Goal: Task Accomplishment & Management: Complete application form

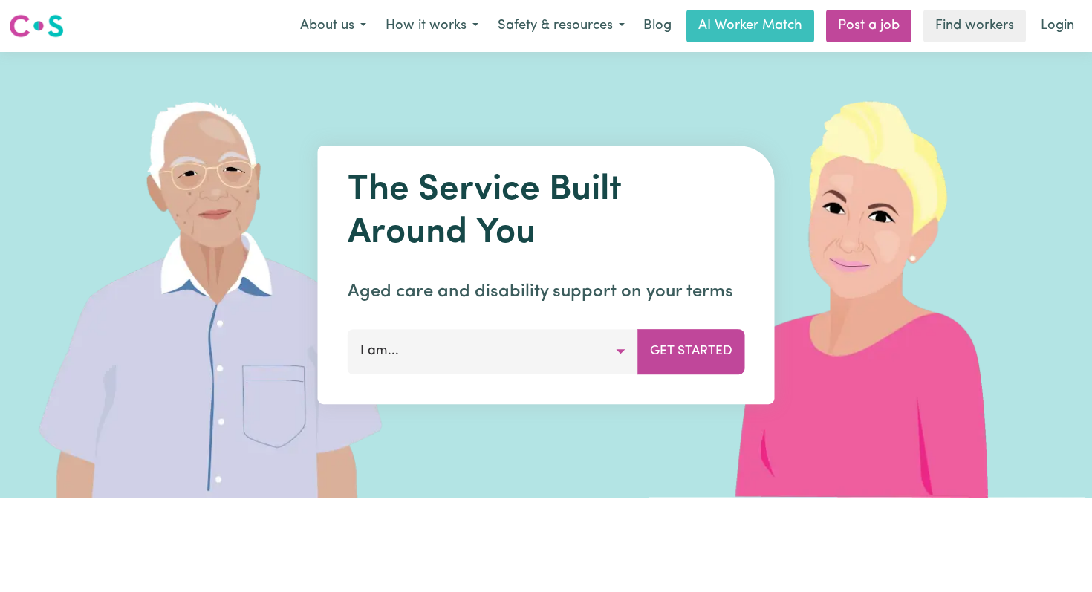
click at [413, 353] on button "I am..." at bounding box center [493, 351] width 290 height 45
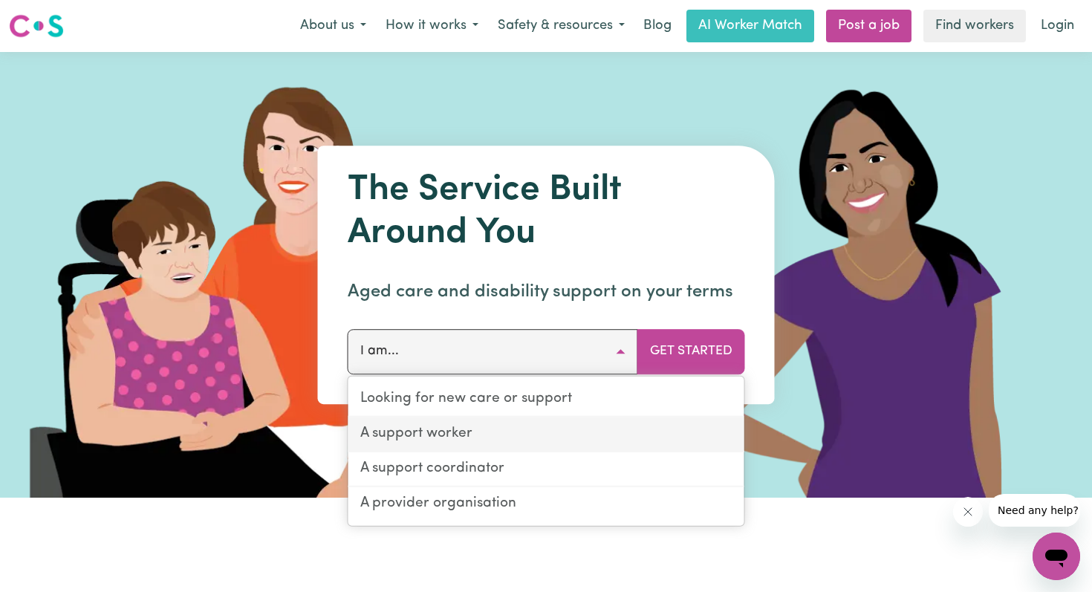
click at [426, 432] on link "A support worker" at bounding box center [546, 434] width 396 height 35
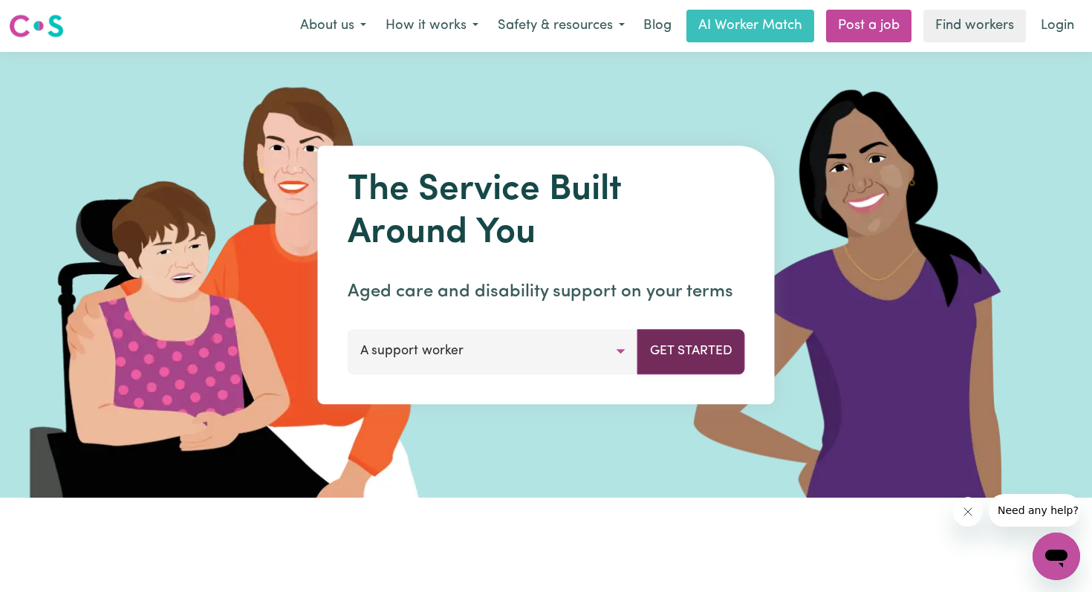
click at [712, 352] on button "Get Started" at bounding box center [691, 351] width 108 height 45
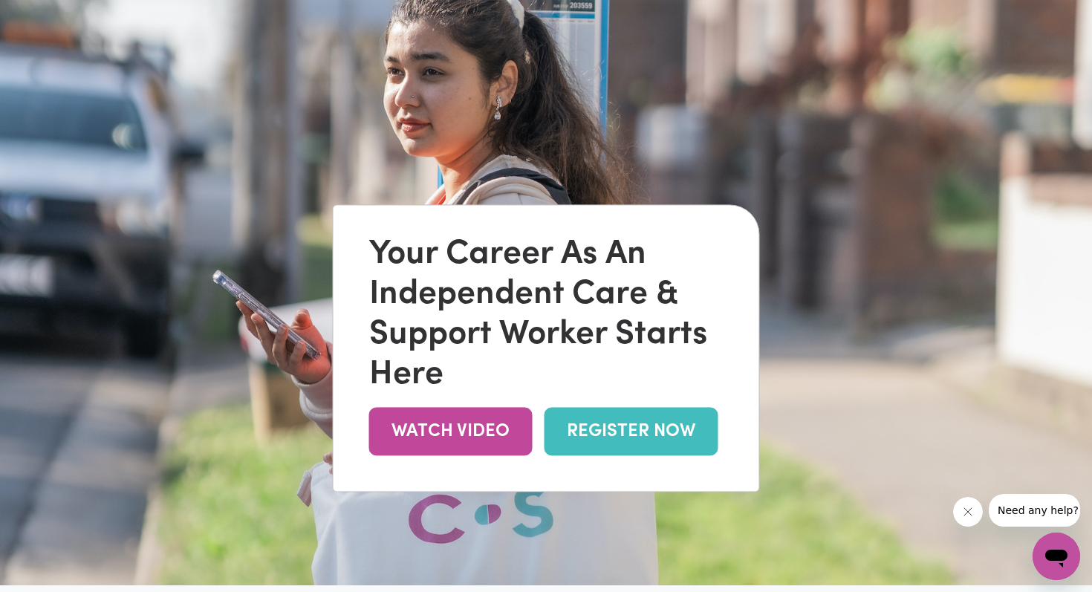
scroll to position [143, 0]
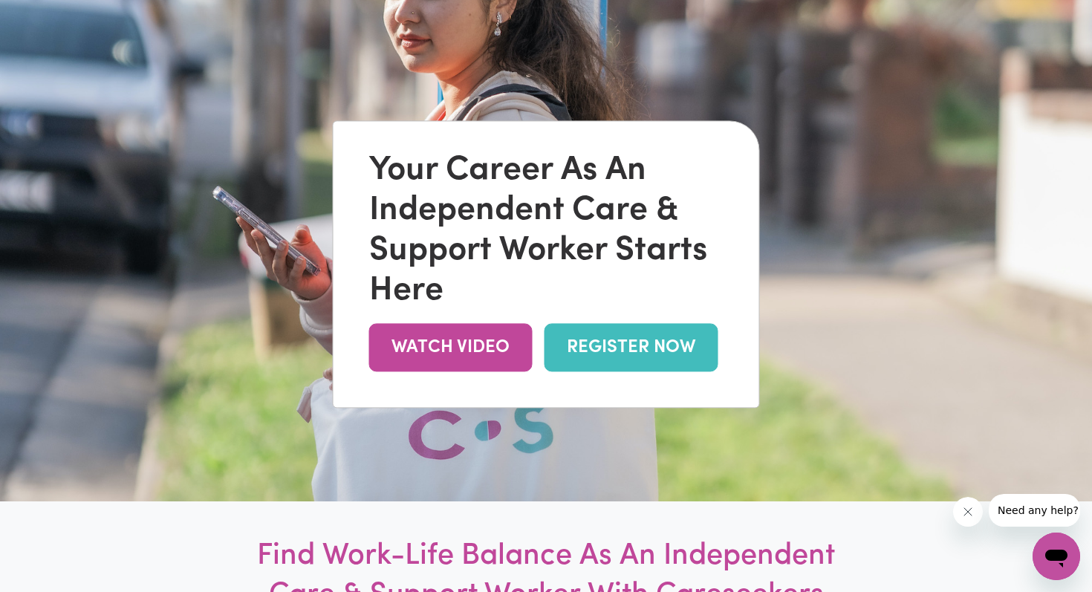
click at [615, 356] on link "REGISTER NOW" at bounding box center [632, 348] width 174 height 48
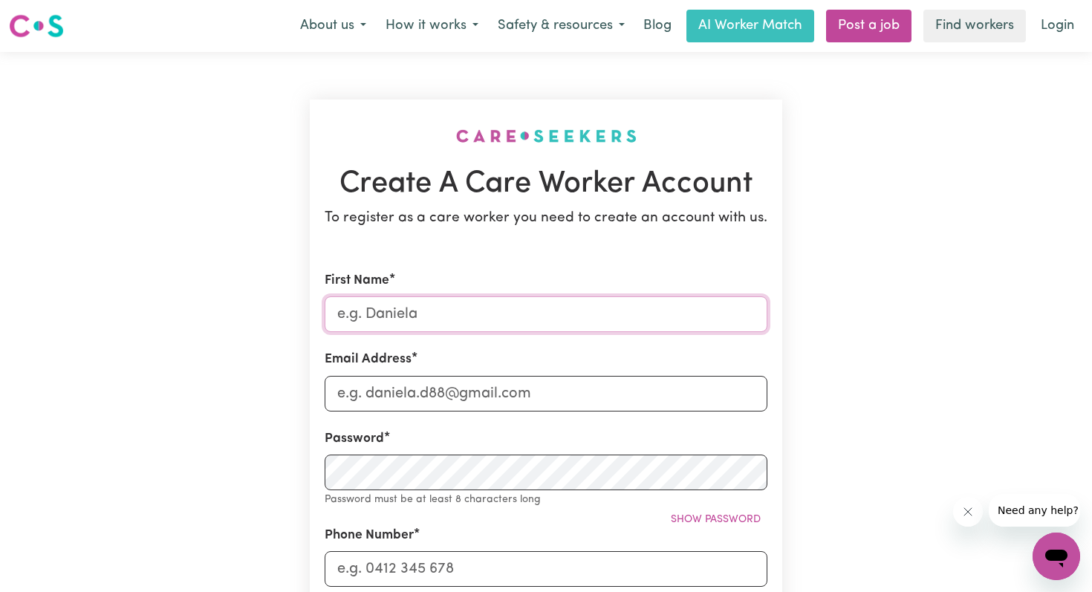
click at [412, 319] on input "First Name" at bounding box center [546, 314] width 443 height 36
type input "[PERSON_NAME]"
type input "[EMAIL_ADDRESS][DOMAIN_NAME]"
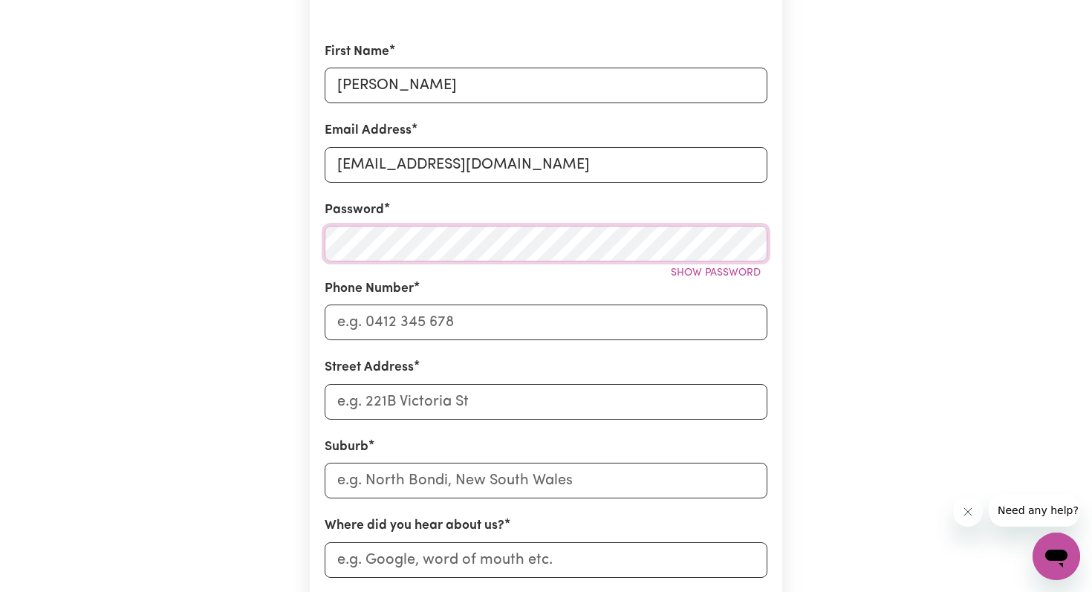
scroll to position [239, 0]
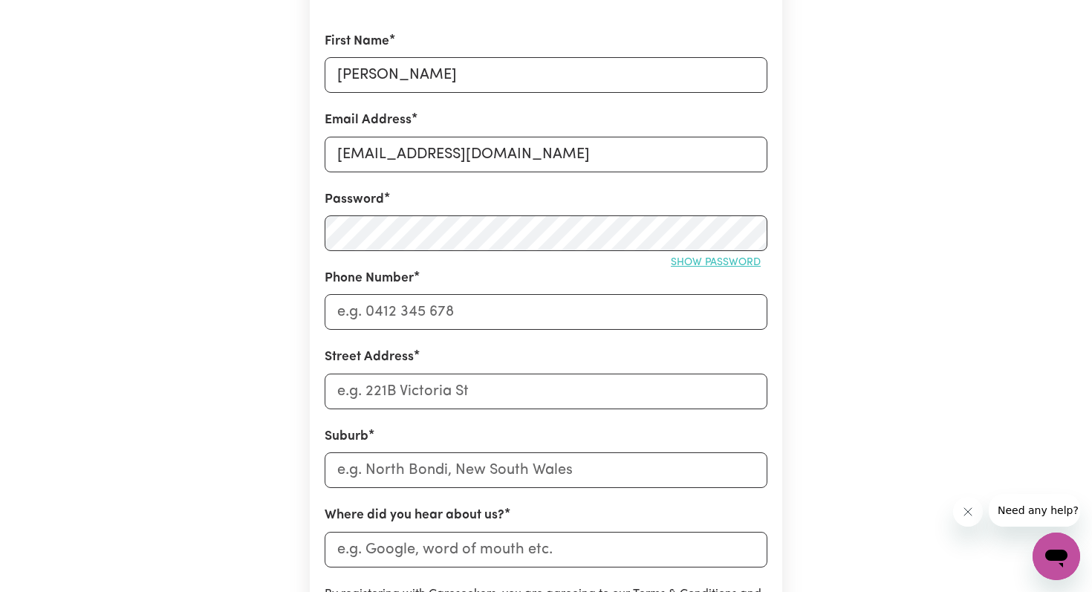
click at [689, 263] on span "Show password" at bounding box center [716, 262] width 90 height 11
click at [408, 311] on input "Phone Number" at bounding box center [546, 312] width 443 height 36
type input "0418131350"
click at [359, 390] on input "Street Address" at bounding box center [546, 392] width 443 height 36
type input "[STREET_ADDRESS][PERSON_NAME]"
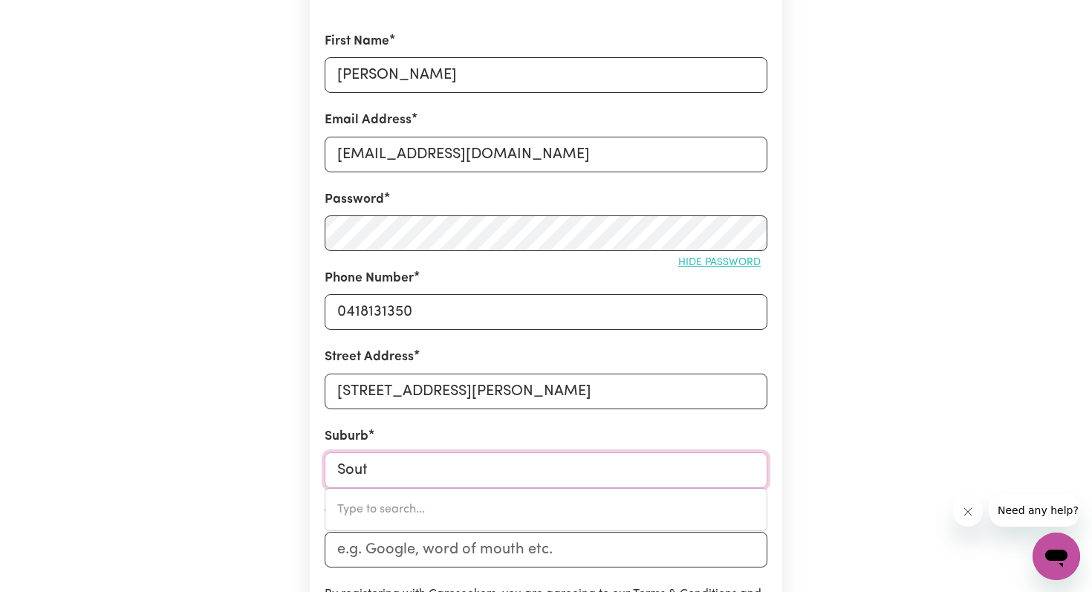
type input "South"
type input "South ALBURY, New South Wales, 2640"
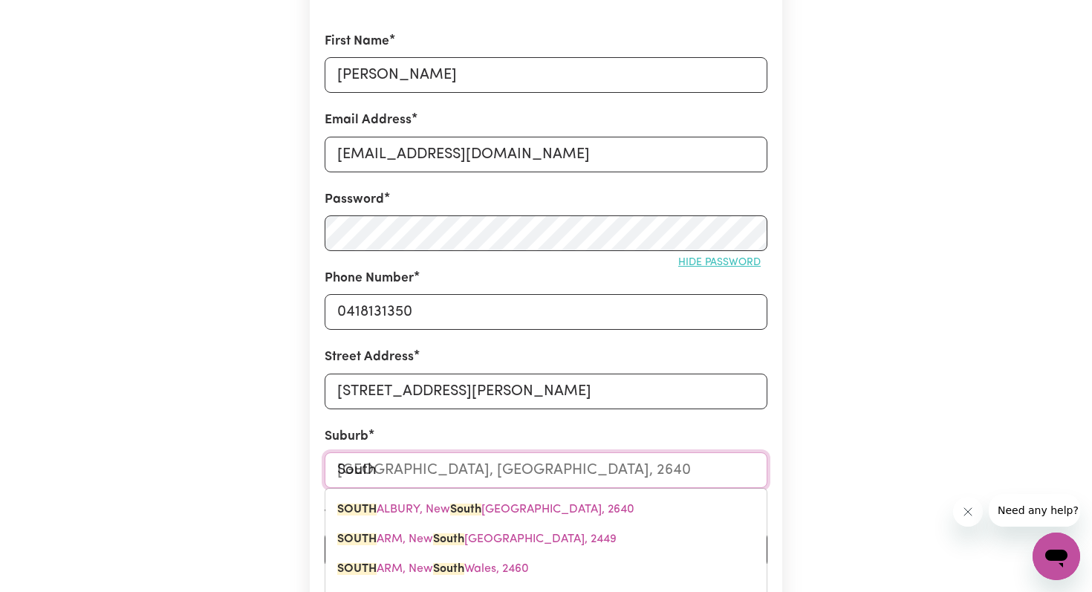
type input "South Y"
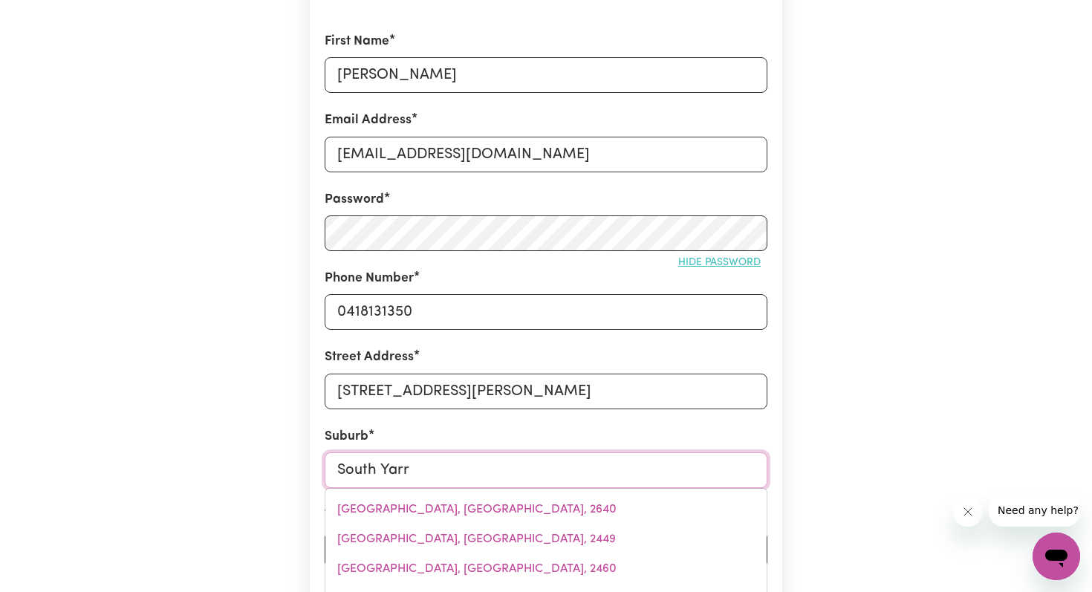
type input "South Yarra"
type input "South Yarra, Victoria, 3141"
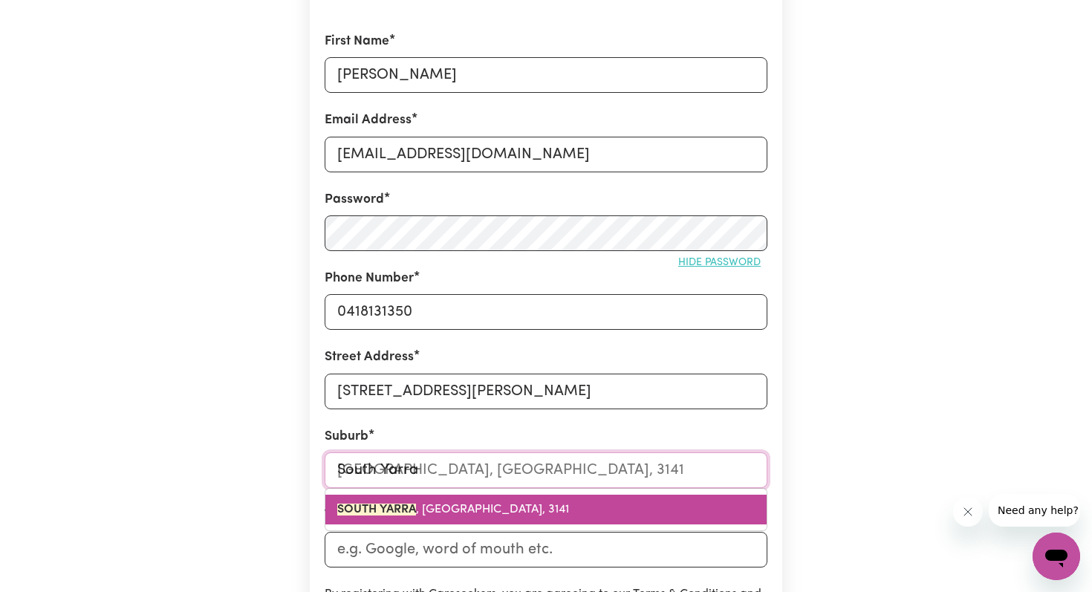
click at [435, 513] on span "SOUTH YARRA , Victoria, 3141" at bounding box center [453, 510] width 232 height 12
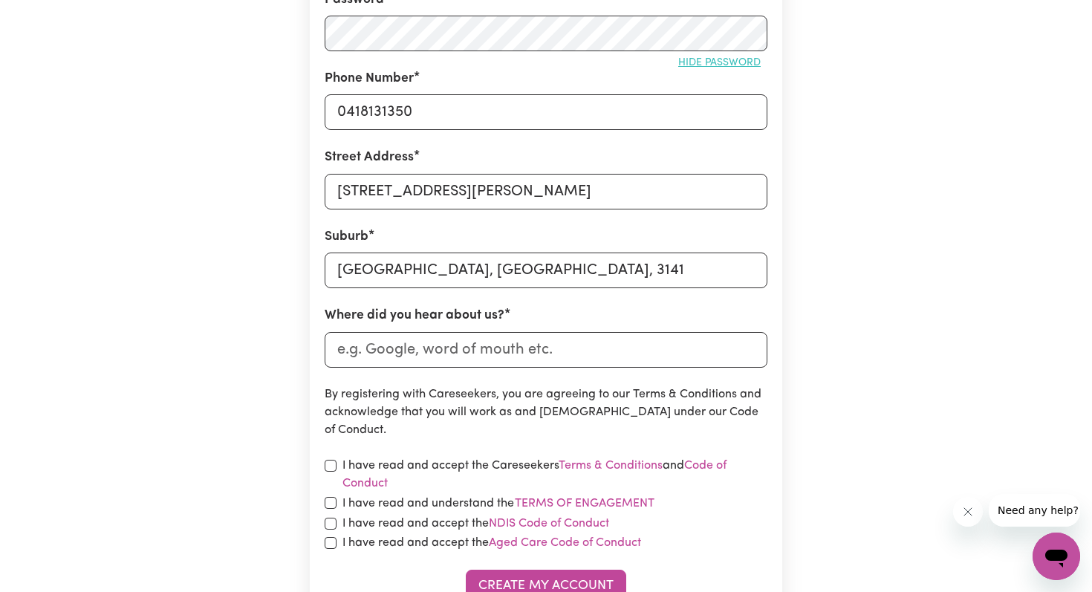
scroll to position [441, 0]
click at [409, 348] on input "Where did you hear about us?" at bounding box center [546, 349] width 443 height 36
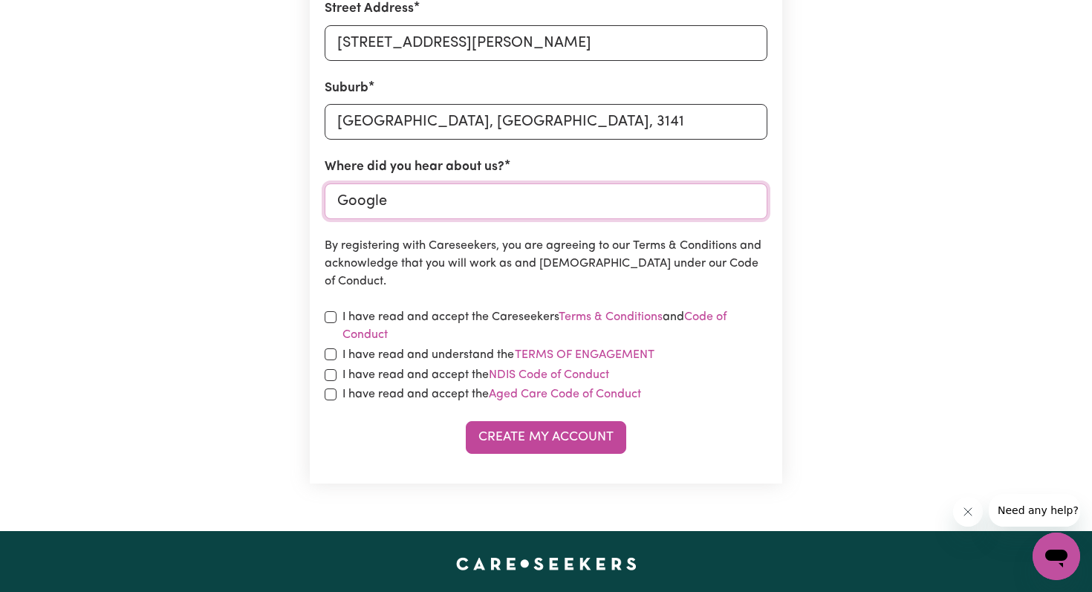
scroll to position [594, 0]
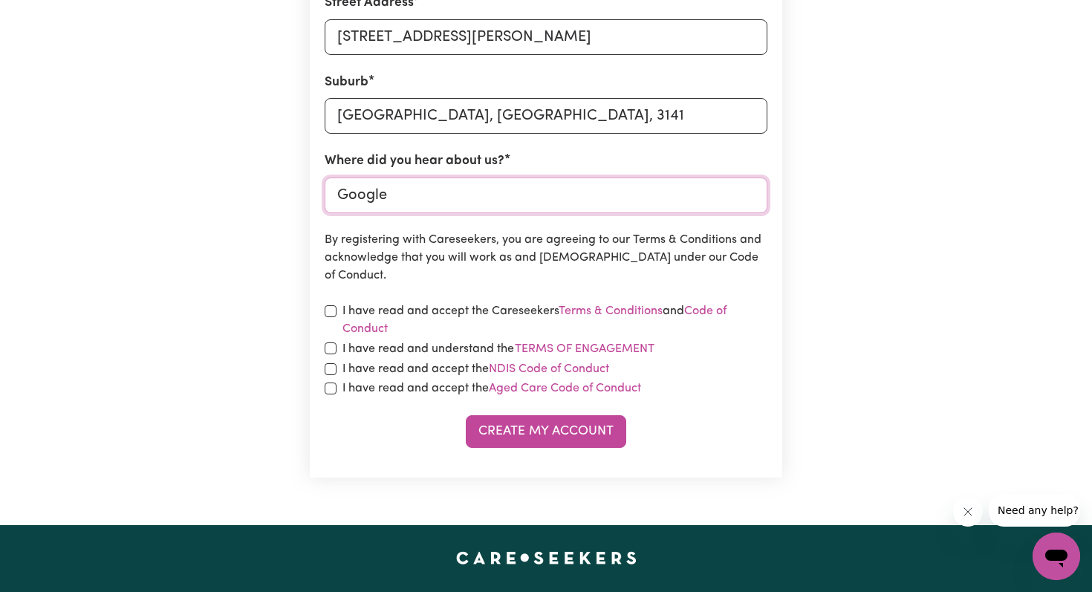
type input "Google"
click at [330, 308] on input "checkbox" at bounding box center [331, 311] width 12 height 12
checkbox input "true"
click at [331, 345] on input "checkbox" at bounding box center [331, 348] width 12 height 12
checkbox input "true"
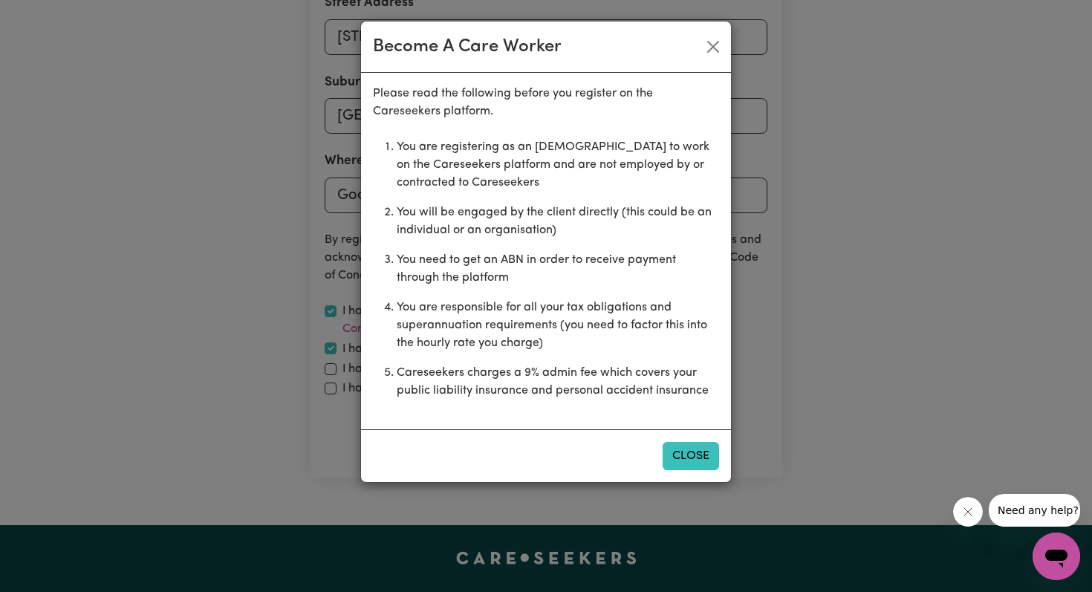
click at [696, 455] on button "Close" at bounding box center [691, 456] width 56 height 28
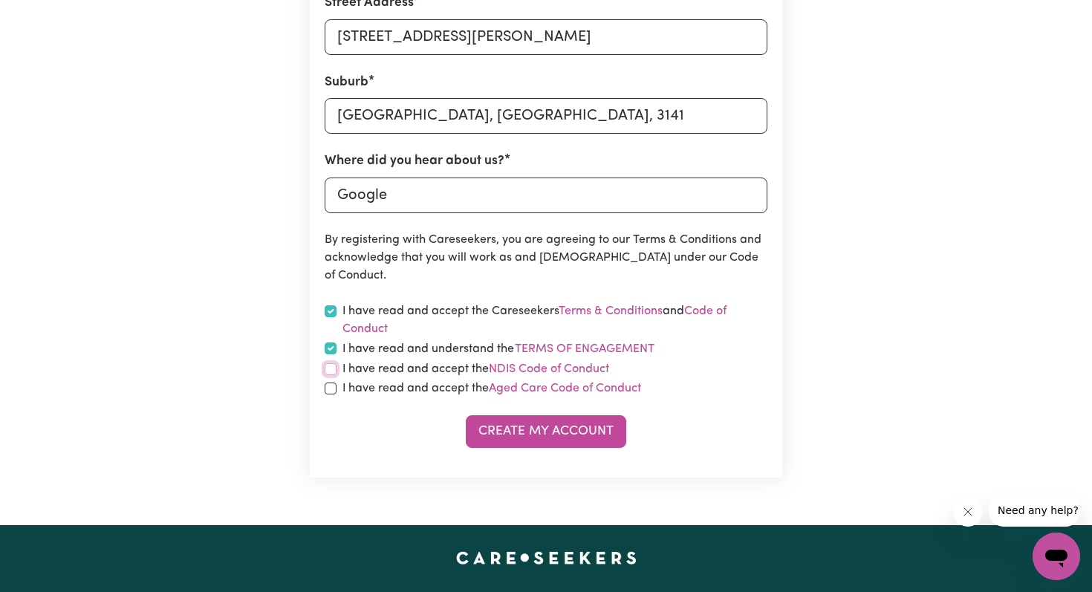
click at [330, 370] on input "checkbox" at bounding box center [331, 369] width 12 height 12
checkbox input "true"
click at [331, 387] on input "checkbox" at bounding box center [331, 389] width 12 height 12
checkbox input "true"
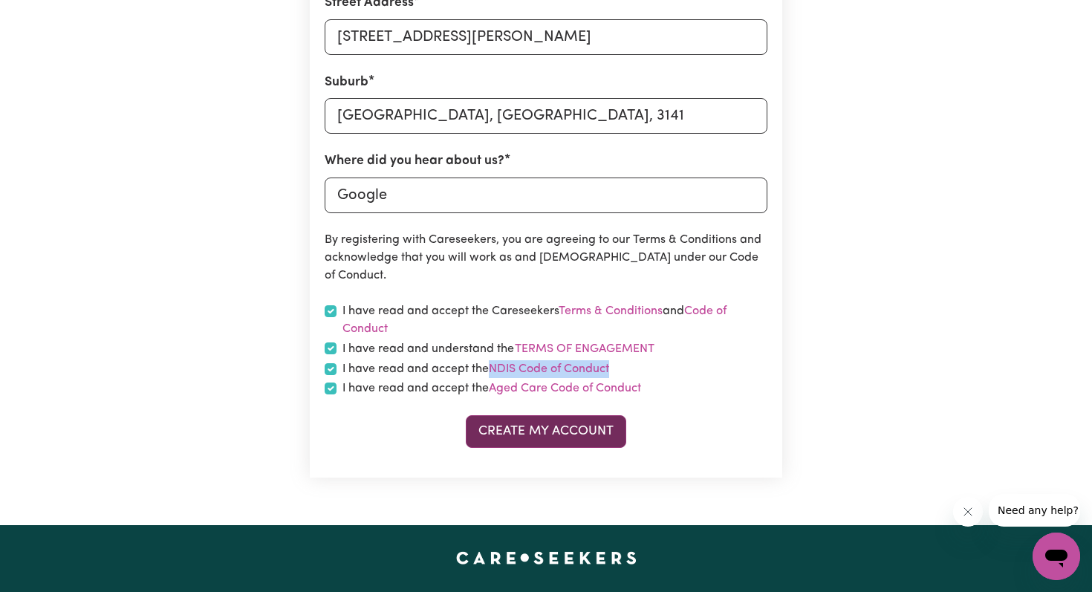
click at [573, 430] on button "Create My Account" at bounding box center [546, 431] width 160 height 33
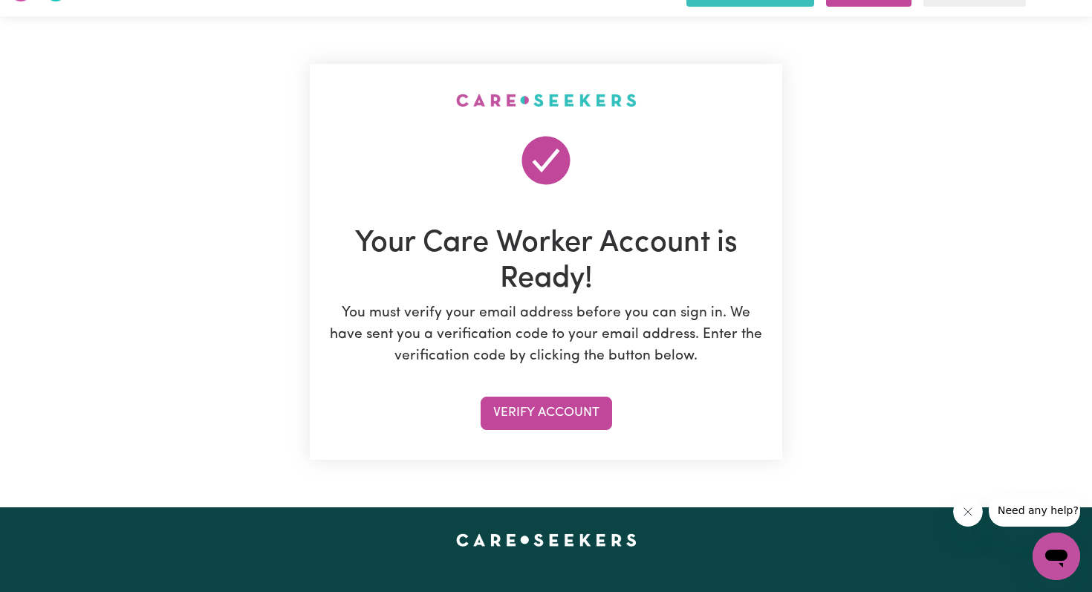
scroll to position [39, 0]
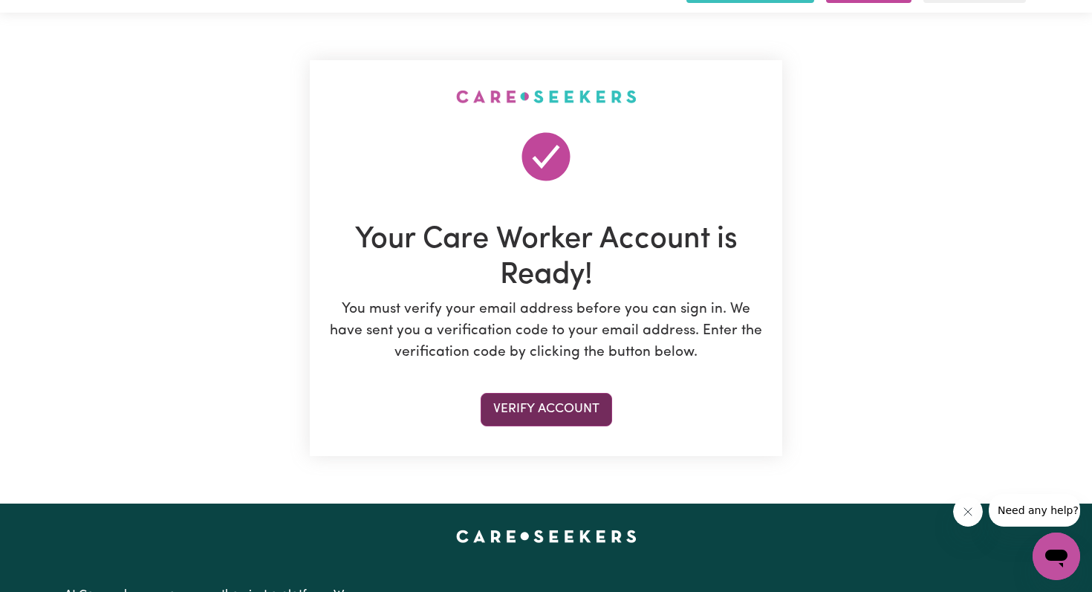
click at [519, 416] on button "Verify Account" at bounding box center [546, 409] width 131 height 33
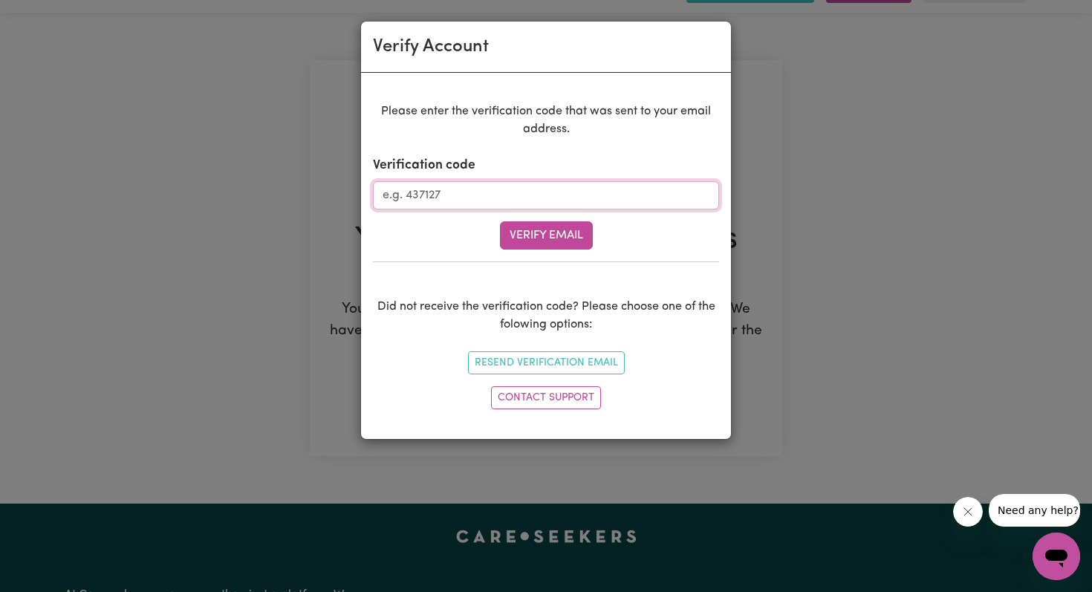
click at [412, 195] on input "Verification code" at bounding box center [546, 195] width 346 height 28
paste input "949676"
type input "949676"
click at [530, 227] on button "Verify Email" at bounding box center [546, 235] width 93 height 28
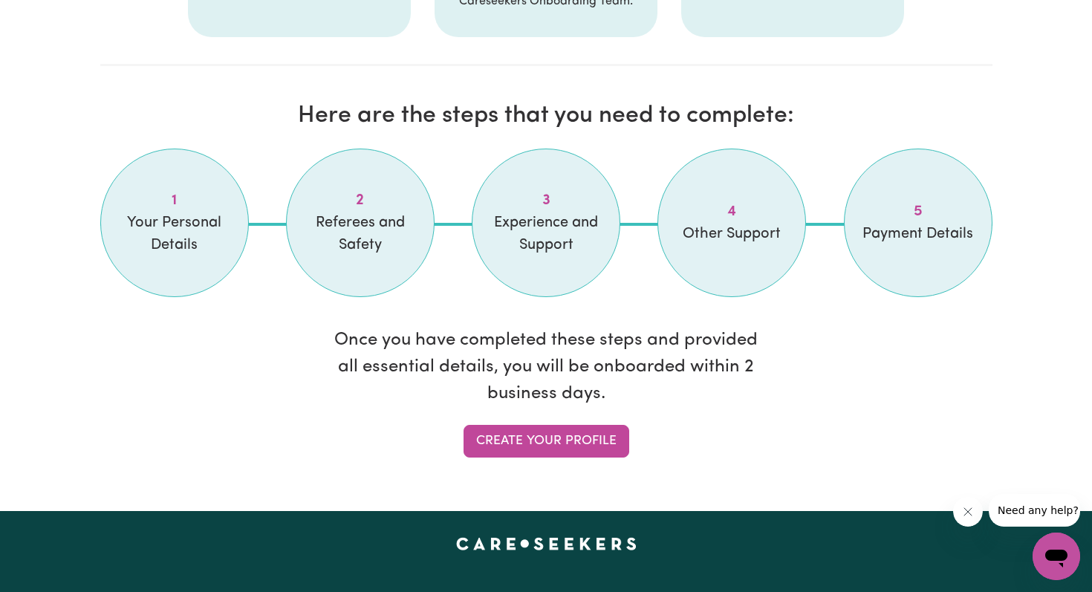
scroll to position [1184, 0]
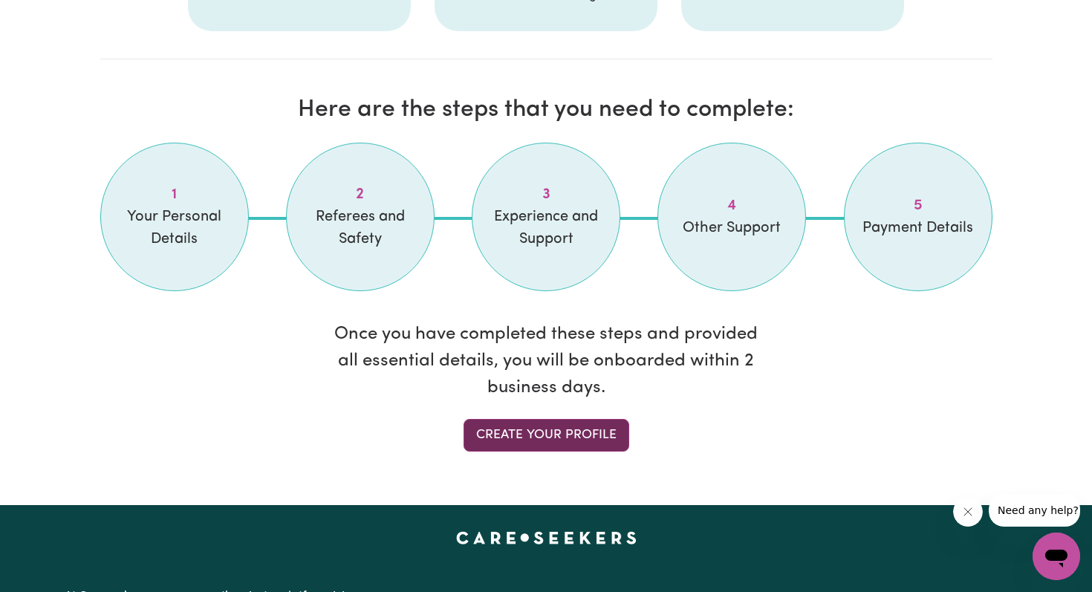
click at [539, 434] on link "Create your profile" at bounding box center [547, 435] width 166 height 33
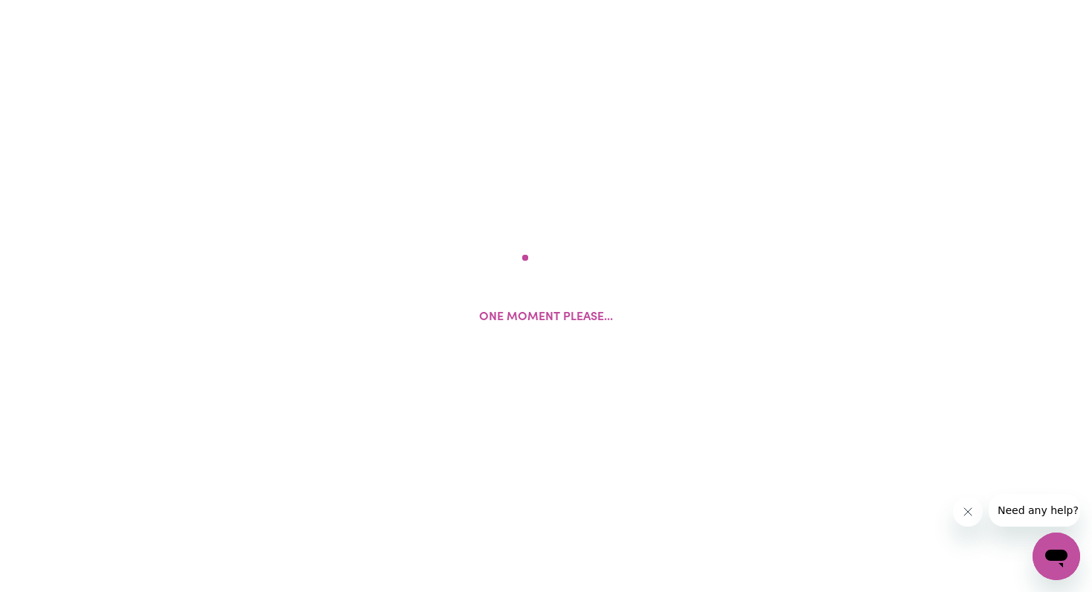
select select "Studying a healthcare related degree or qualification"
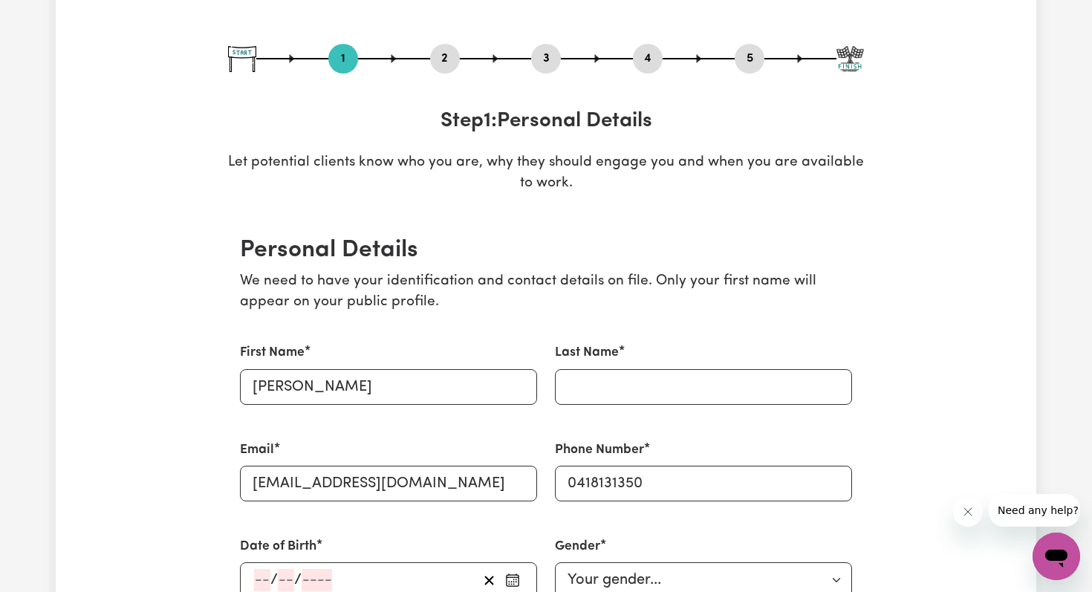
scroll to position [181, 0]
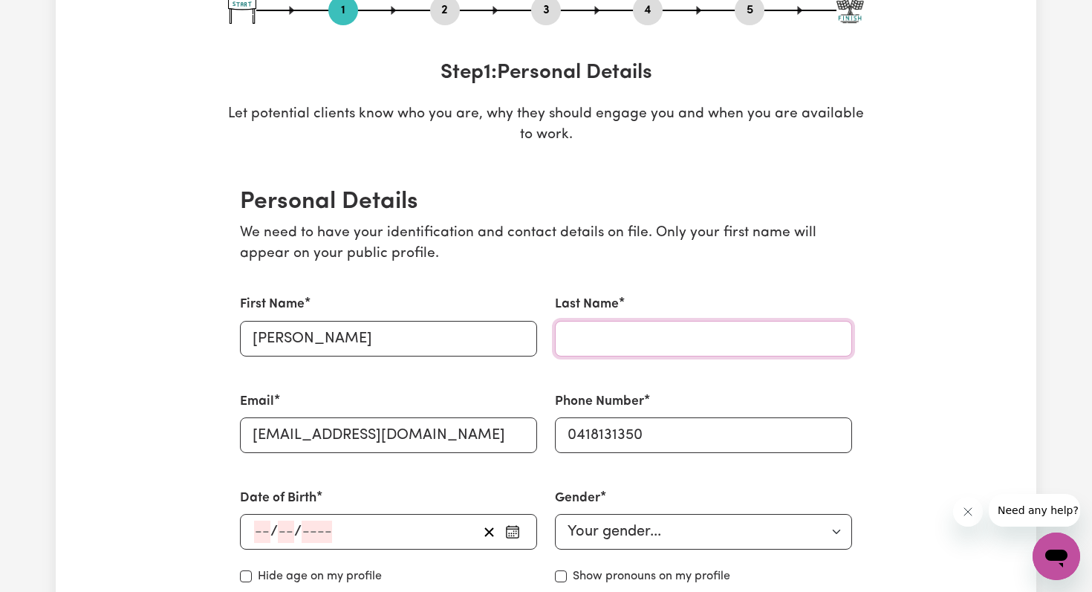
click at [619, 344] on input "Last Name" at bounding box center [703, 339] width 297 height 36
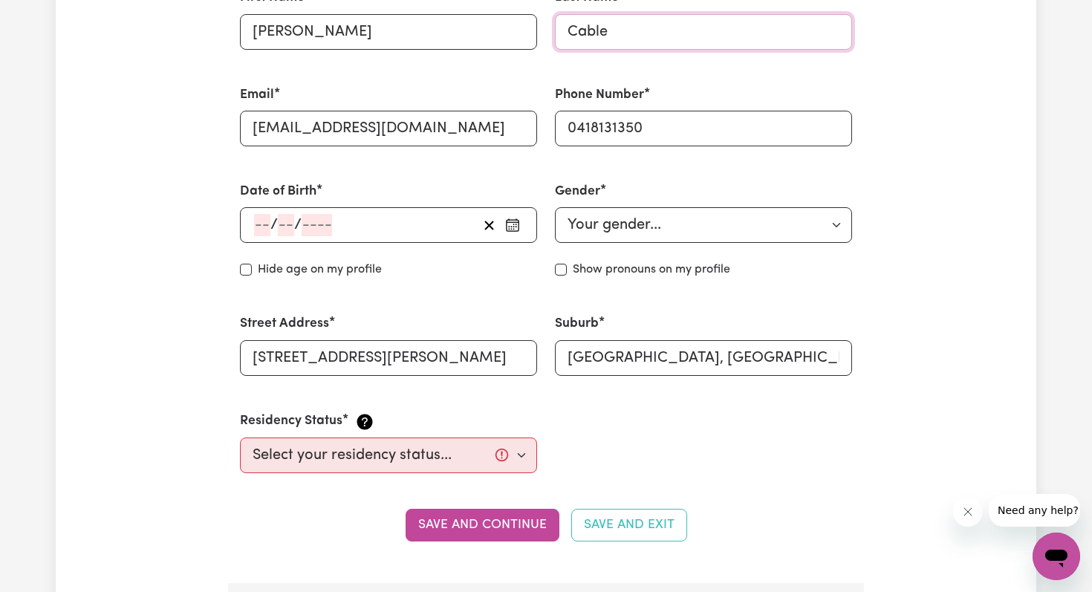
scroll to position [489, 0]
type input "Cable"
click at [267, 221] on input "number" at bounding box center [262, 224] width 16 height 22
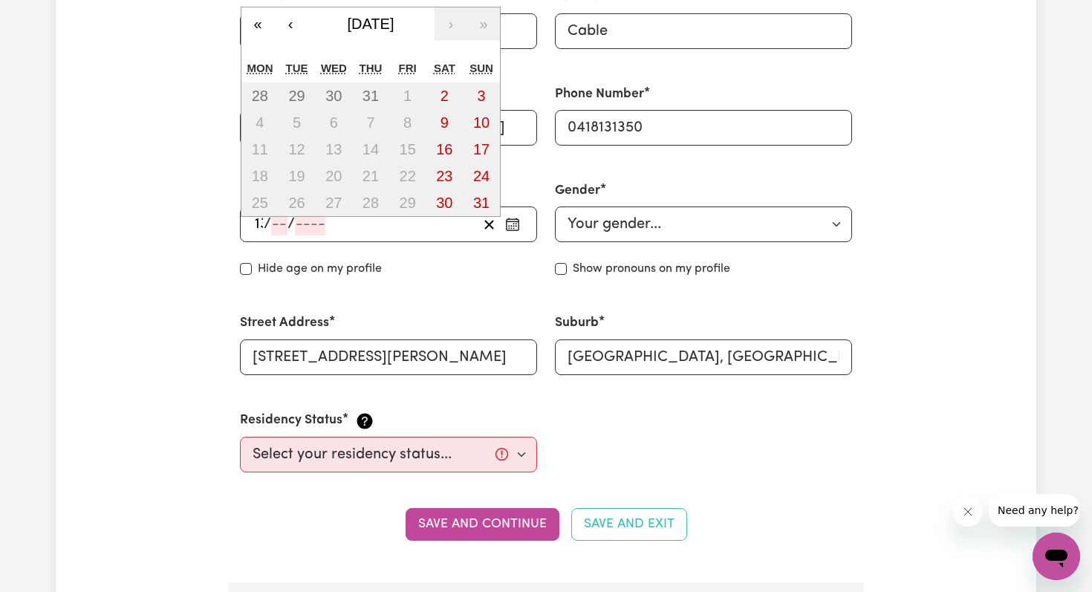
type input "13"
type input "03"
type input "9"
type input "198"
type input "1983-03-13"
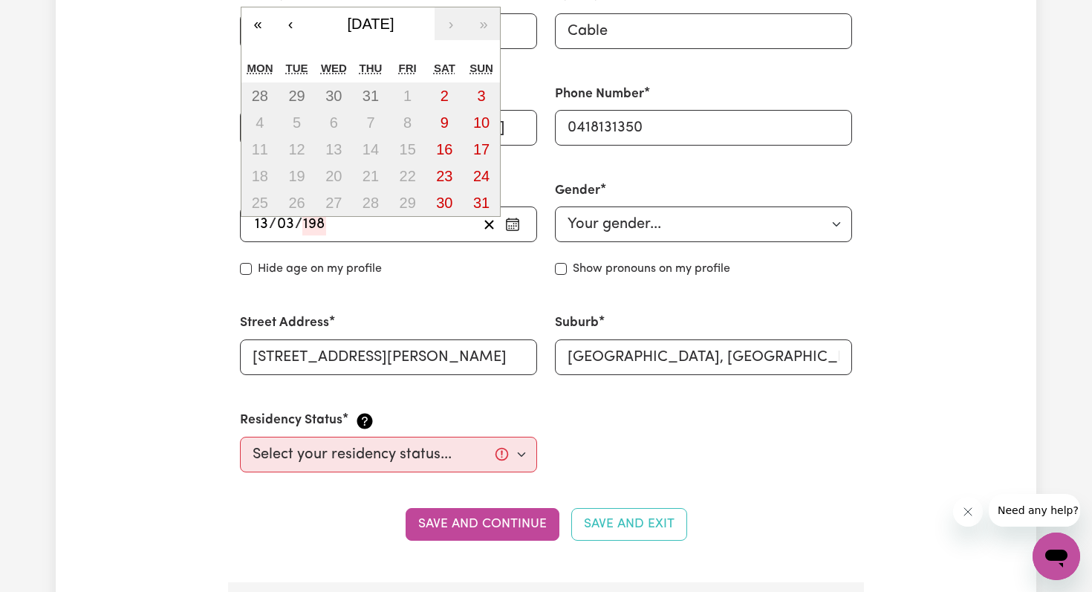
type input "3"
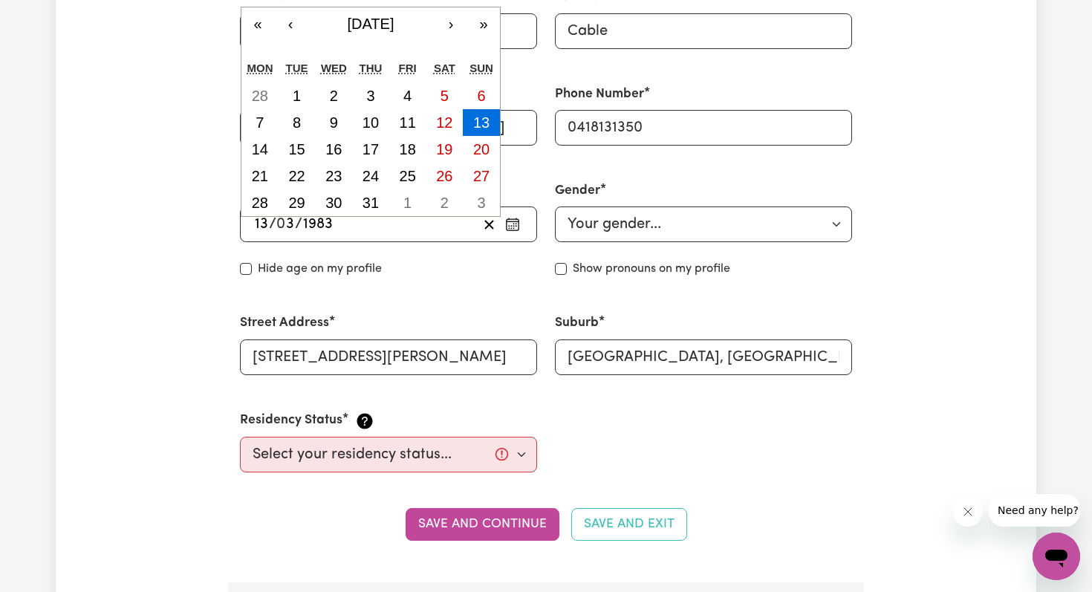
type input "1983"
click at [581, 222] on select "Your gender... Female Male Non-binary Other Prefer not to say" at bounding box center [703, 225] width 297 height 36
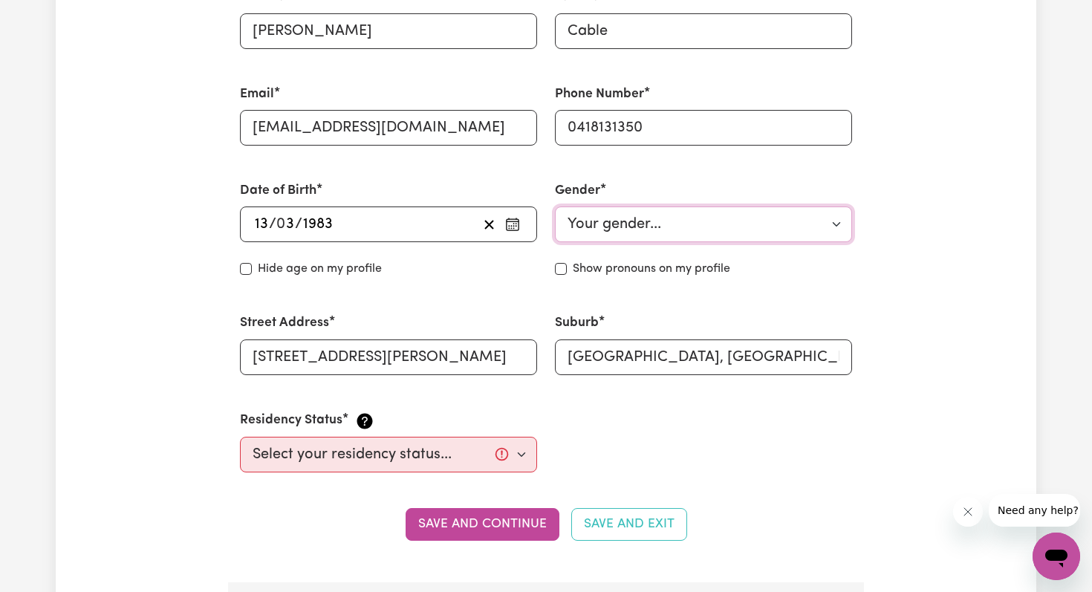
select select "female"
click at [360, 457] on select "Select your residency status... Australian citizen Australian PR Temporary Work…" at bounding box center [388, 455] width 297 height 36
select select "Australian Citizen"
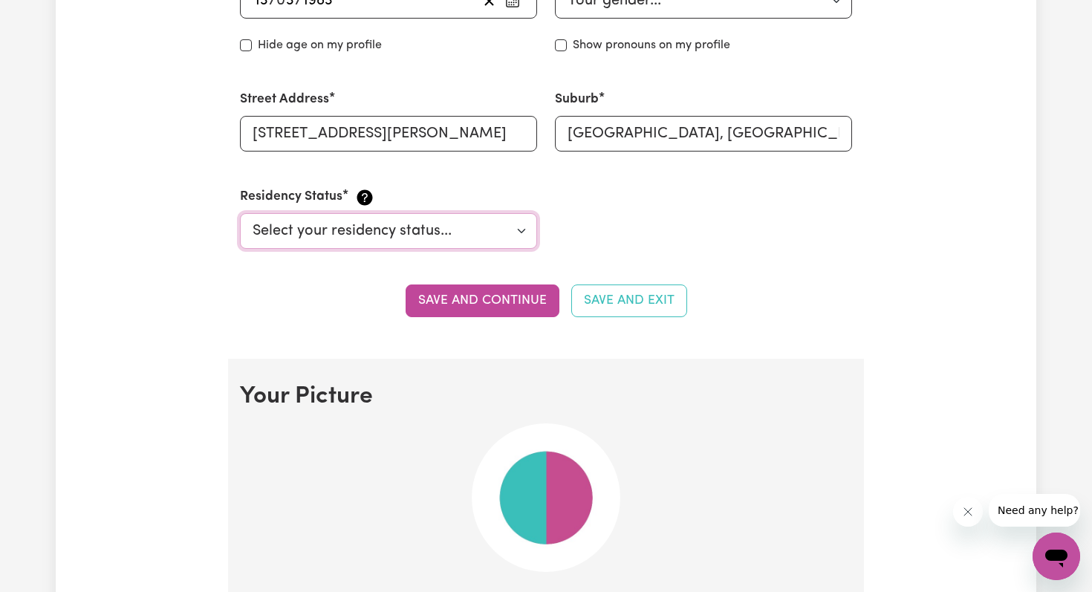
scroll to position [710, 0]
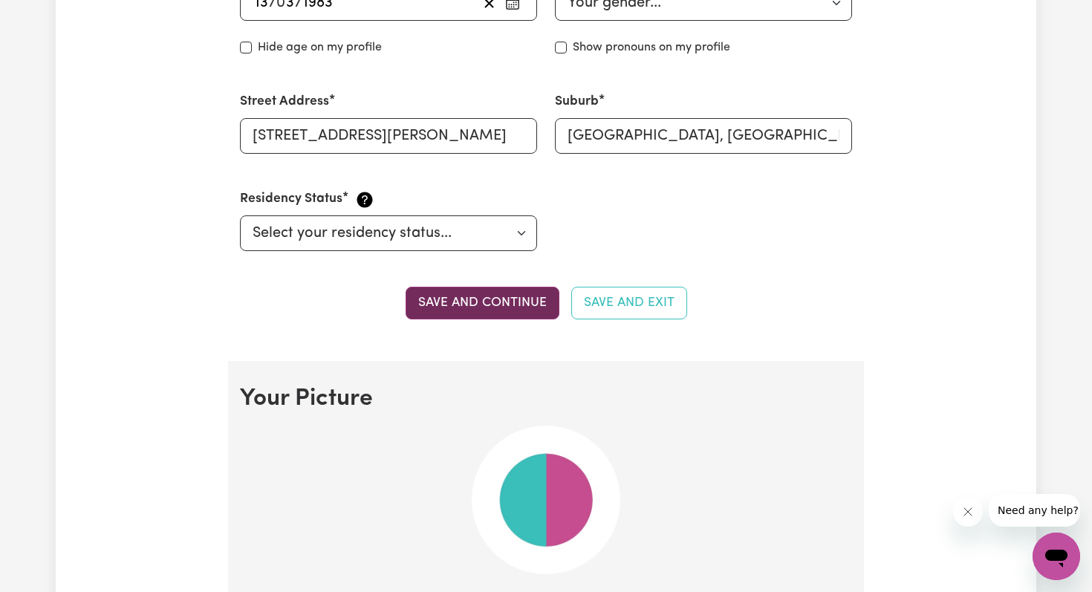
click at [438, 296] on button "Save and continue" at bounding box center [483, 303] width 154 height 33
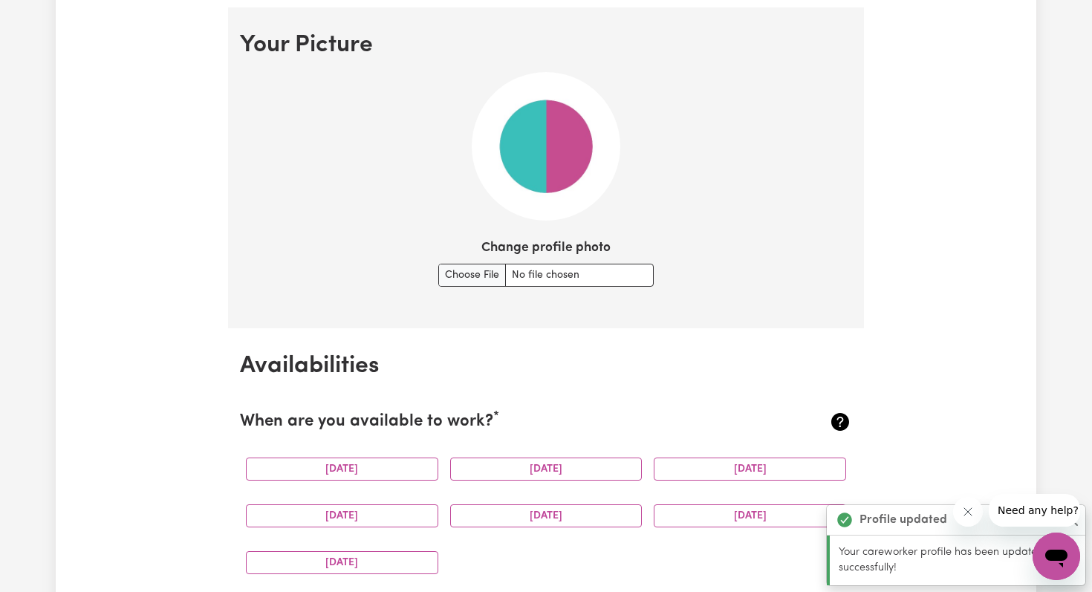
scroll to position [1071, 0]
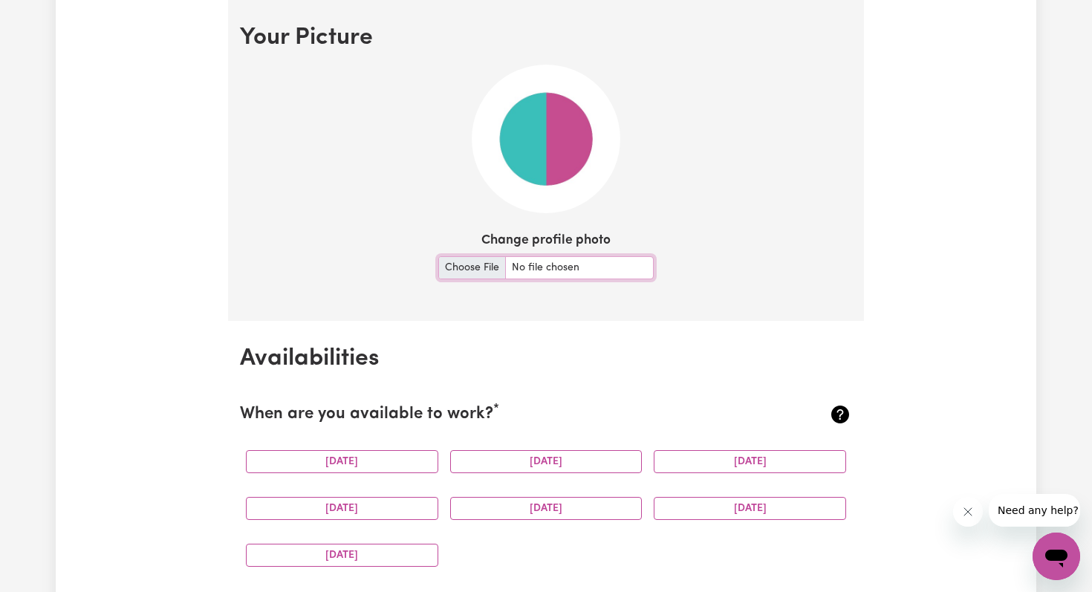
click at [469, 273] on input "Change profile photo" at bounding box center [545, 267] width 215 height 23
type input "C:\fakepath\Linked In Profile Photo.jpeg"
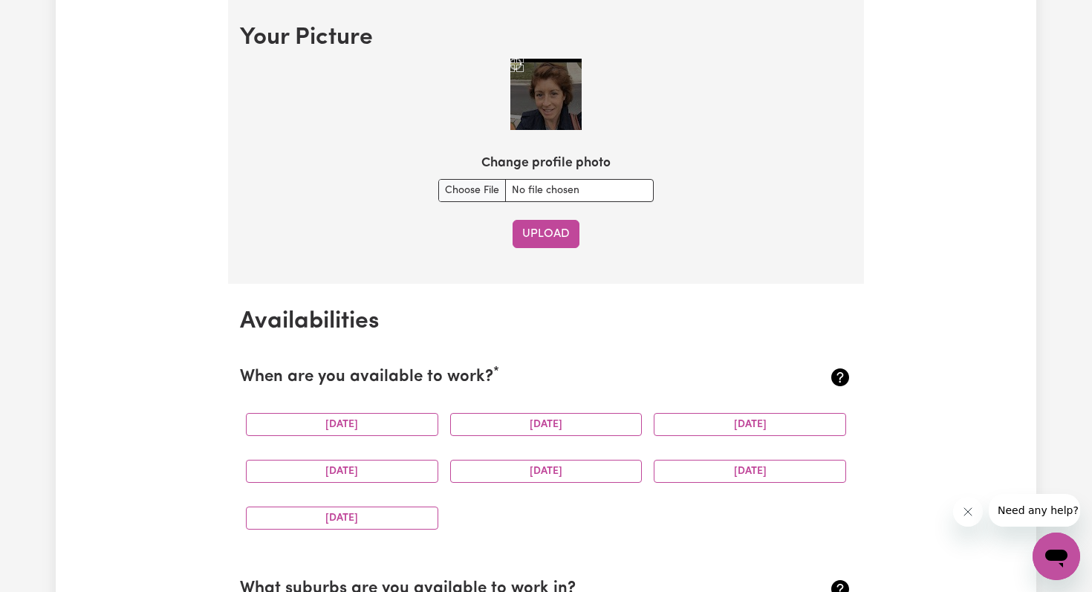
click at [536, 229] on button "Upload" at bounding box center [546, 234] width 67 height 28
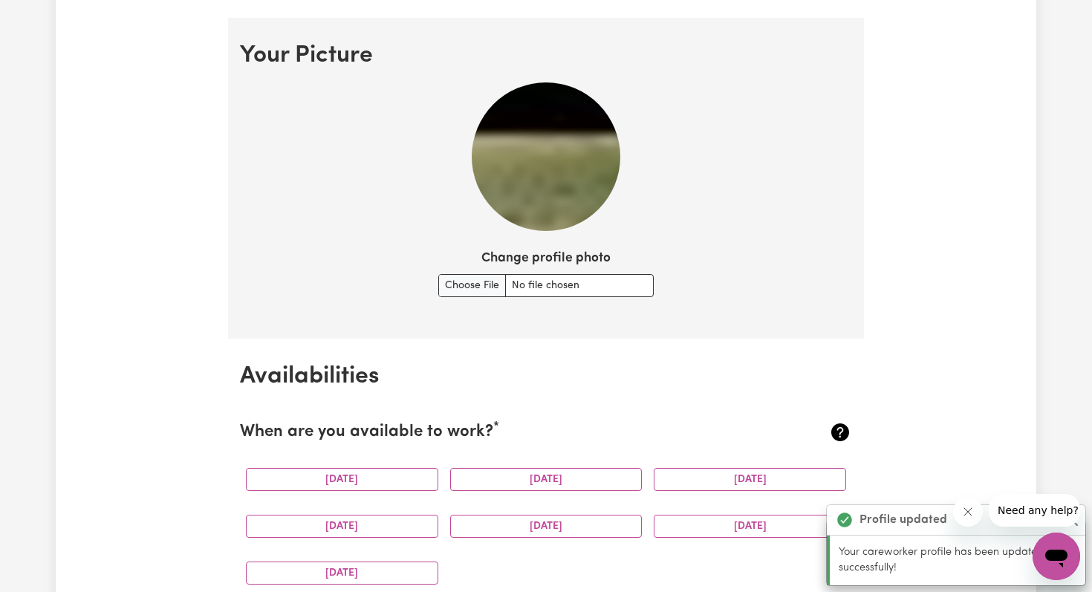
scroll to position [1039, 0]
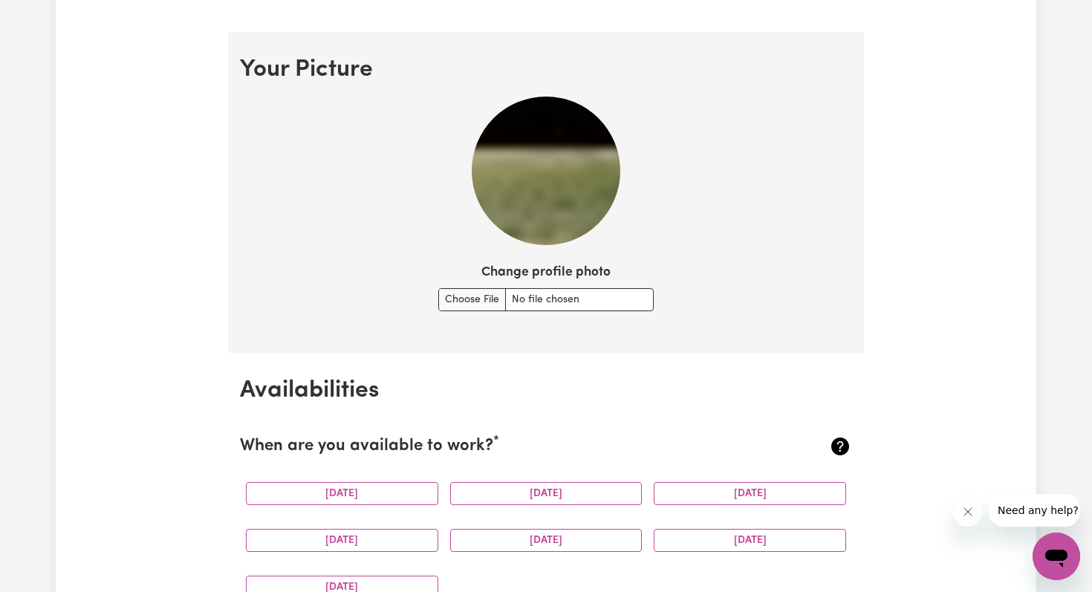
click at [557, 158] on img at bounding box center [546, 171] width 149 height 149
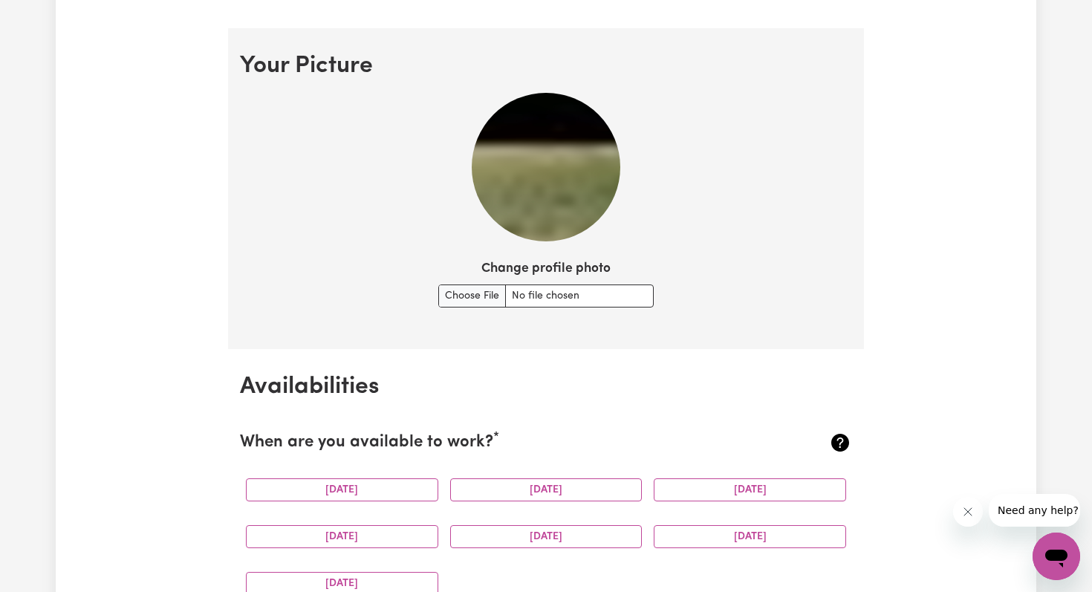
scroll to position [1044, 0]
click at [467, 298] on input "Change profile photo" at bounding box center [545, 295] width 215 height 23
type input "C:\fakepath\Linked In Profile Photo.jpeg"
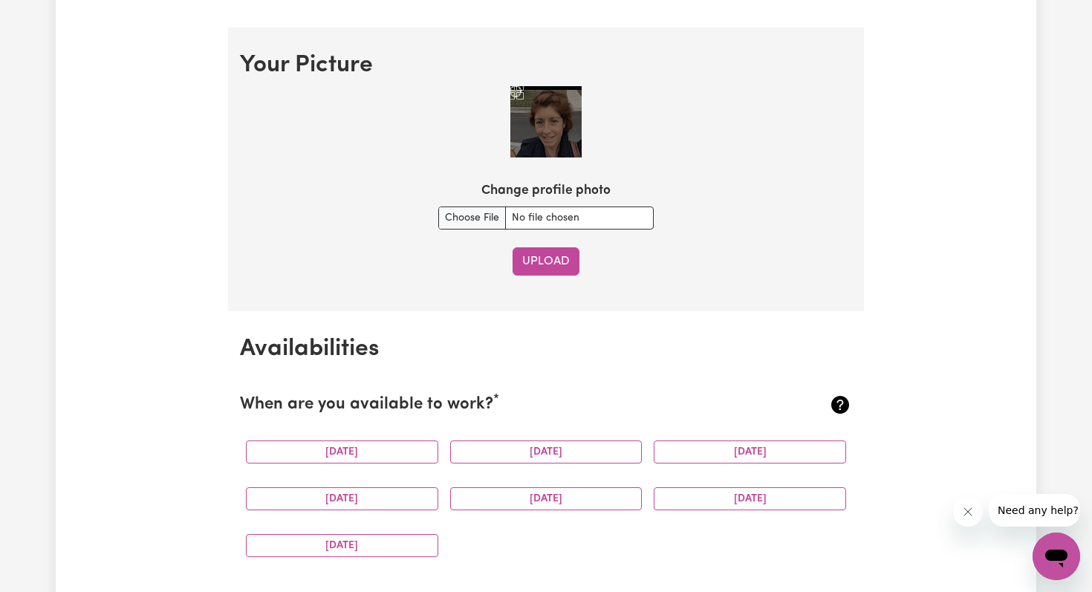
click at [536, 258] on button "Upload" at bounding box center [546, 261] width 67 height 28
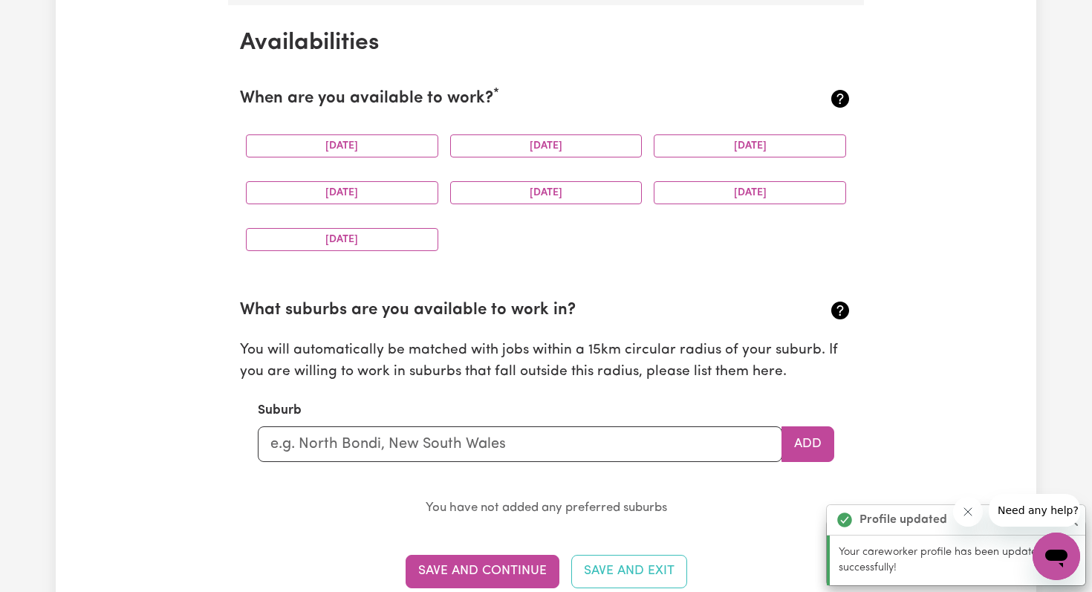
scroll to position [1392, 0]
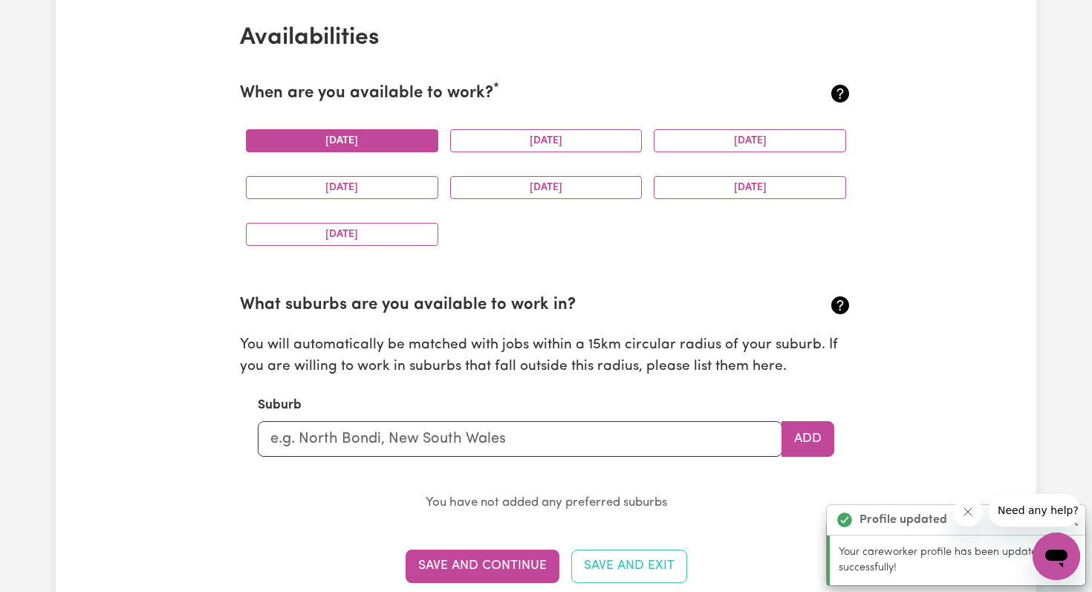
click at [389, 137] on button "Monday" at bounding box center [342, 140] width 192 height 23
click at [510, 149] on button "Tuesday" at bounding box center [546, 140] width 192 height 23
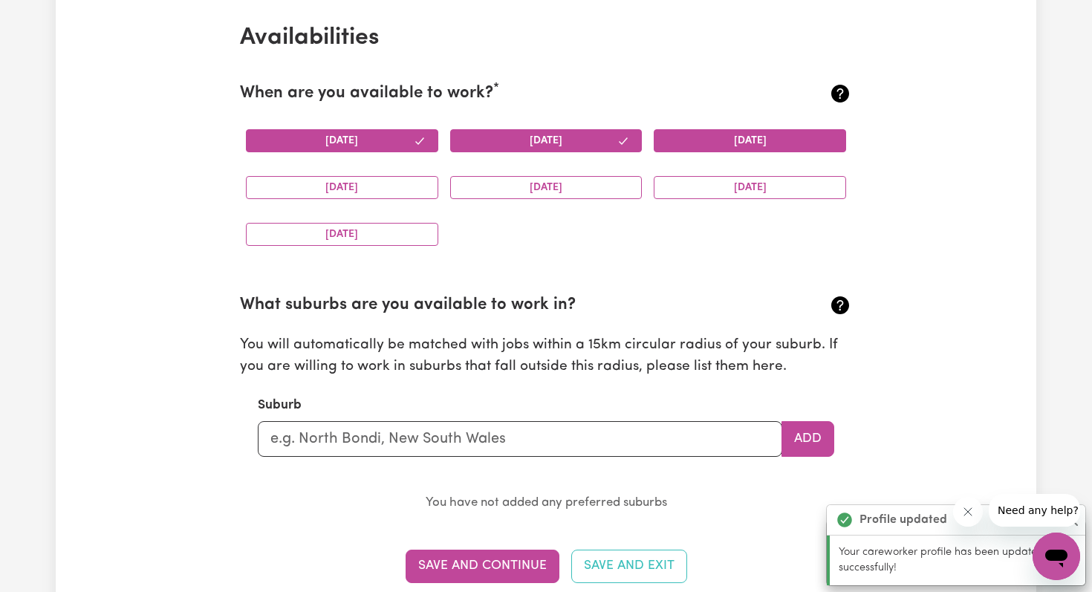
click at [713, 142] on button "Wednesday" at bounding box center [750, 140] width 192 height 23
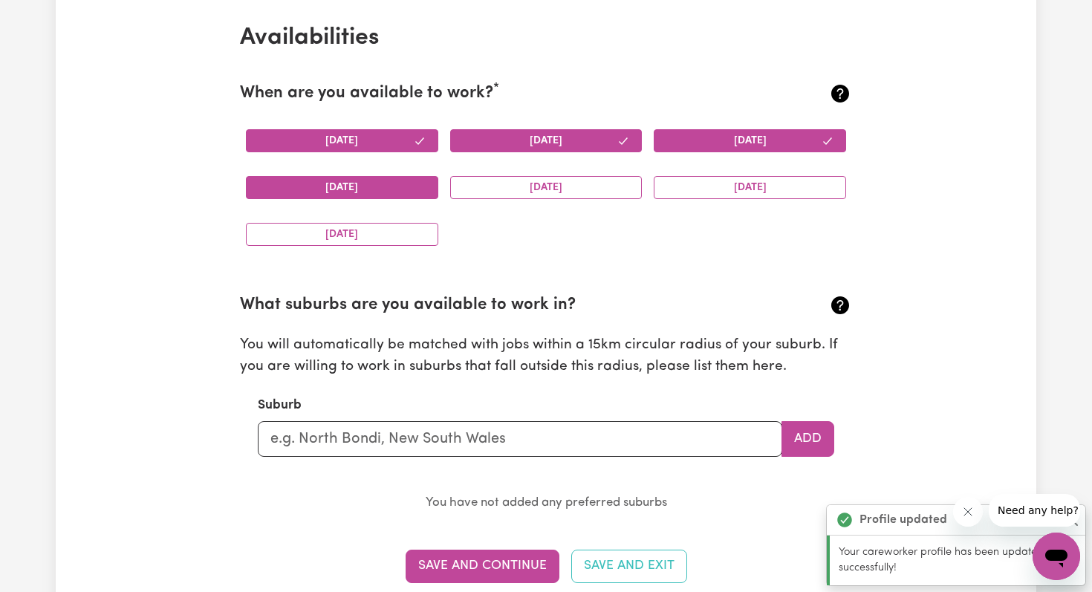
click at [354, 188] on button "Thursday" at bounding box center [342, 187] width 192 height 23
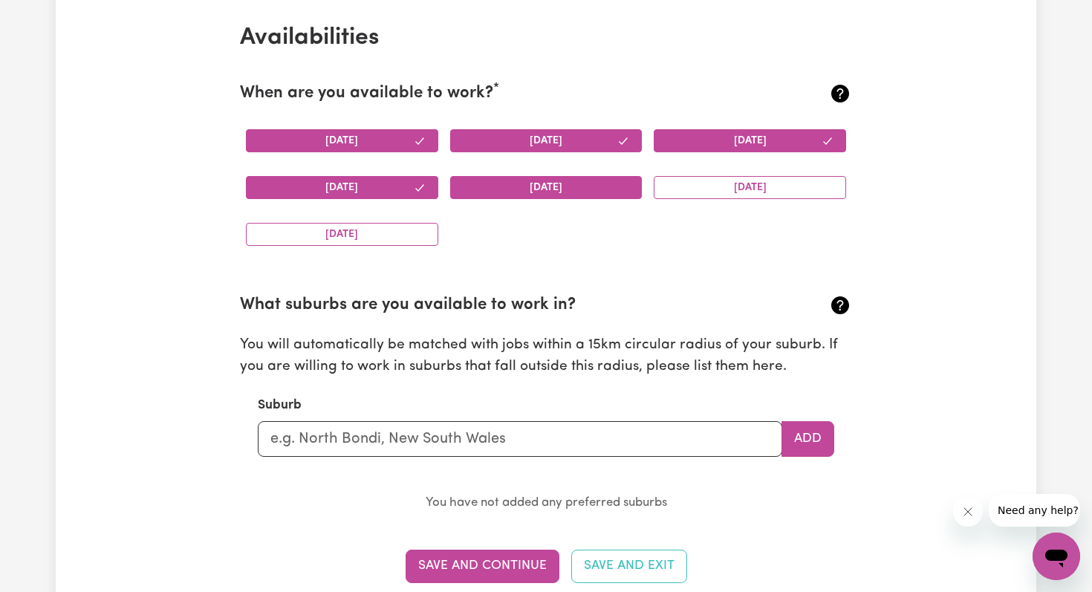
click at [542, 187] on button "Friday" at bounding box center [546, 187] width 192 height 23
click at [731, 186] on button "Saturday" at bounding box center [750, 187] width 192 height 23
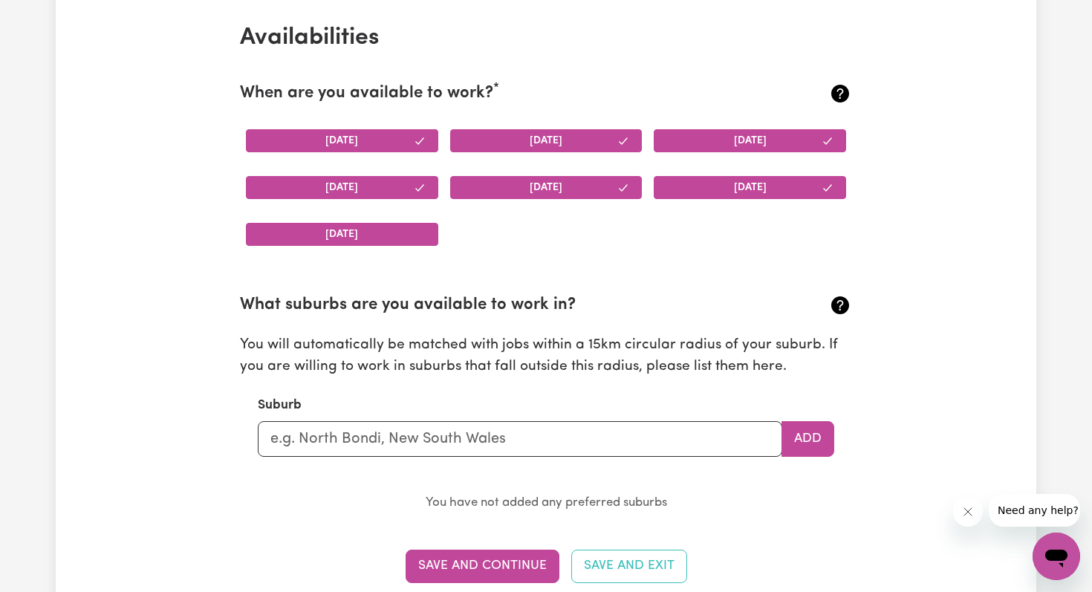
click at [309, 237] on button "Sunday" at bounding box center [342, 234] width 192 height 23
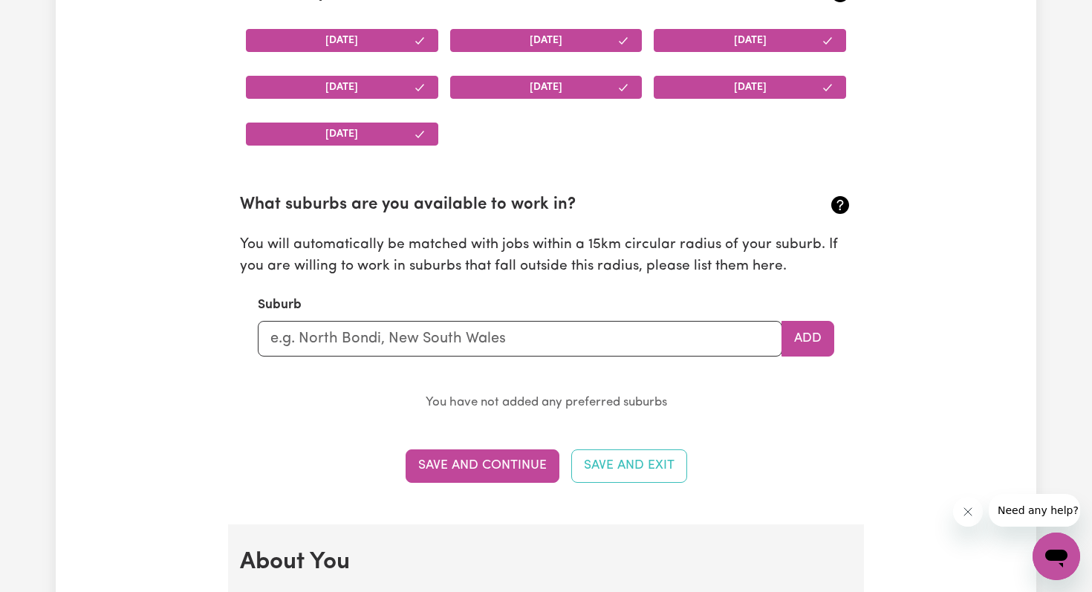
scroll to position [1491, 0]
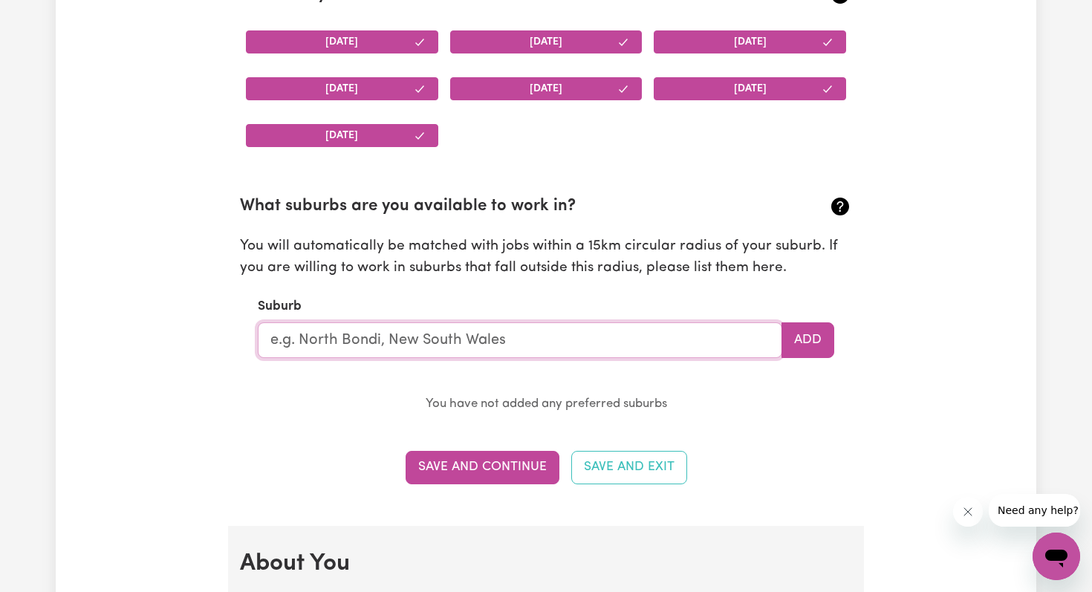
click at [304, 341] on input "text" at bounding box center [520, 340] width 524 height 36
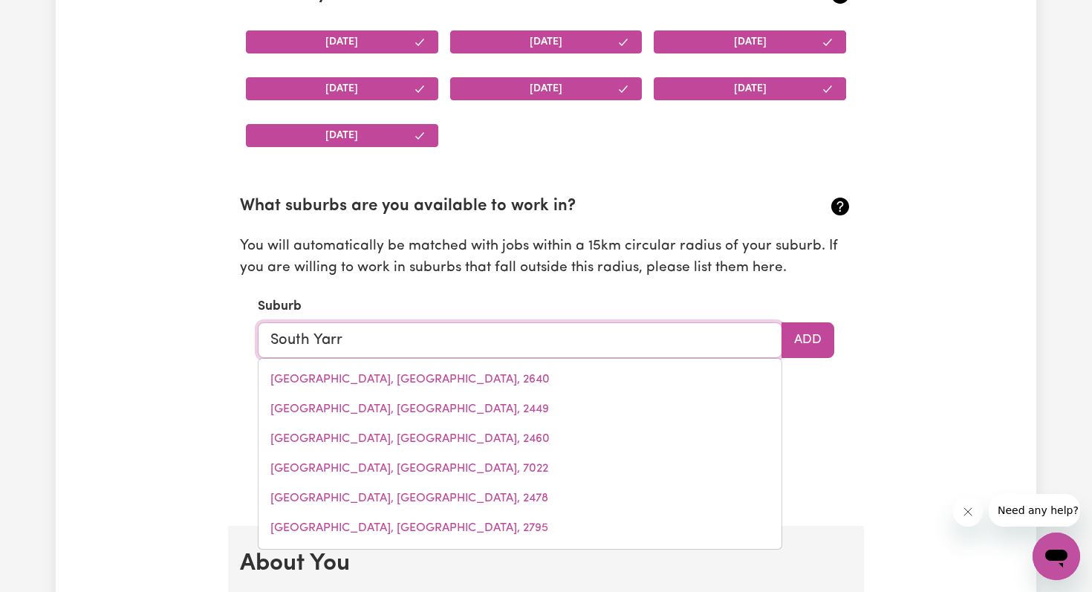
type input "South Yarra"
type input "South Yarra, Victoria, 3141"
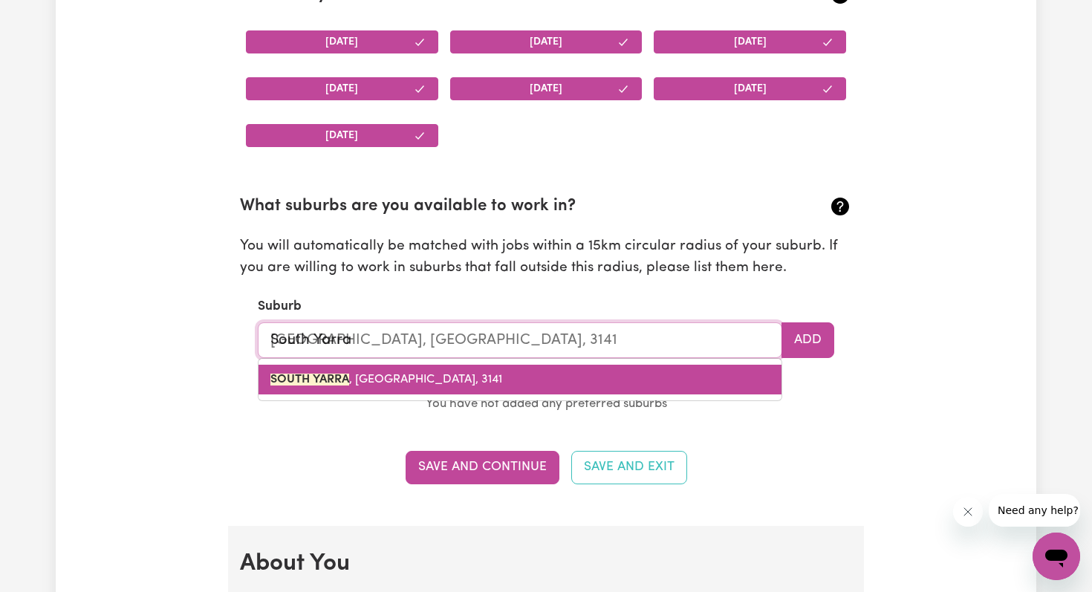
click at [302, 376] on mark "SOUTH YARRA" at bounding box center [309, 380] width 79 height 12
type input "SOUTH YARRA, Victoria, 3141"
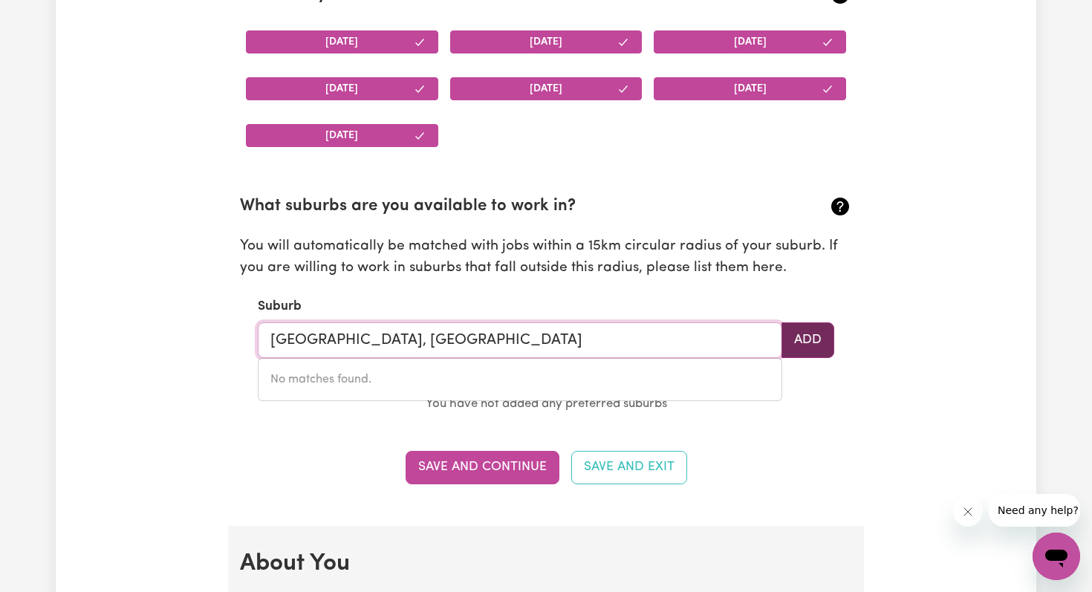
type input "SOUTH YARRA, Victoria"
click at [811, 335] on button "Add" at bounding box center [807, 340] width 53 height 36
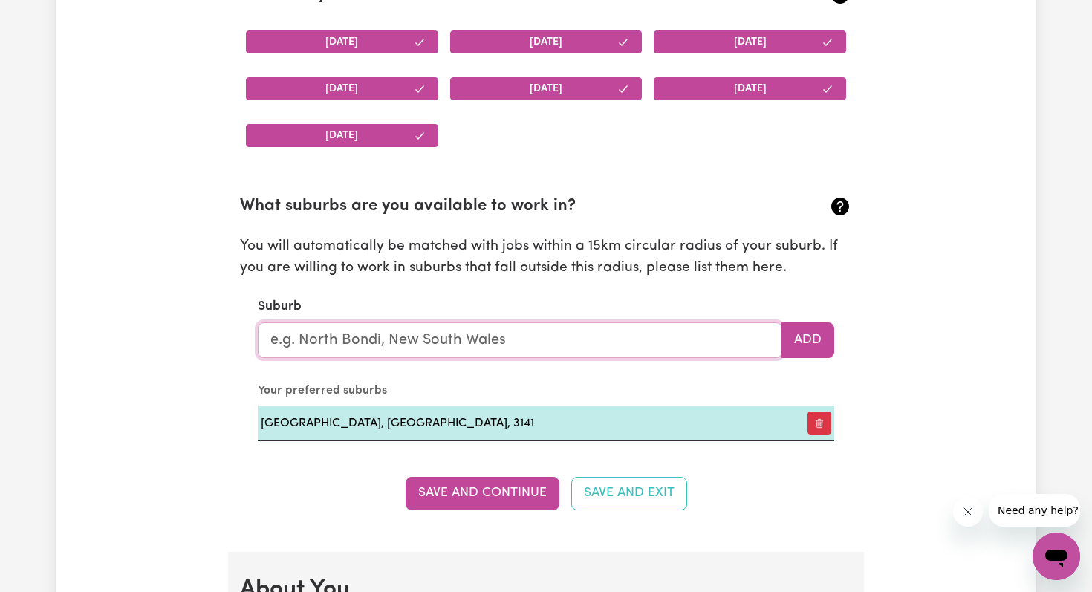
click at [339, 349] on input "text" at bounding box center [520, 340] width 524 height 36
type input "blair"
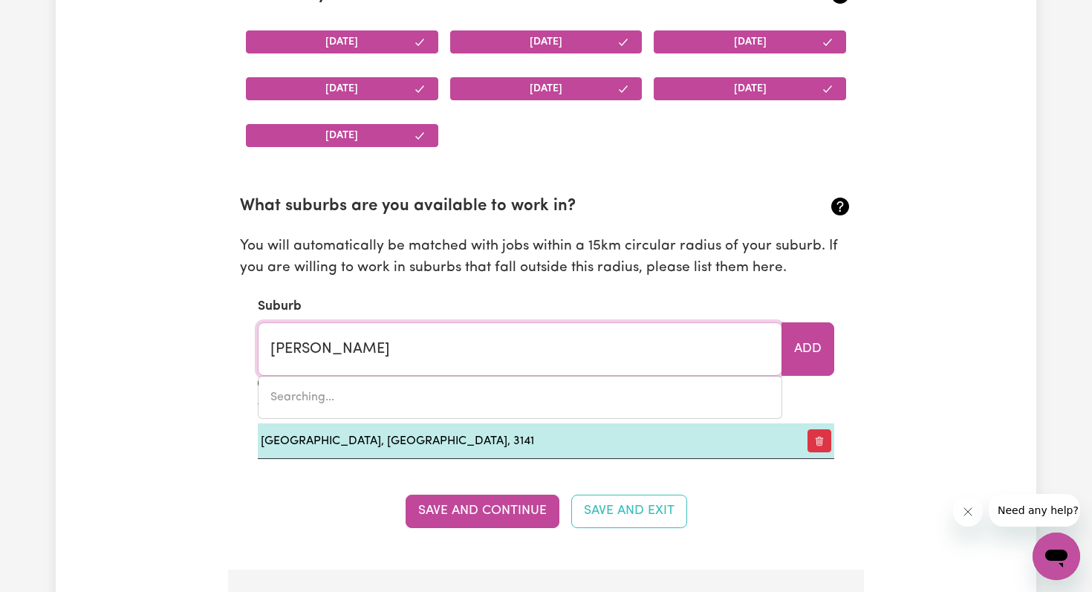
type input "blair ATHOL, New South Wales, 2560"
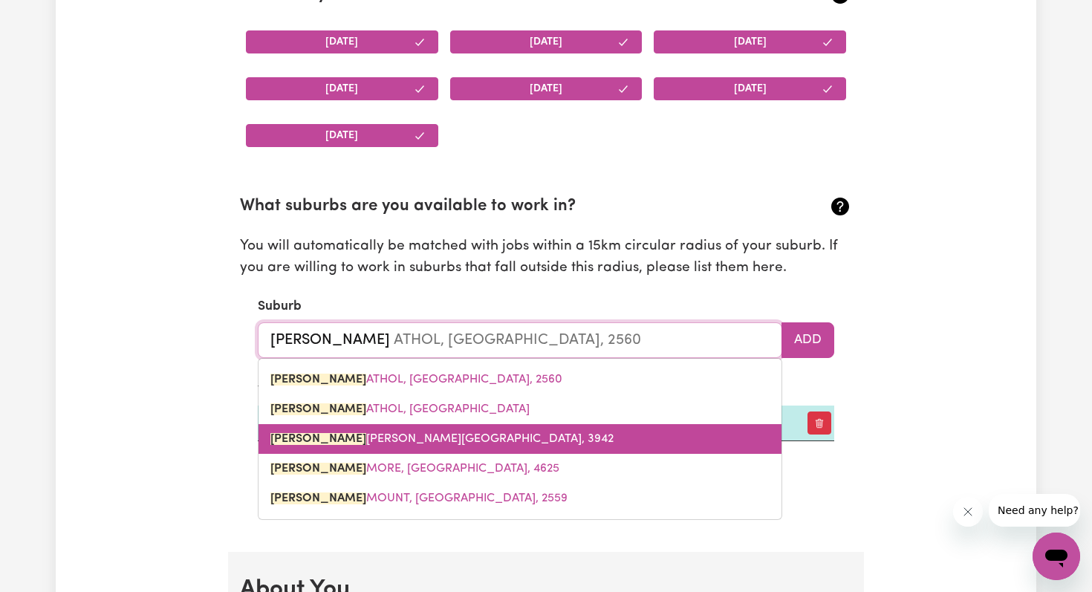
click at [337, 438] on span "BLAIR GOWRIE, Victoria, 3942" at bounding box center [441, 439] width 343 height 12
type input "BLAIRGOWRIE, Victoria, 3942"
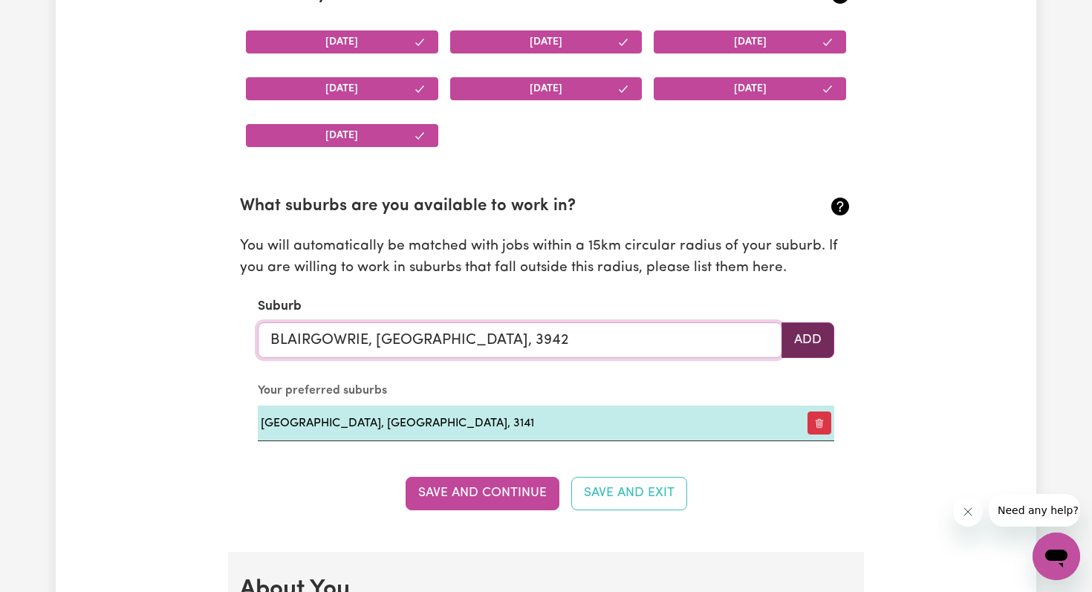
type input "BLAIRGOWRIE, Victoria, 3942"
click at [811, 345] on button "Add" at bounding box center [807, 340] width 53 height 36
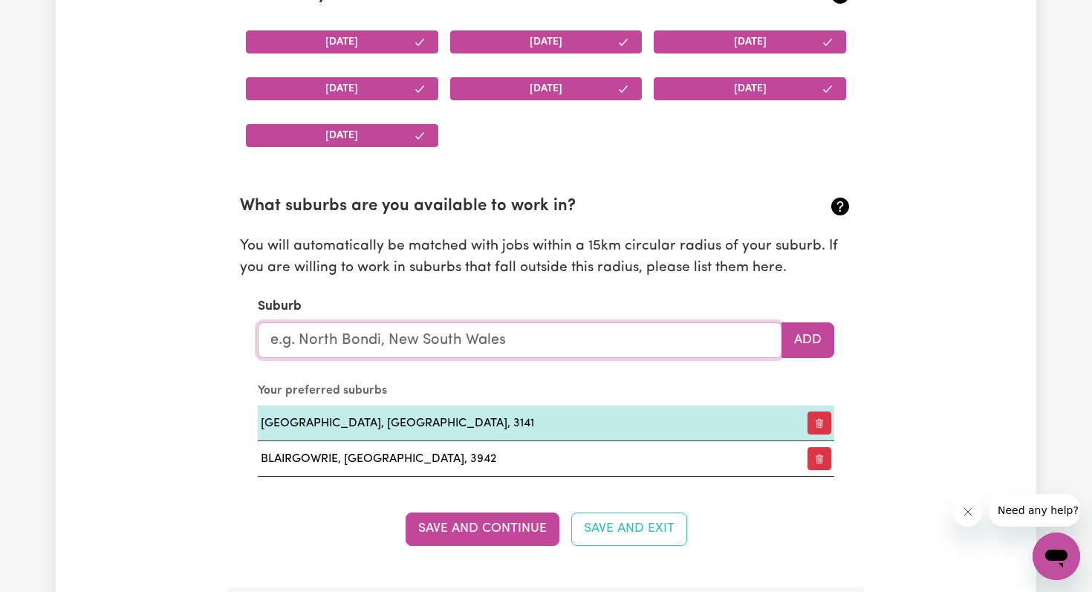
click at [377, 343] on input "text" at bounding box center [520, 340] width 524 height 36
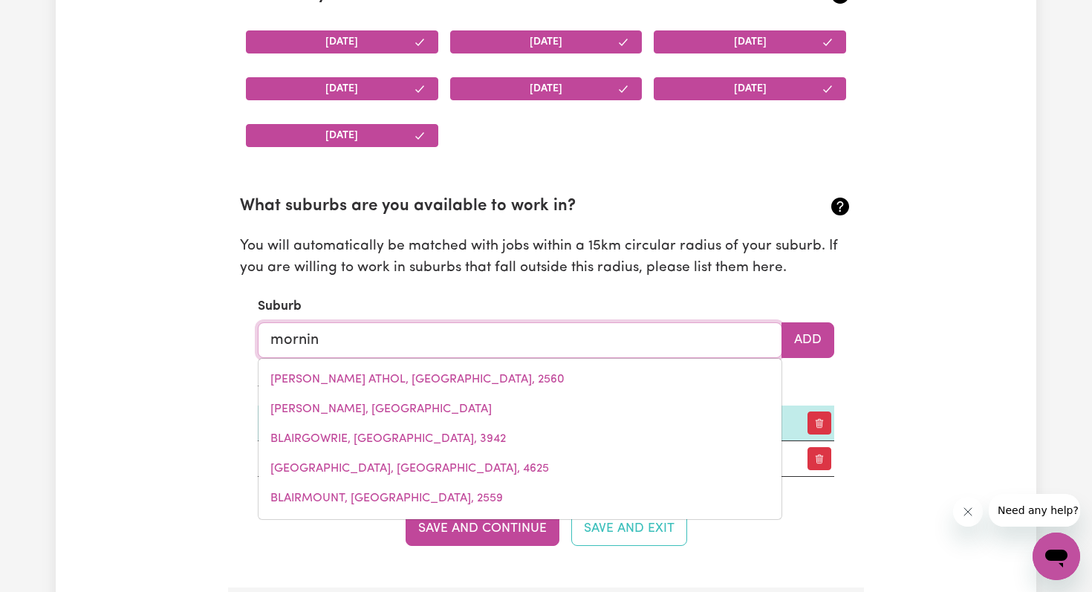
type input "morning"
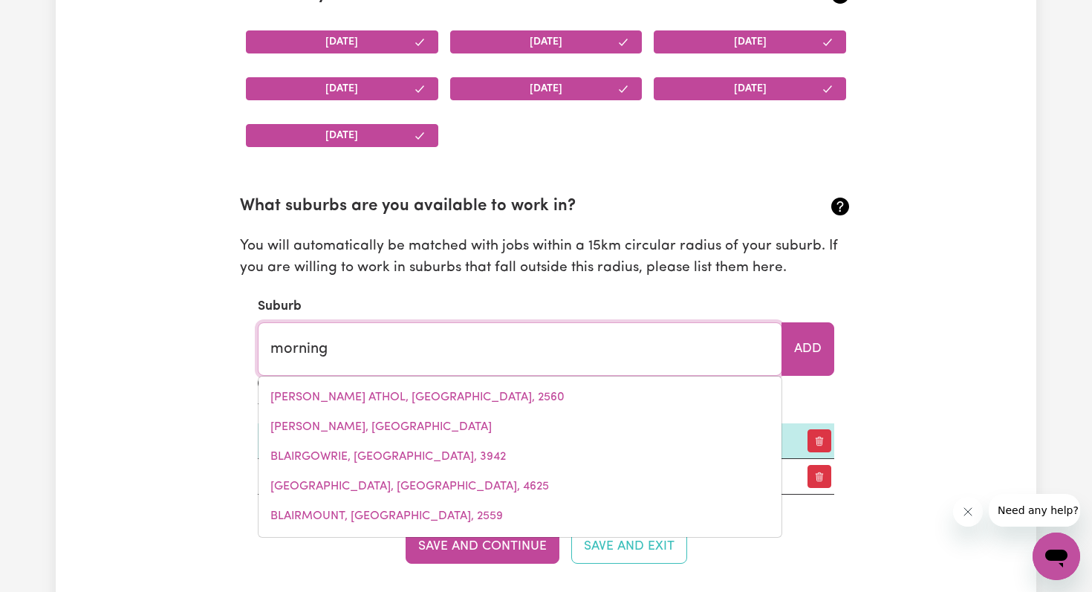
type input "morning BAY, New South Wales, 2105"
type input "morningt"
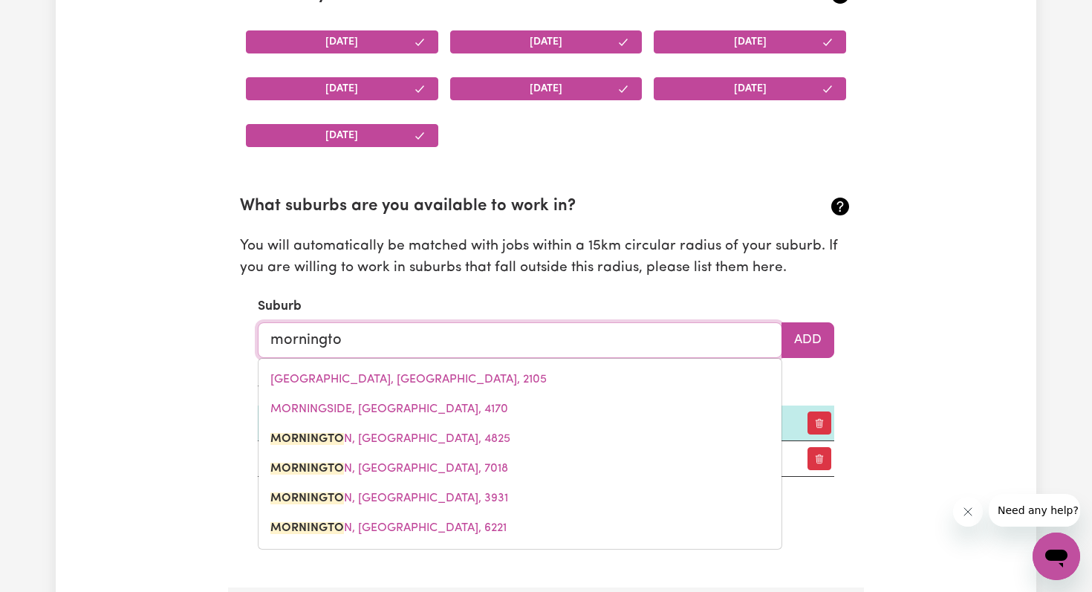
type input "mornington"
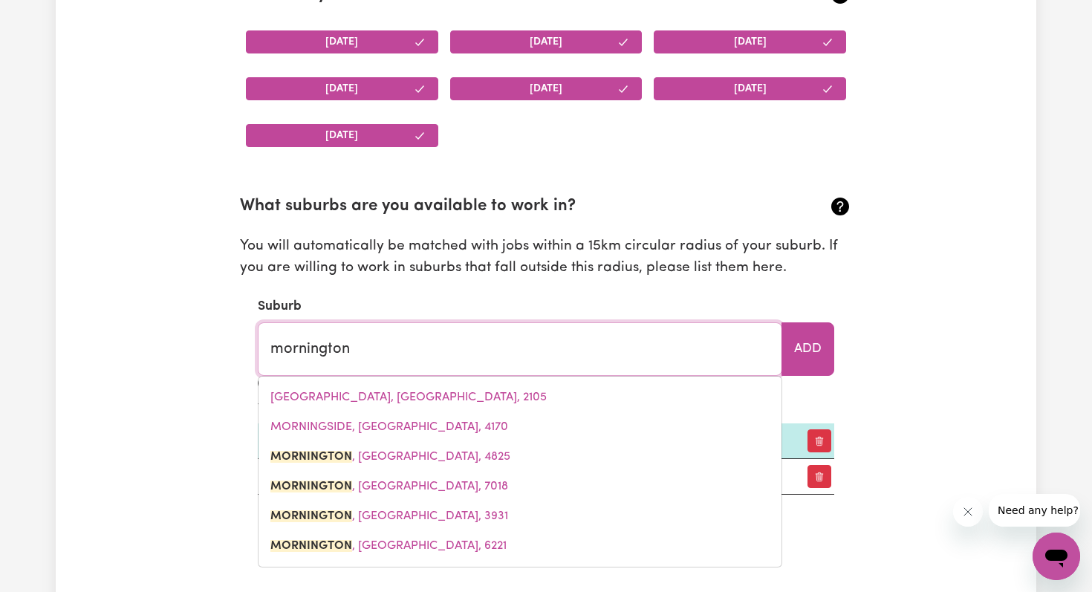
type input "mornington, Queensland, 4825"
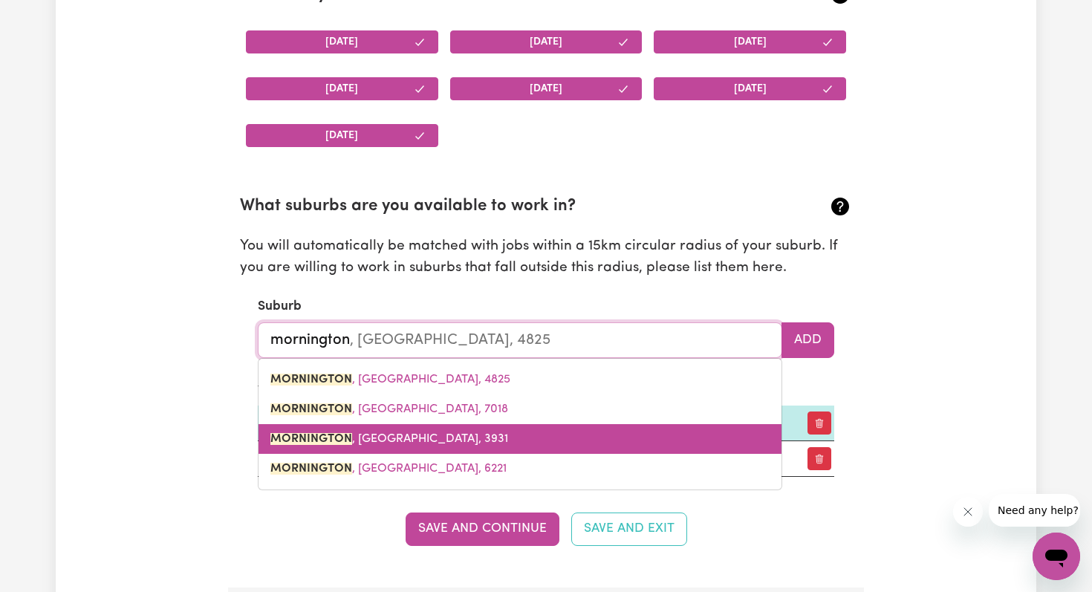
click at [328, 436] on mark "MORNINGTON" at bounding box center [311, 439] width 82 height 12
type input "MORNINGTON, Victoria, 3931"
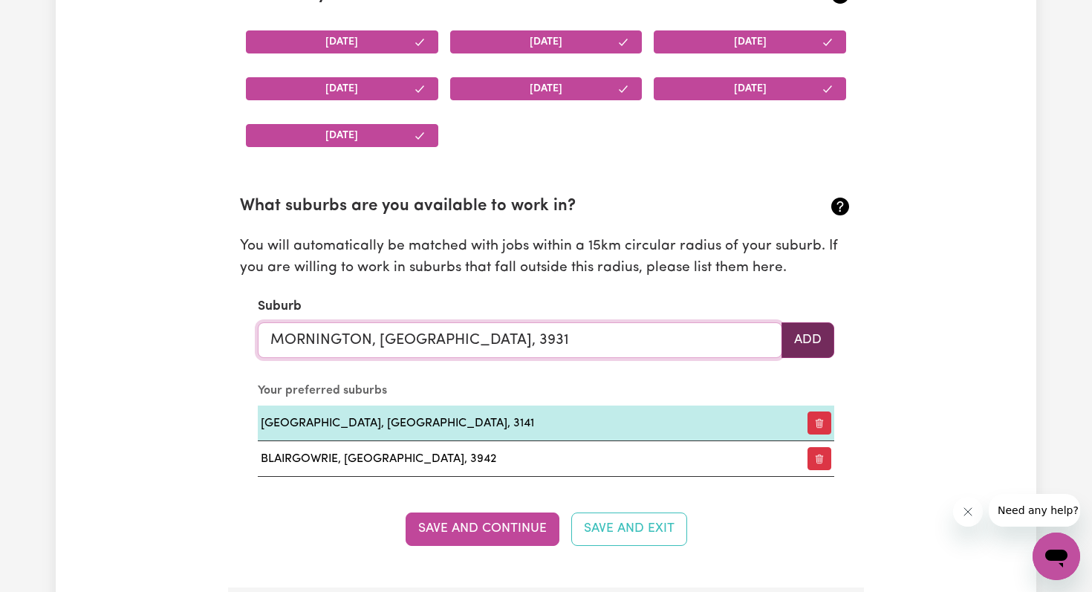
type input "MORNINGTON, Victoria, 3931"
click at [807, 341] on button "Add" at bounding box center [807, 340] width 53 height 36
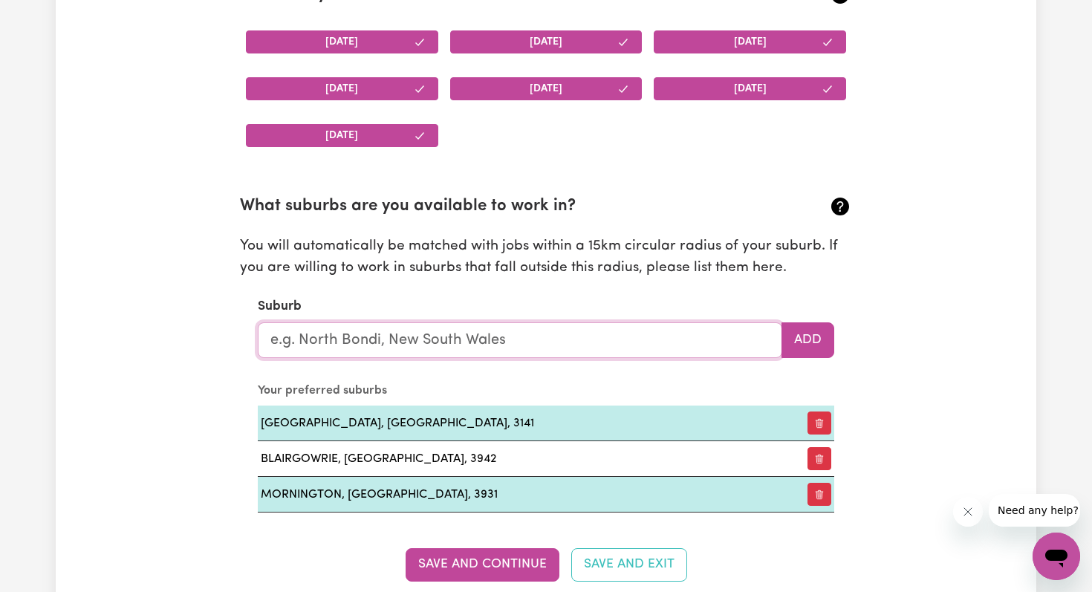
click at [350, 336] on input "text" at bounding box center [520, 340] width 524 height 36
type input "Rose"
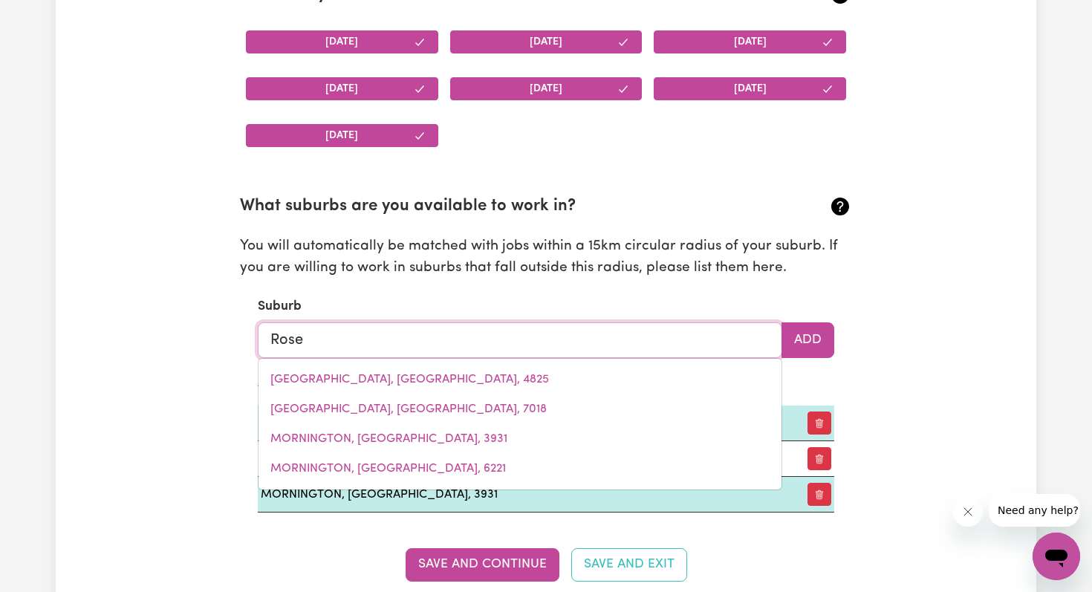
type input "Rose BAY, New South Wales, 2029"
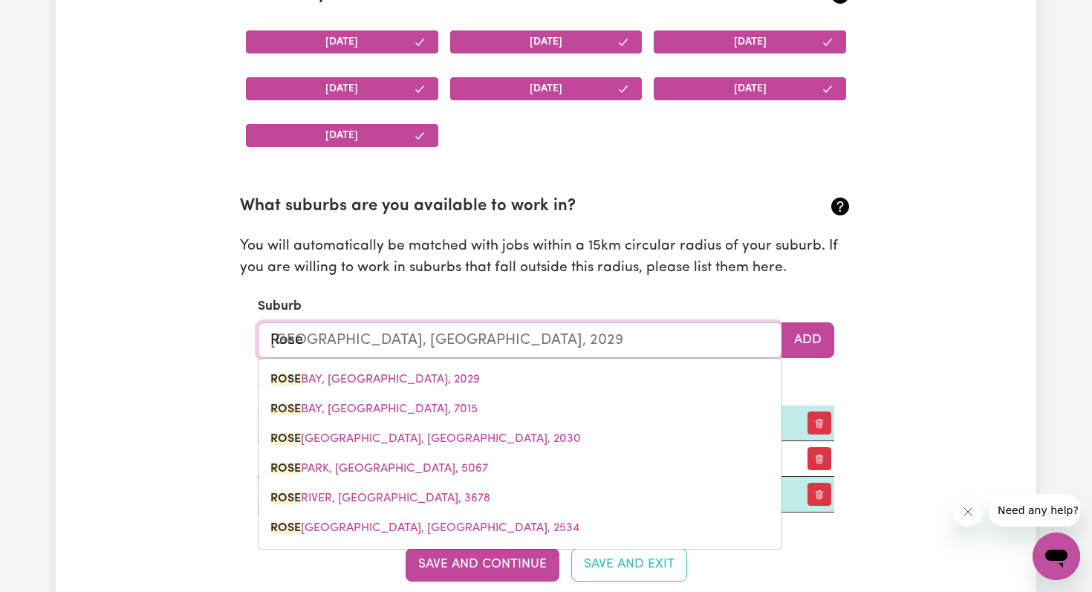
type input "Roseb"
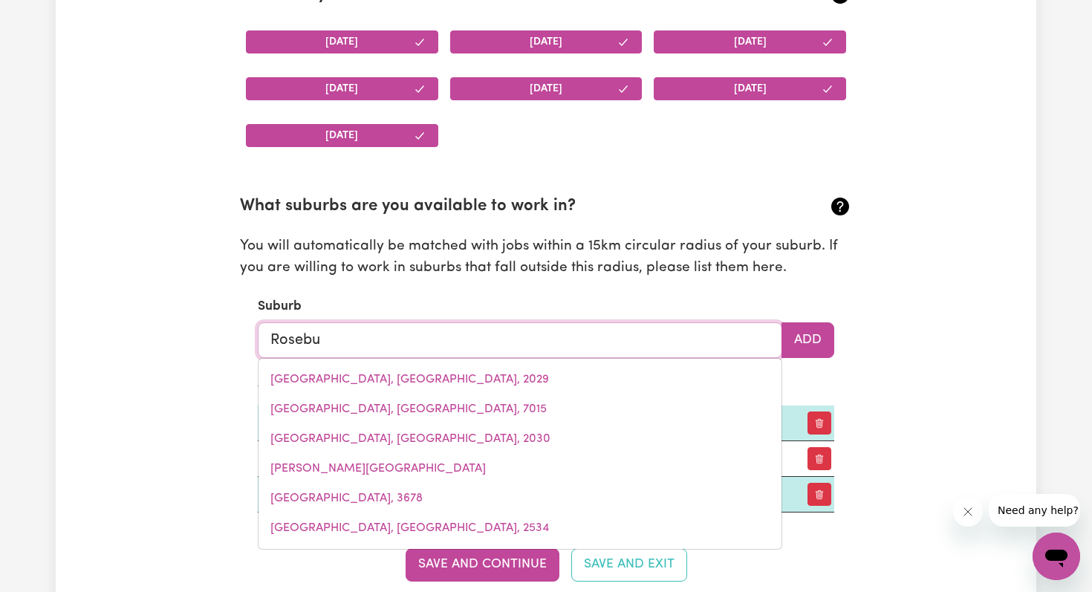
type input "Rosebud"
type input "Rosebud, Victoria, 3939"
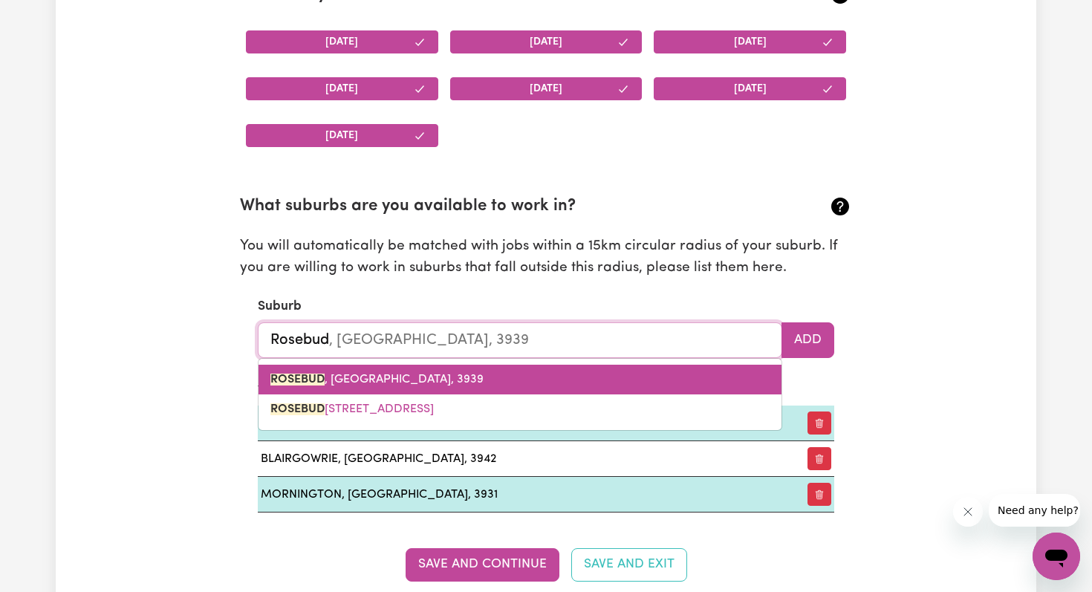
click at [337, 375] on span "ROSEBUD , Victoria, 3939" at bounding box center [376, 380] width 213 height 12
type input "ROSEBUD, Victoria, 3939"
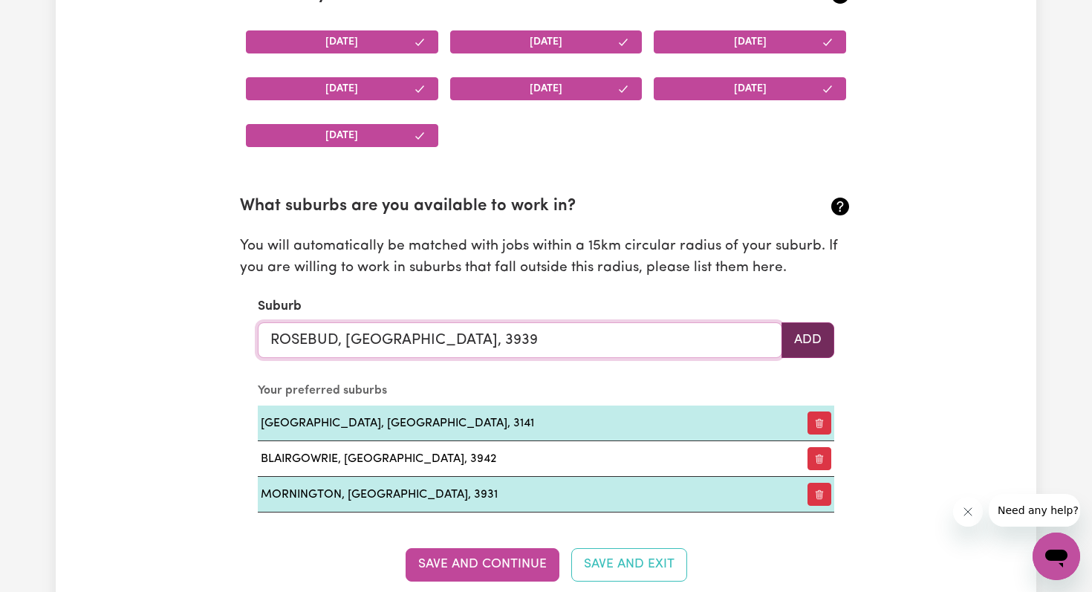
type input "ROSEBUD, Victoria, 3939"
click at [807, 337] on button "Add" at bounding box center [807, 340] width 53 height 36
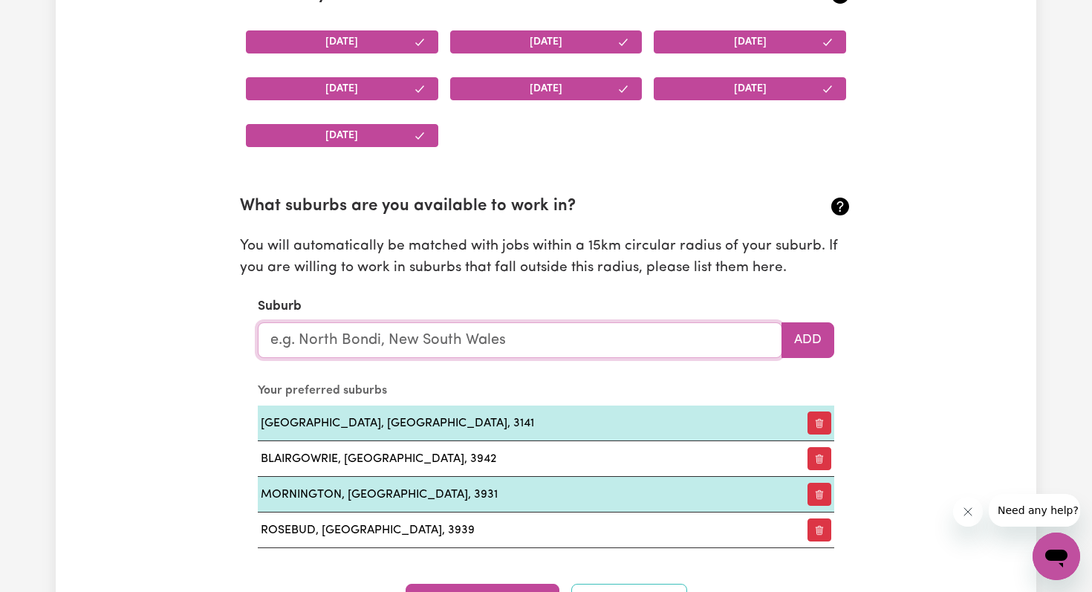
click at [342, 341] on input "text" at bounding box center [520, 340] width 524 height 36
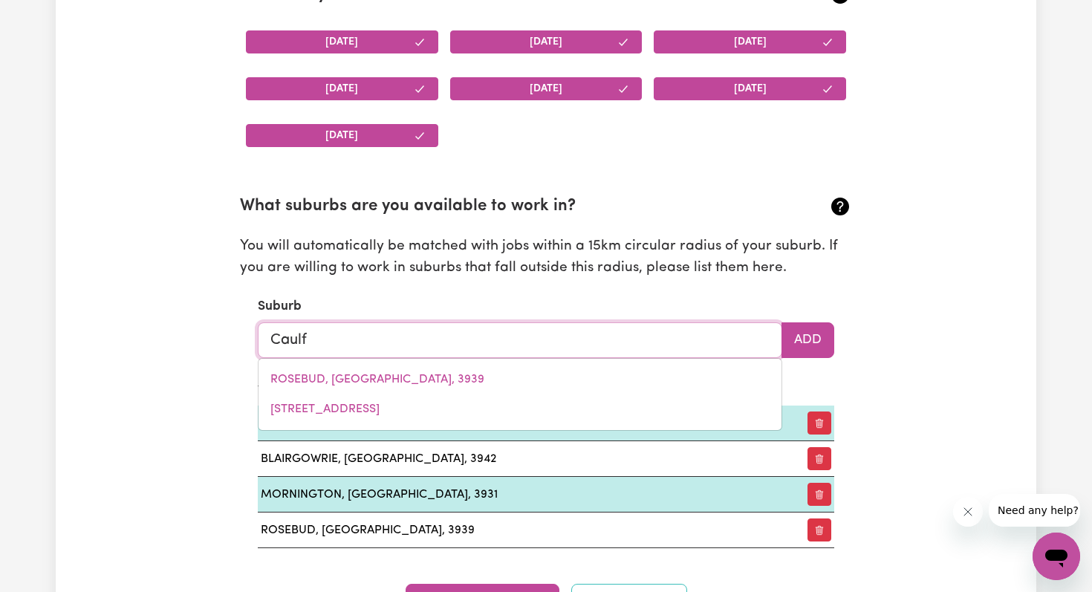
type input "Caulfi"
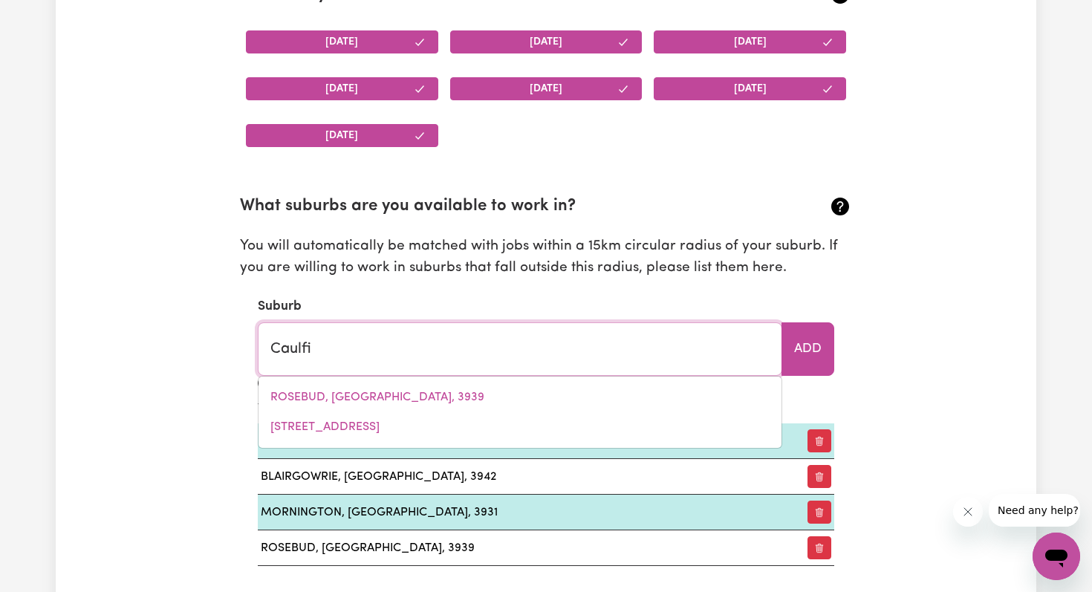
type input "CaulfiELD, Victoria, 3162"
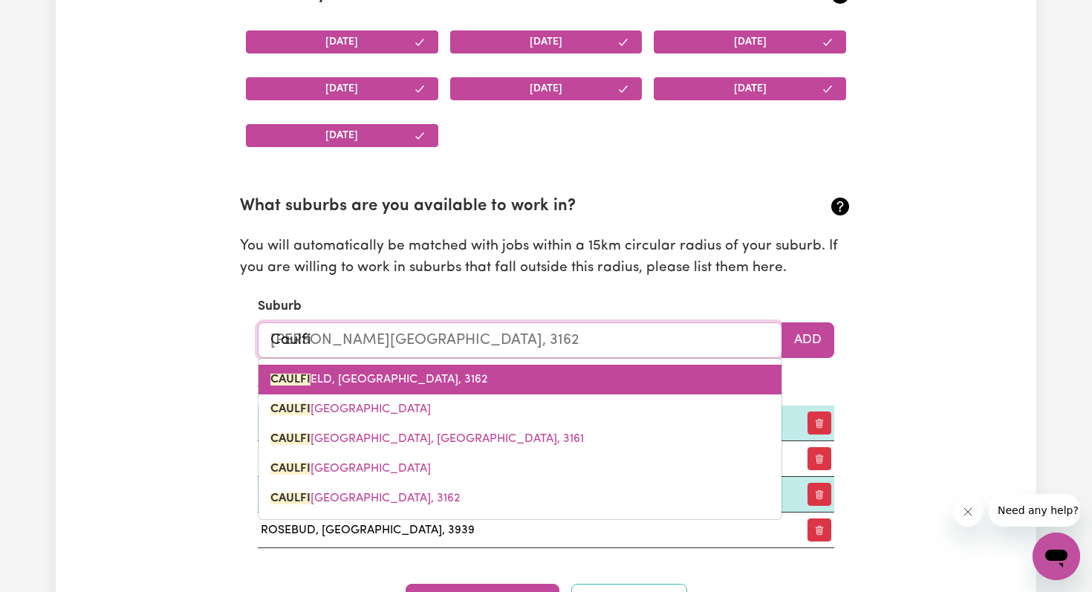
click at [365, 376] on span "CAULFI ELD, Victoria, 3162" at bounding box center [378, 380] width 217 height 12
type input "CAULFIELD, Victoria, 3162"
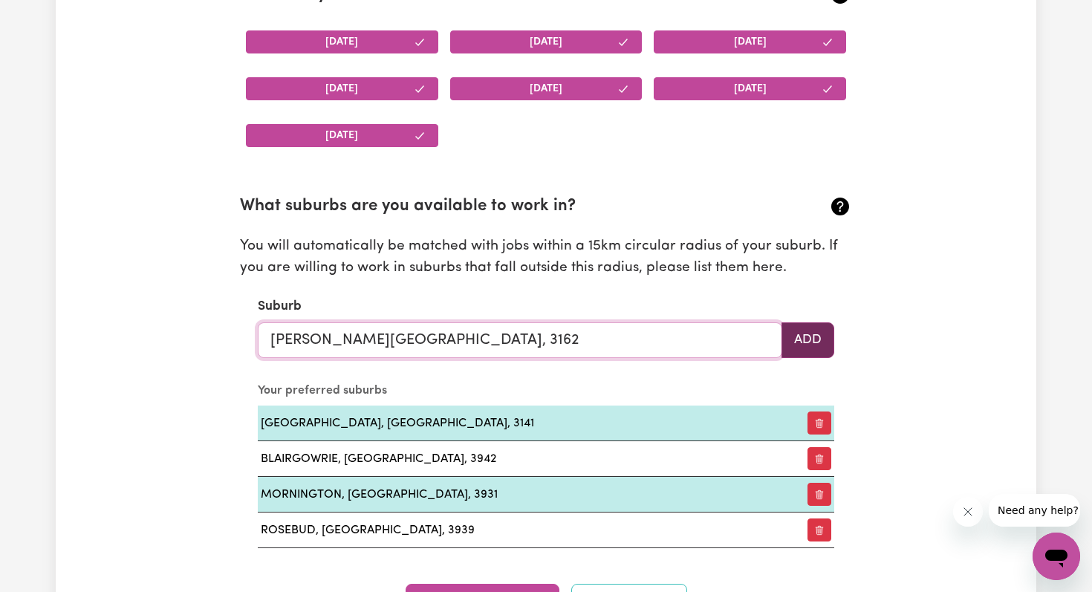
type input "CAULFIELD, Victoria, 3162"
click at [805, 343] on button "Add" at bounding box center [807, 340] width 53 height 36
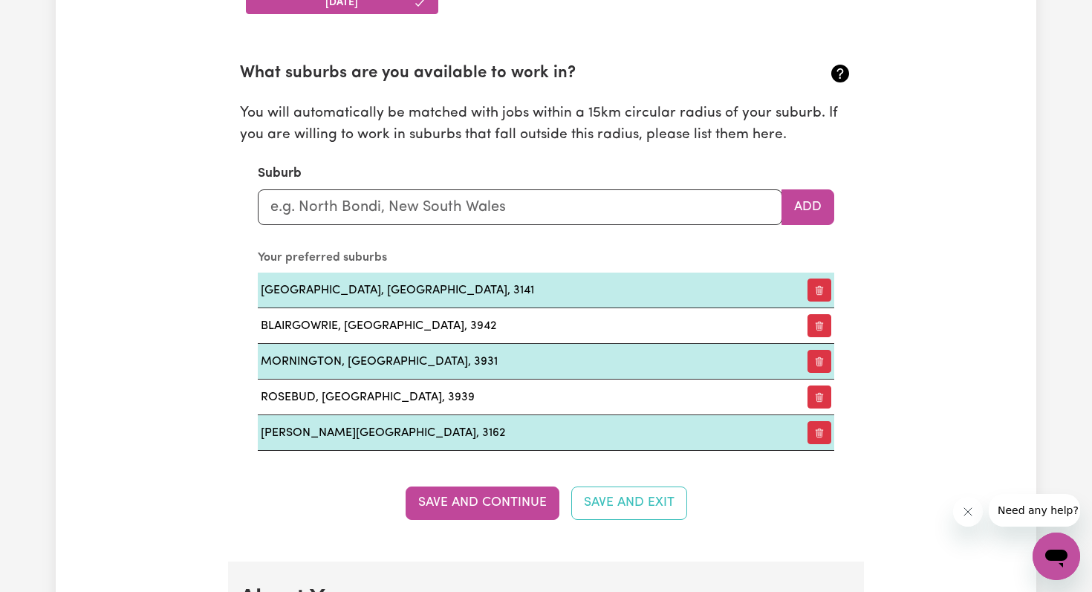
scroll to position [1639, 0]
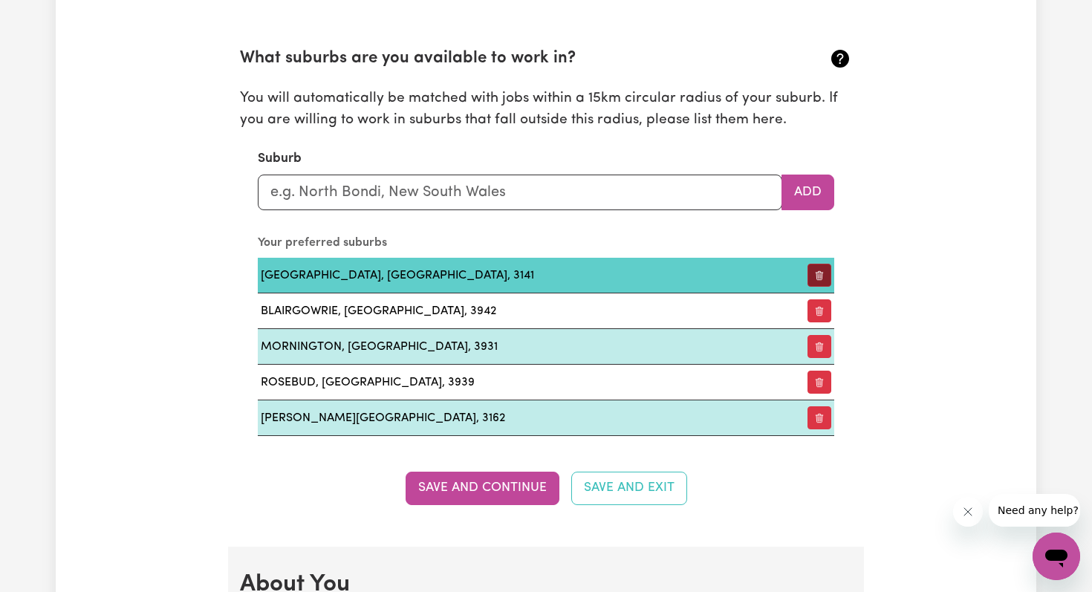
click at [816, 266] on button "button" at bounding box center [819, 275] width 24 height 23
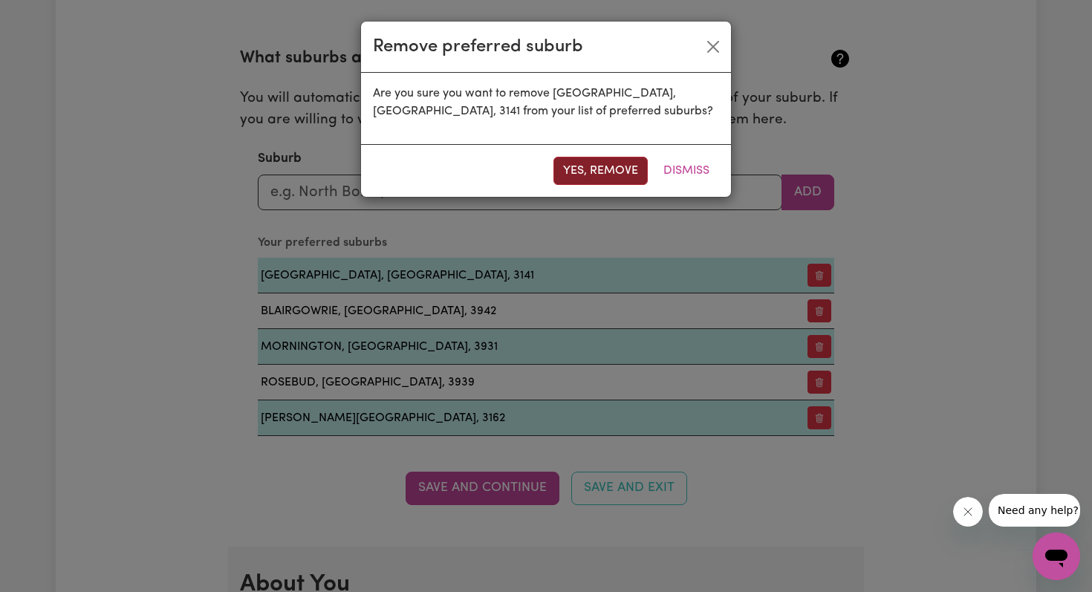
click at [598, 172] on button "Yes, remove" at bounding box center [600, 171] width 94 height 28
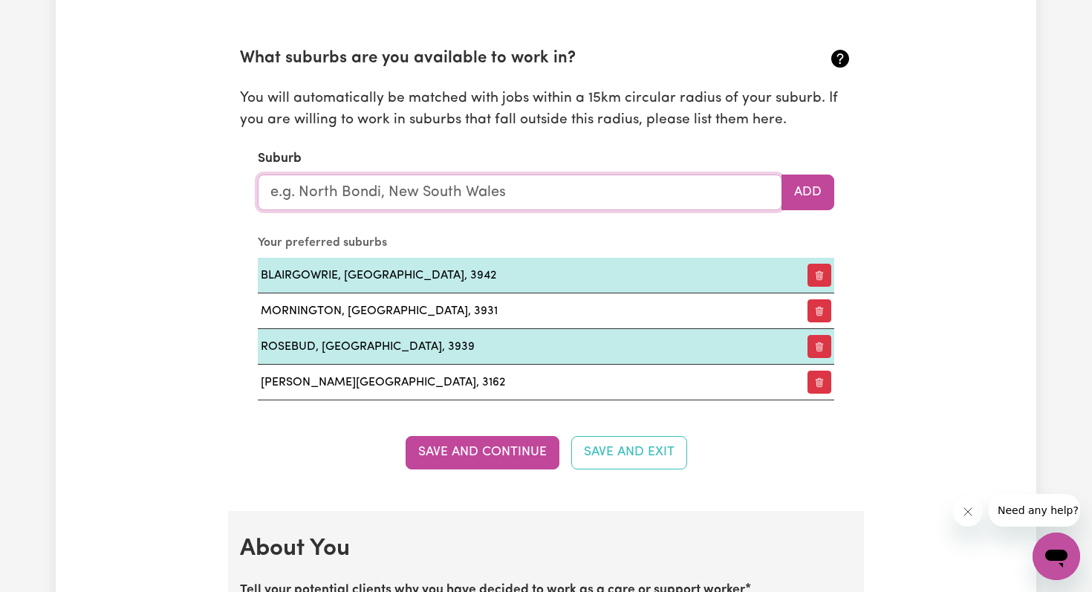
click at [321, 193] on input "text" at bounding box center [520, 193] width 524 height 36
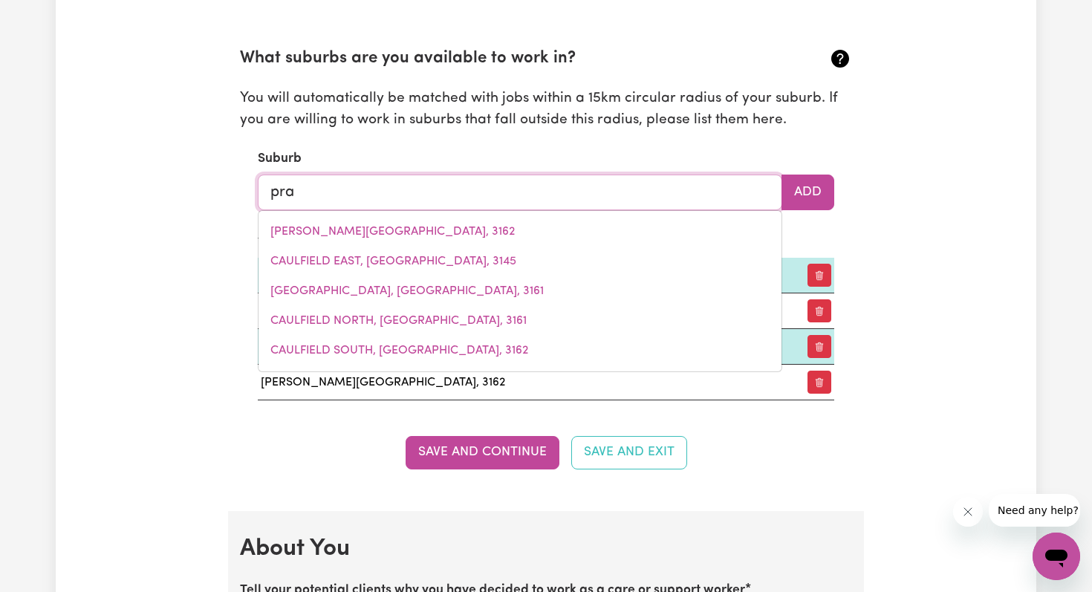
type input "prah"
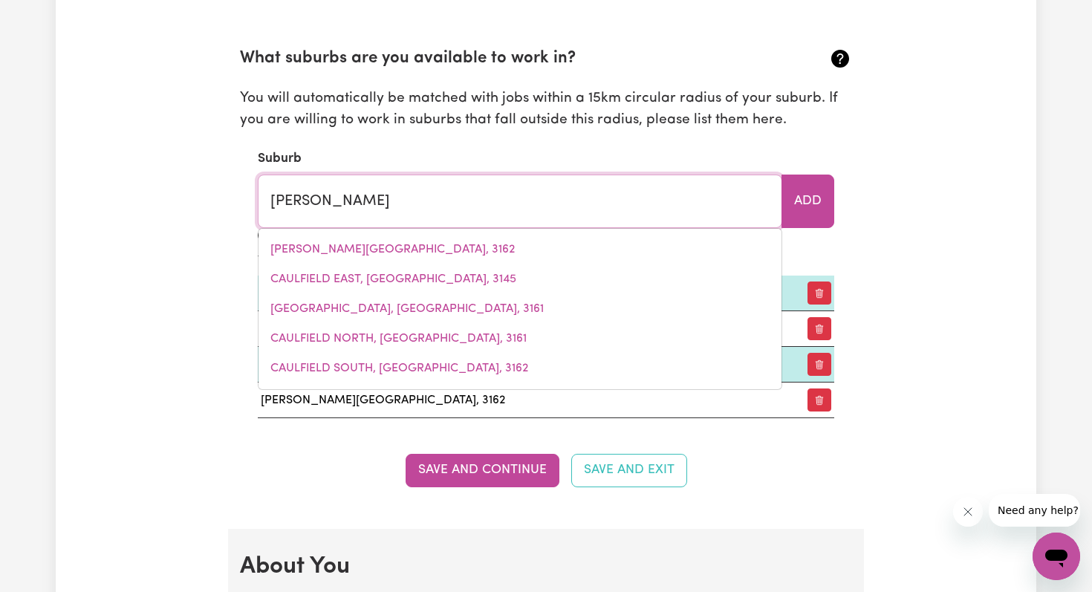
type input "prahRAN, Victoria, 3181"
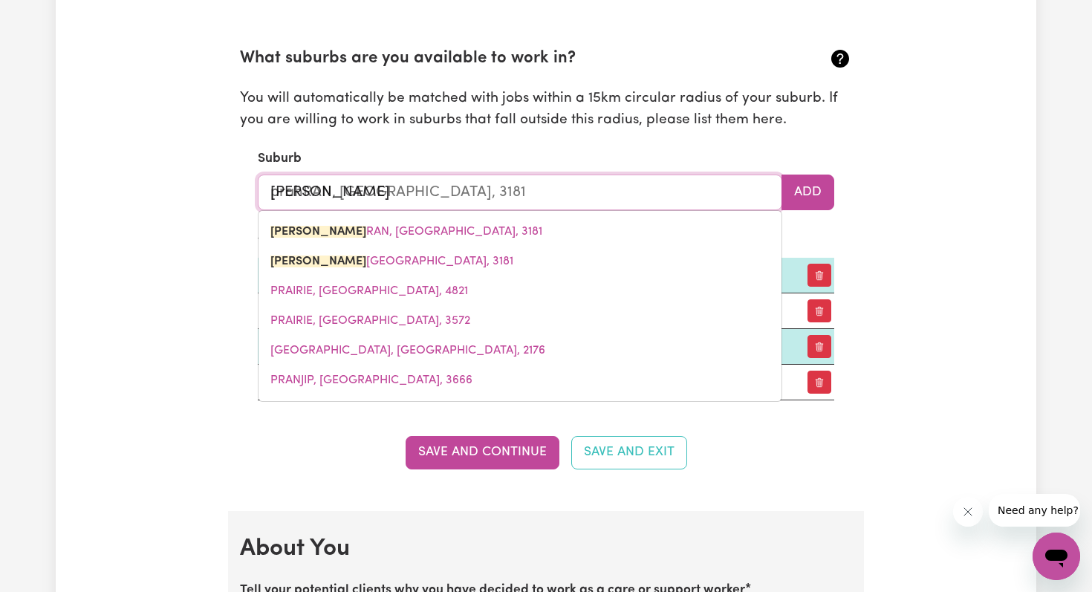
type input "prahr"
type input "prahrAN, Victoria, 3181"
type input "prahra"
type input "prahraN, Victoria, 3181"
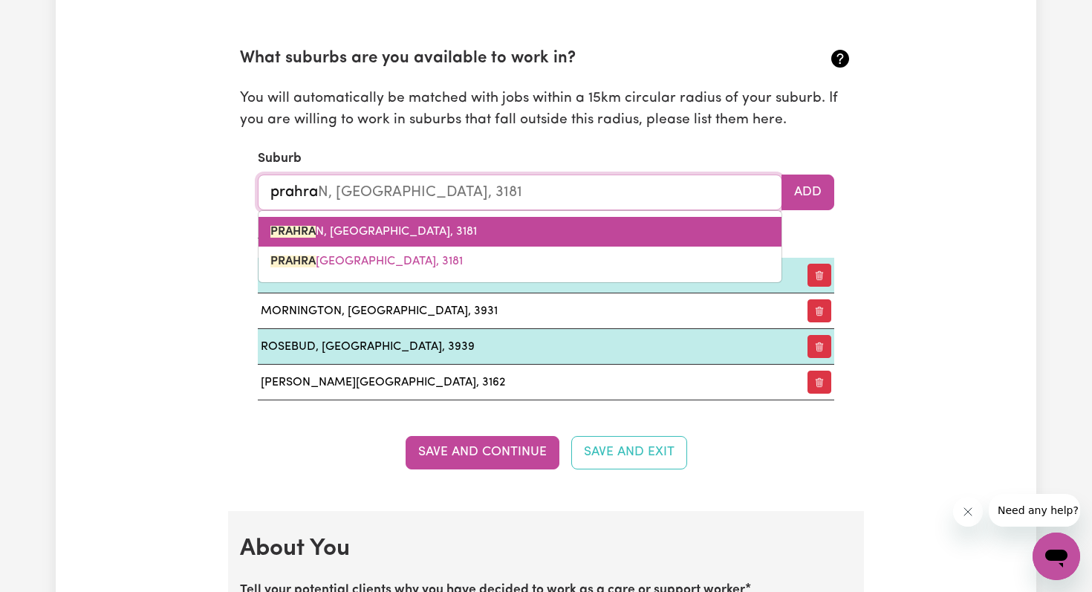
click at [329, 223] on link "PRAHRA N, Victoria, 3181" at bounding box center [520, 232] width 523 height 30
type input "PRAHRAN, Victoria, 3181"
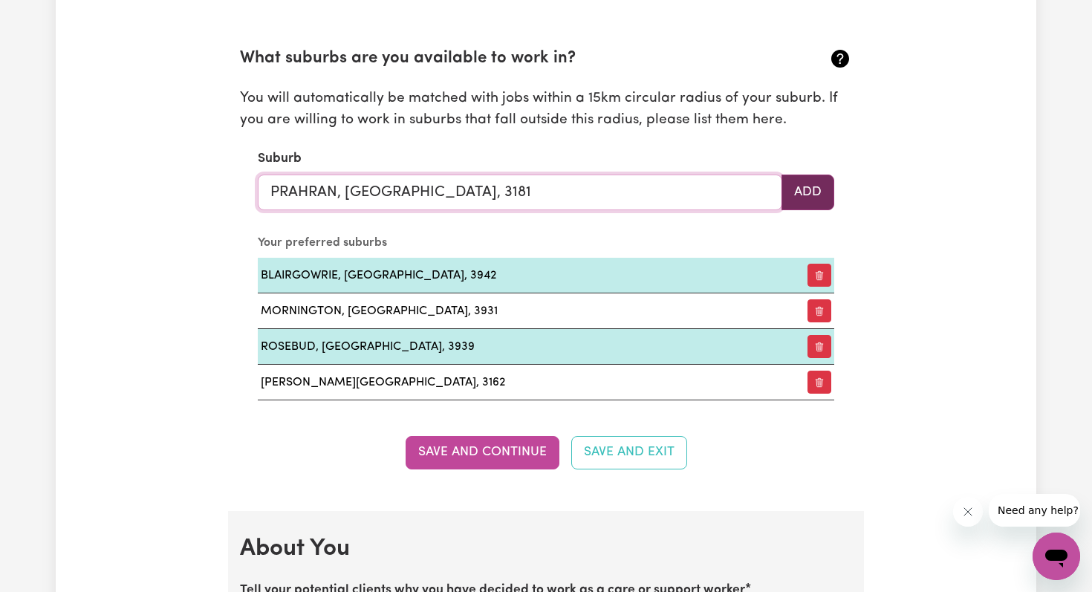
type input "PRAHRAN, Victoria, 3181"
click at [813, 195] on button "Add" at bounding box center [807, 193] width 53 height 36
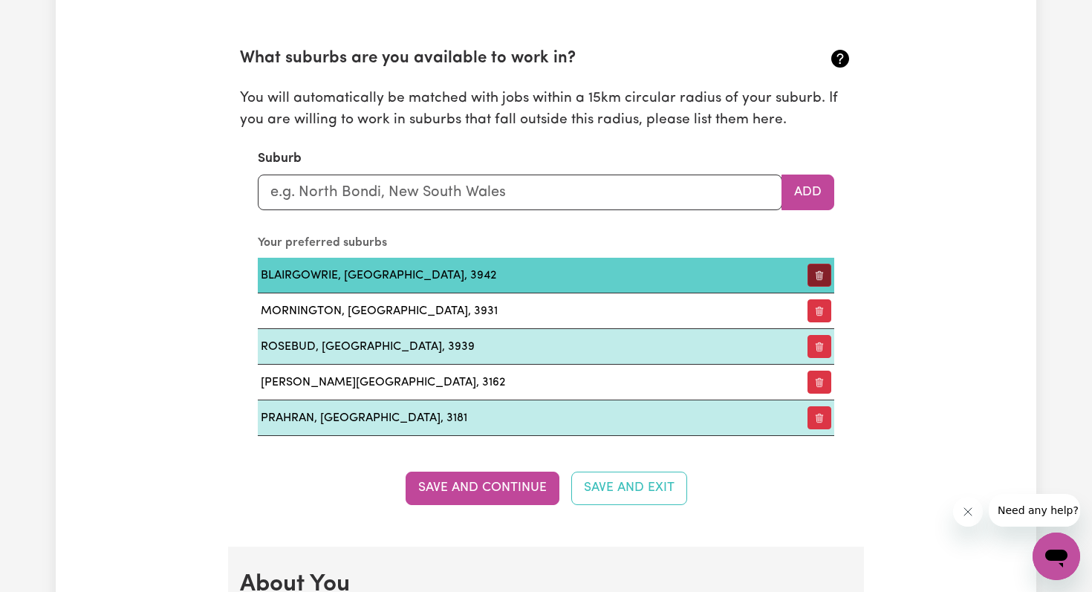
click at [820, 279] on button "button" at bounding box center [819, 275] width 24 height 23
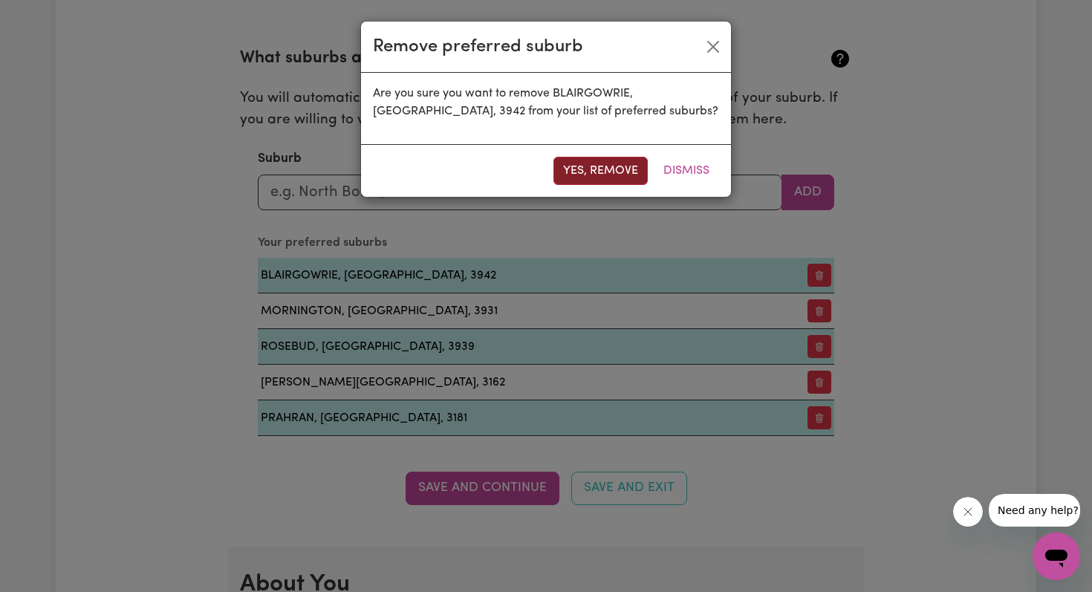
click at [597, 165] on button "Yes, remove" at bounding box center [600, 171] width 94 height 28
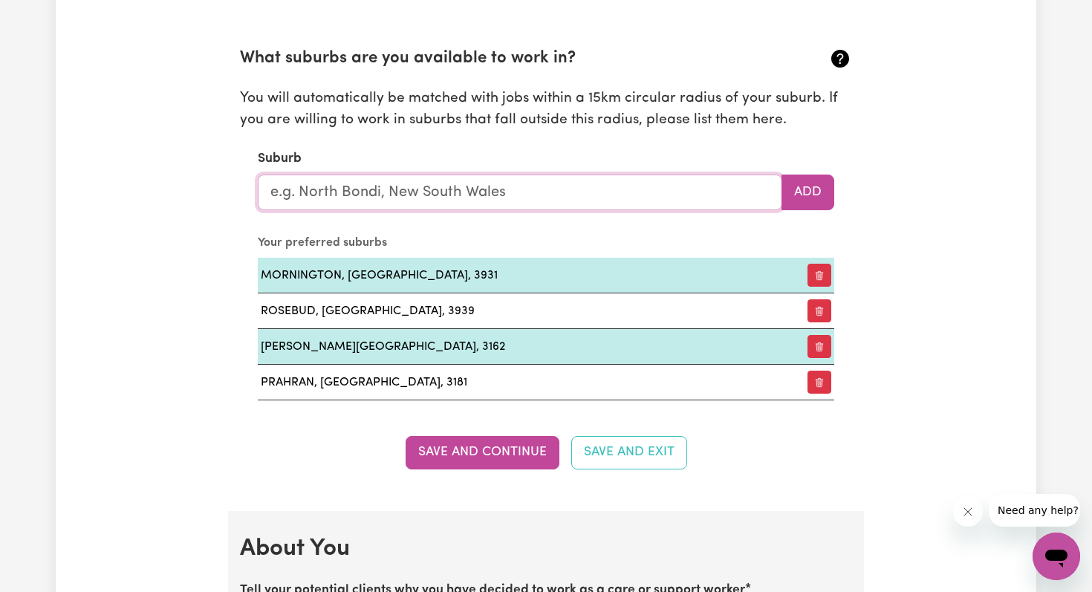
click at [359, 189] on input "text" at bounding box center [520, 193] width 524 height 36
type input "rye"
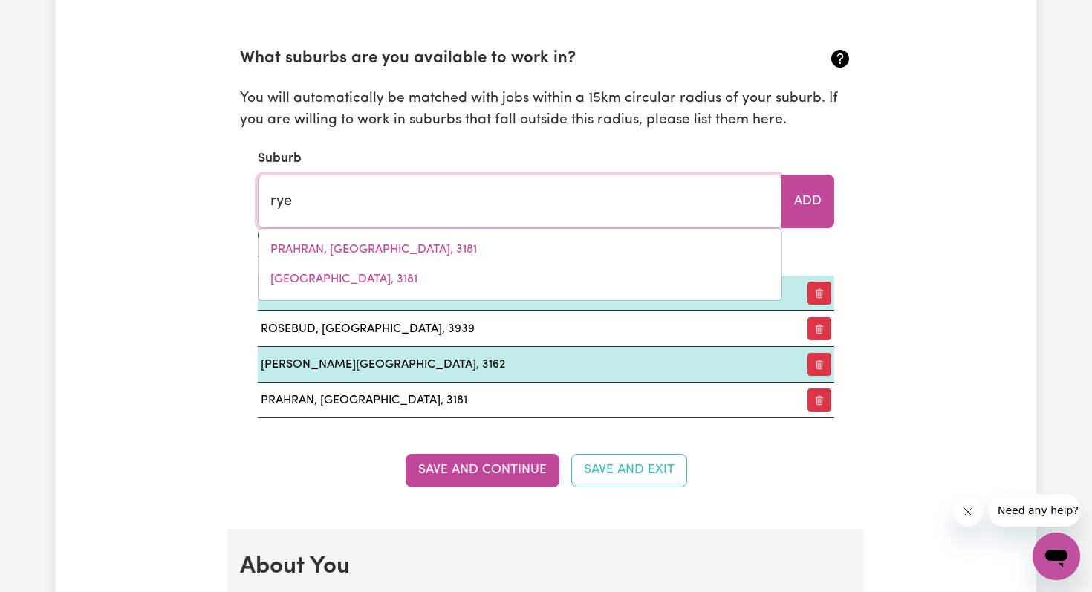
type input "rye, Victoria, 3941"
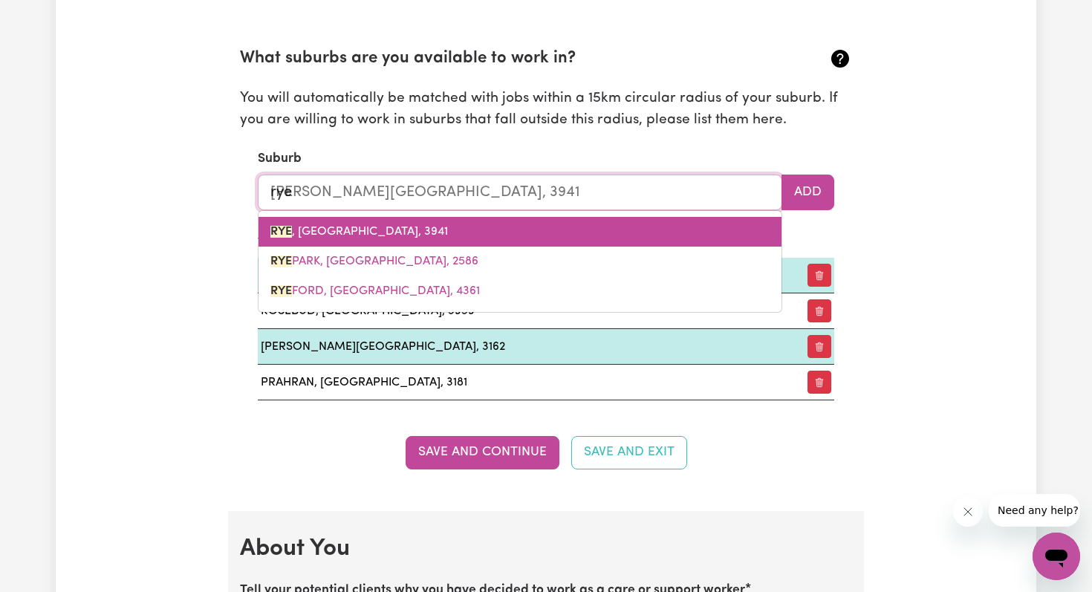
click at [323, 231] on span "RYE , Victoria, 3941" at bounding box center [359, 232] width 178 height 12
type input "RYE, Victoria, 3941"
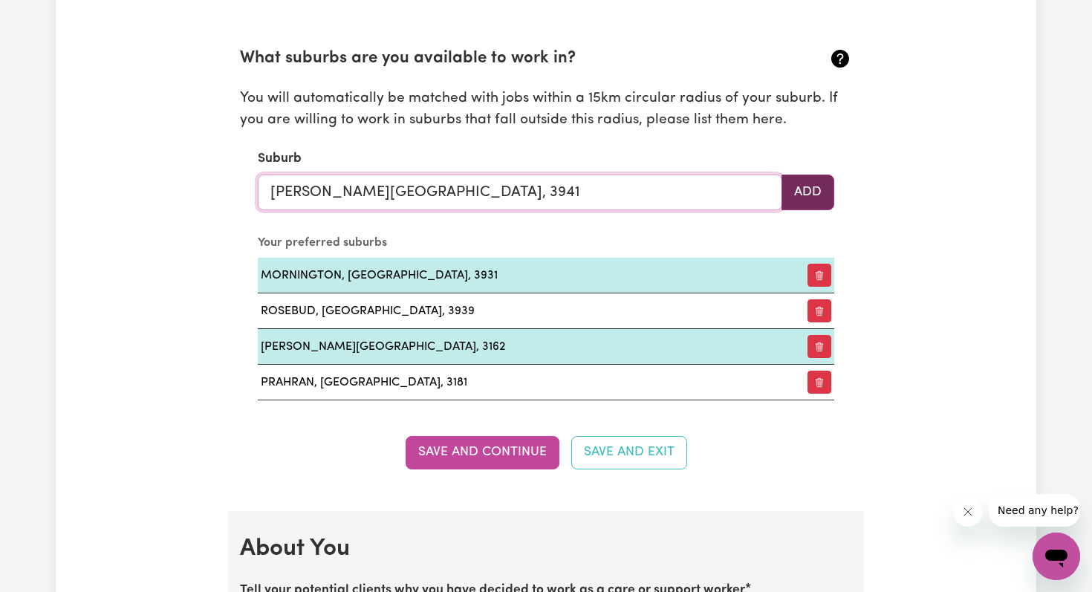
type input "RYE, Victoria, 3941"
click at [810, 192] on button "Add" at bounding box center [807, 193] width 53 height 36
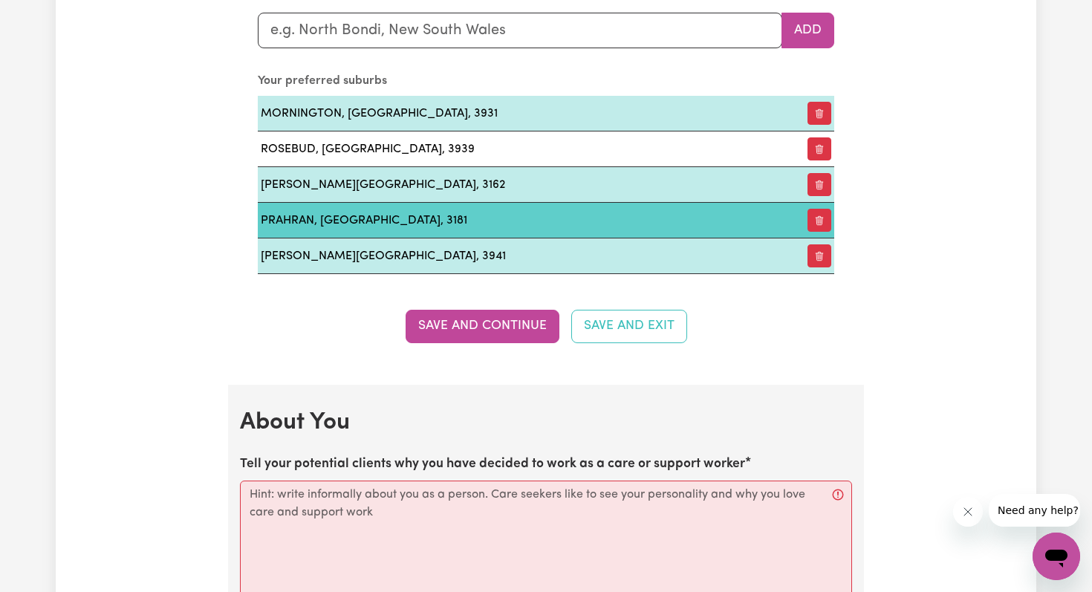
scroll to position [1803, 0]
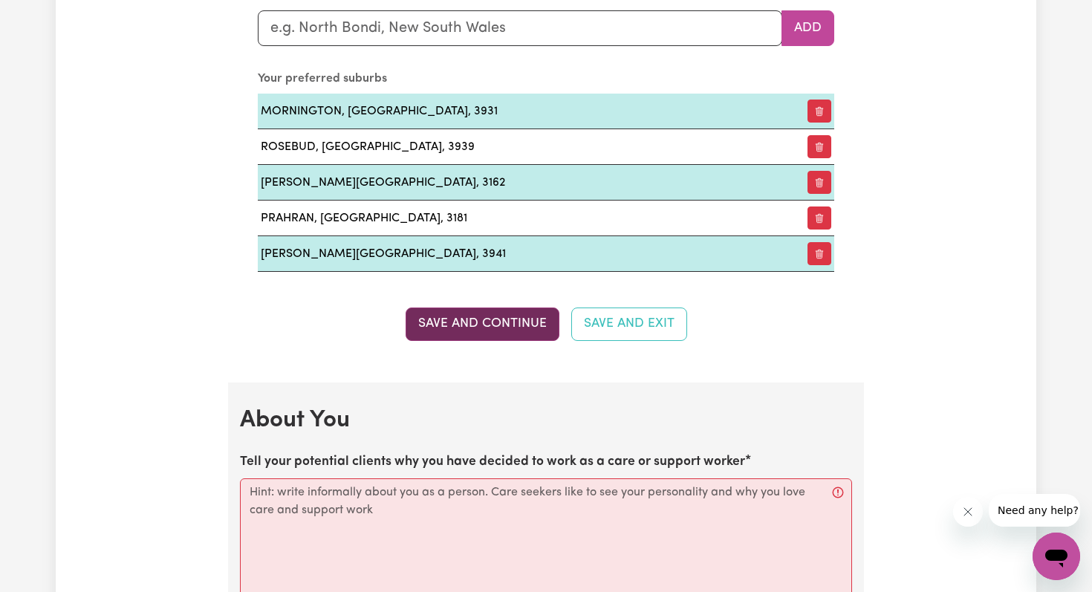
click at [431, 319] on button "Save and Continue" at bounding box center [483, 324] width 154 height 33
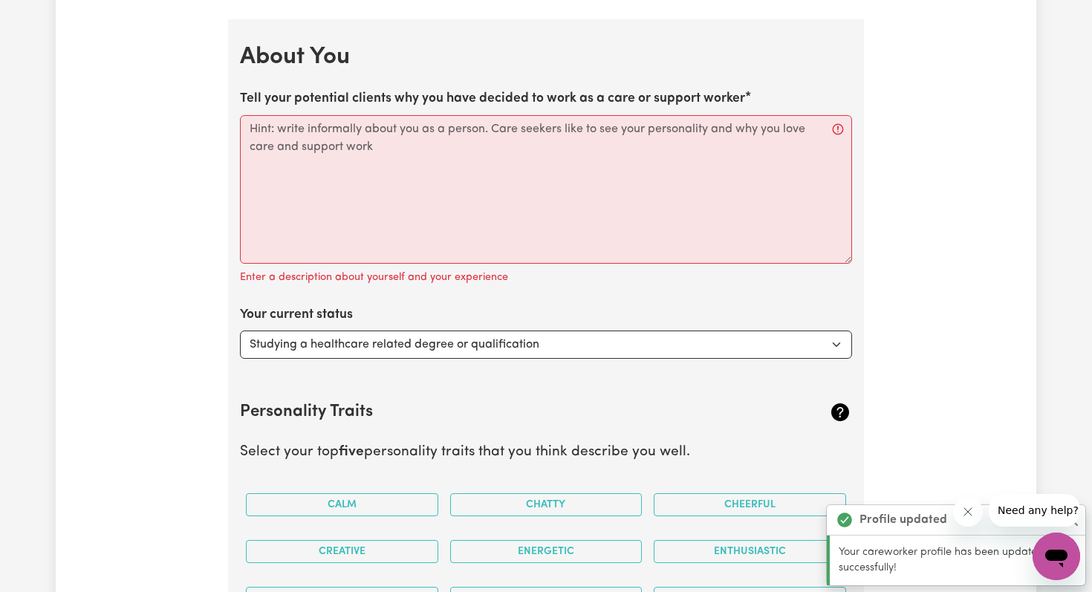
scroll to position [2185, 0]
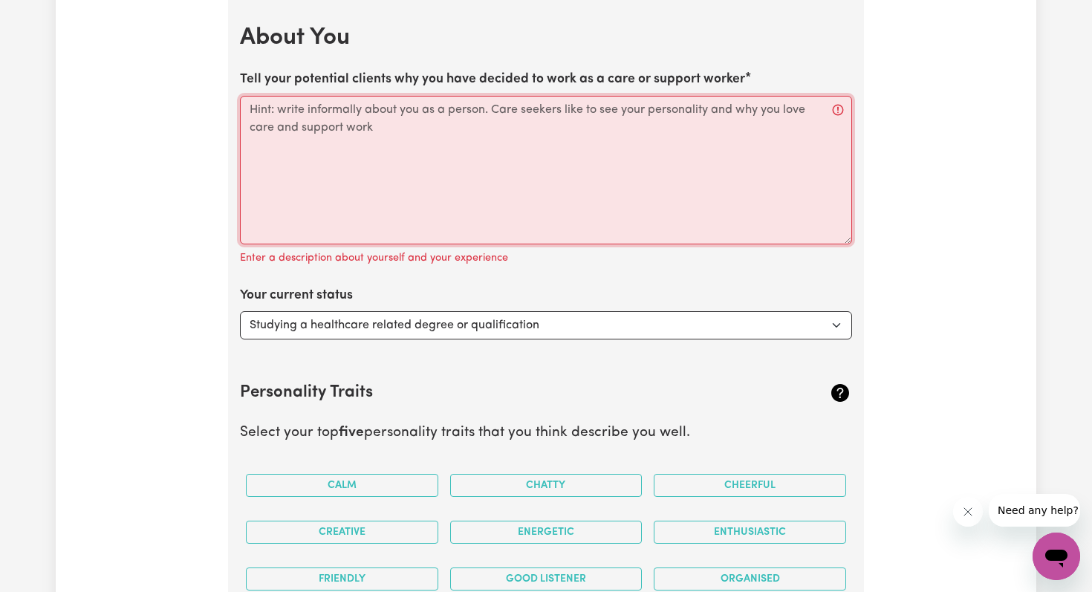
click at [348, 107] on textarea "Tell your potential clients why you have decided to work as a care or support w…" at bounding box center [546, 170] width 612 height 149
paste textarea "Inclusive and empathetic educator and support worker with clients of all abilit…"
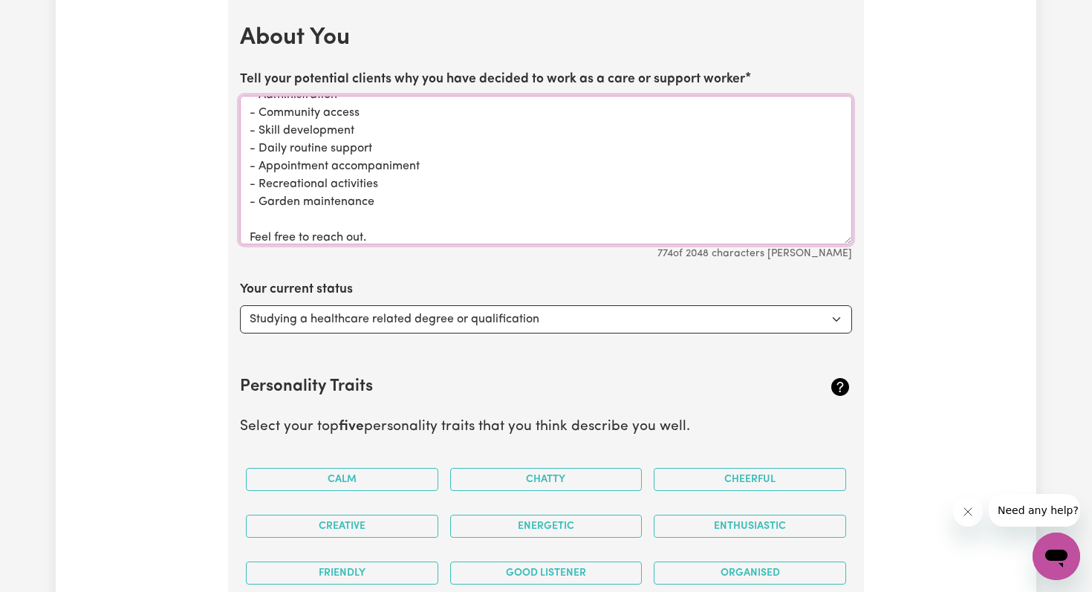
scroll to position [0, 0]
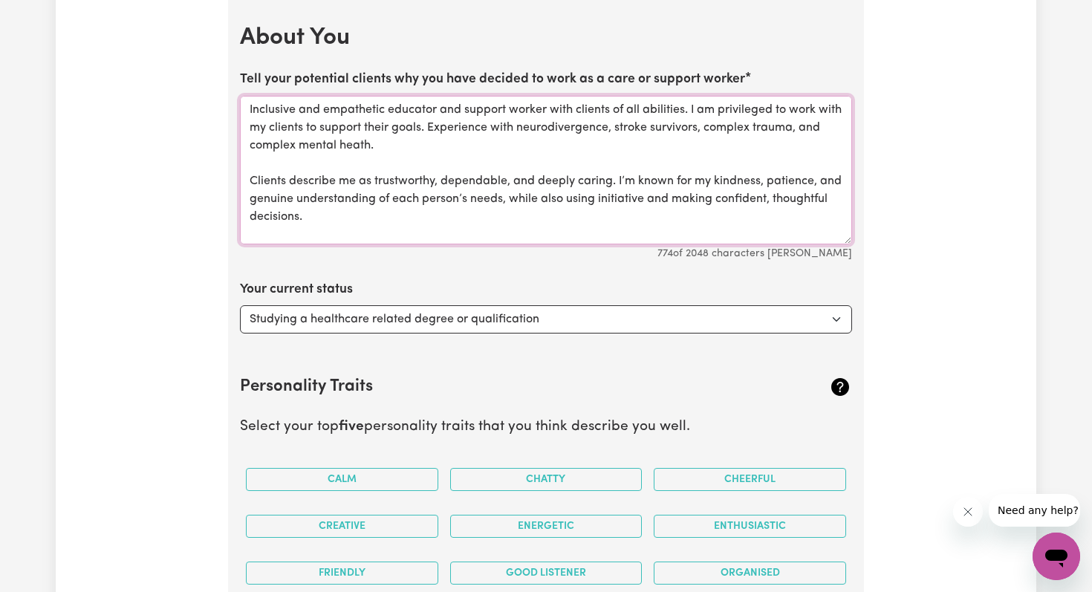
click at [383, 146] on textarea "Inclusive and empathetic educator and support worker with clients of all abilit…" at bounding box center [546, 170] width 612 height 149
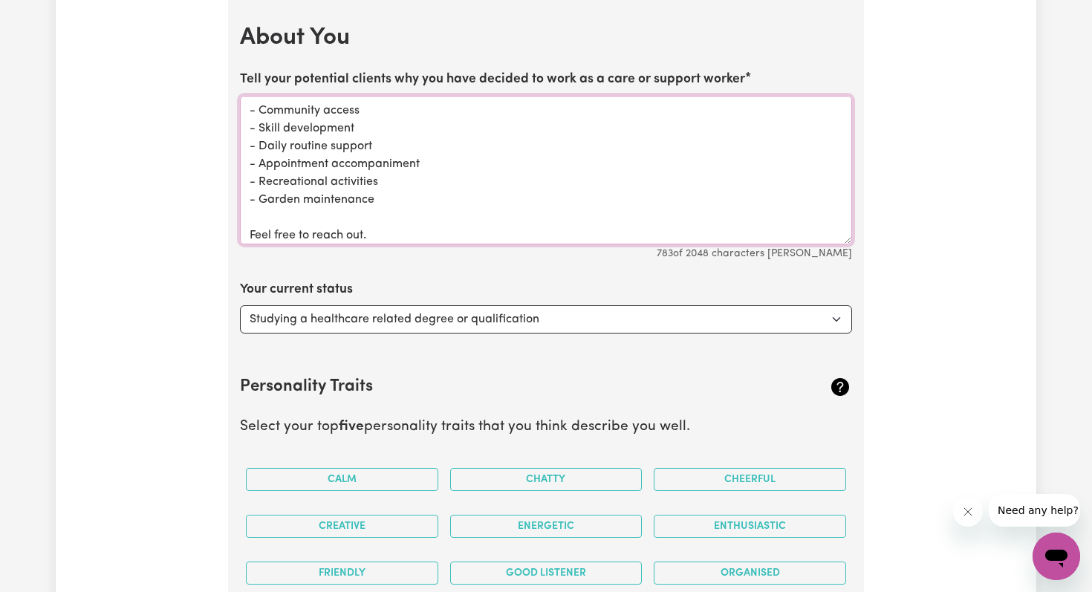
scroll to position [236, 0]
type textarea "I am an inclusive and empathetic educator and support worker with clients of al…"
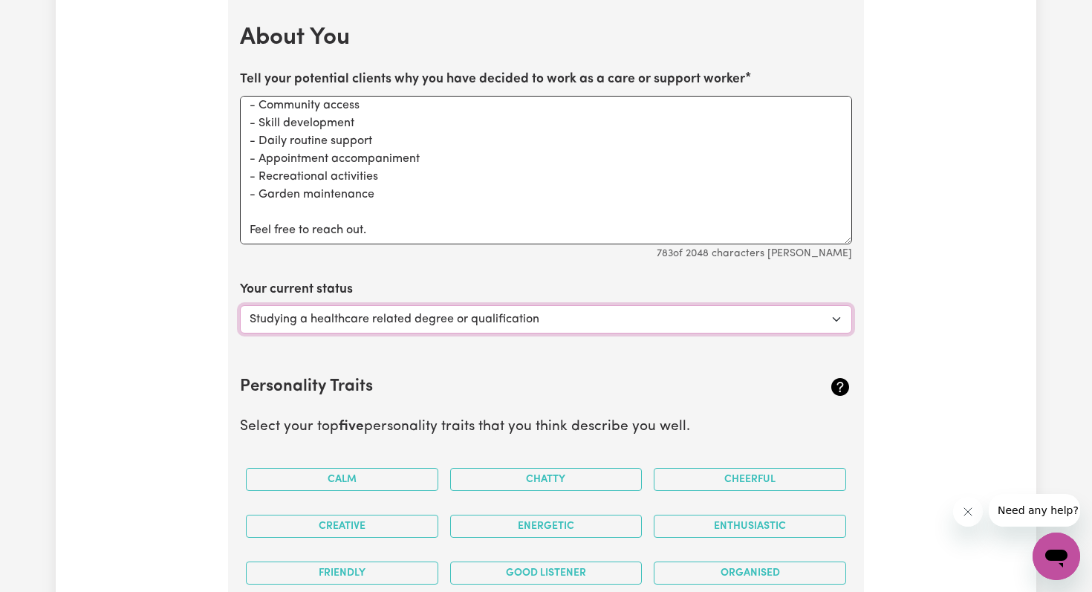
click at [282, 325] on select "Select... Studying a healthcare related degree or qualification Studying a non-…" at bounding box center [546, 319] width 612 height 28
select select "Embarking on a career change into the care industry"
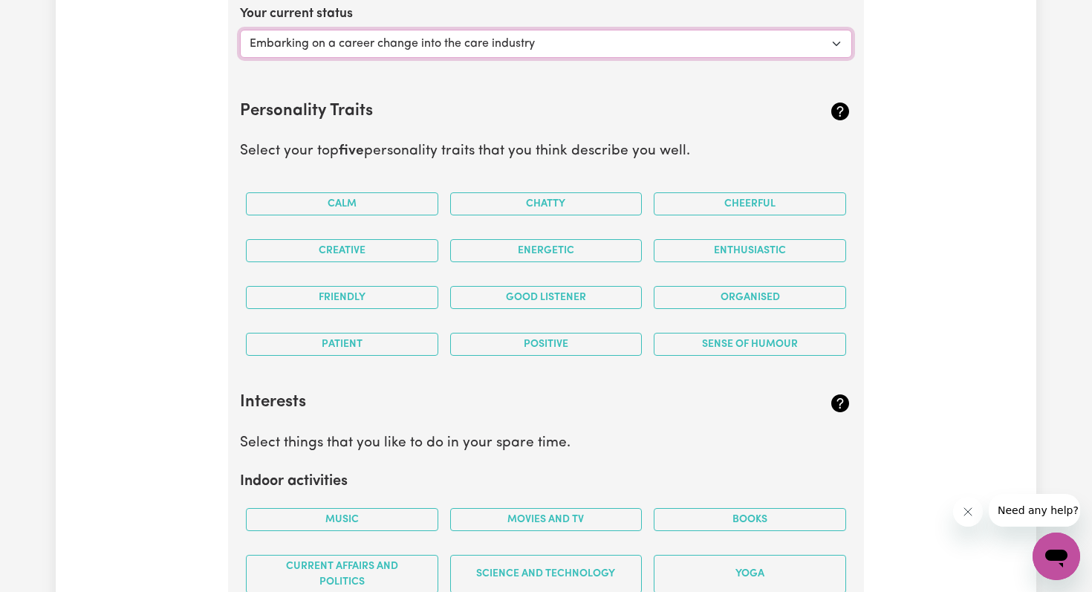
scroll to position [2463, 0]
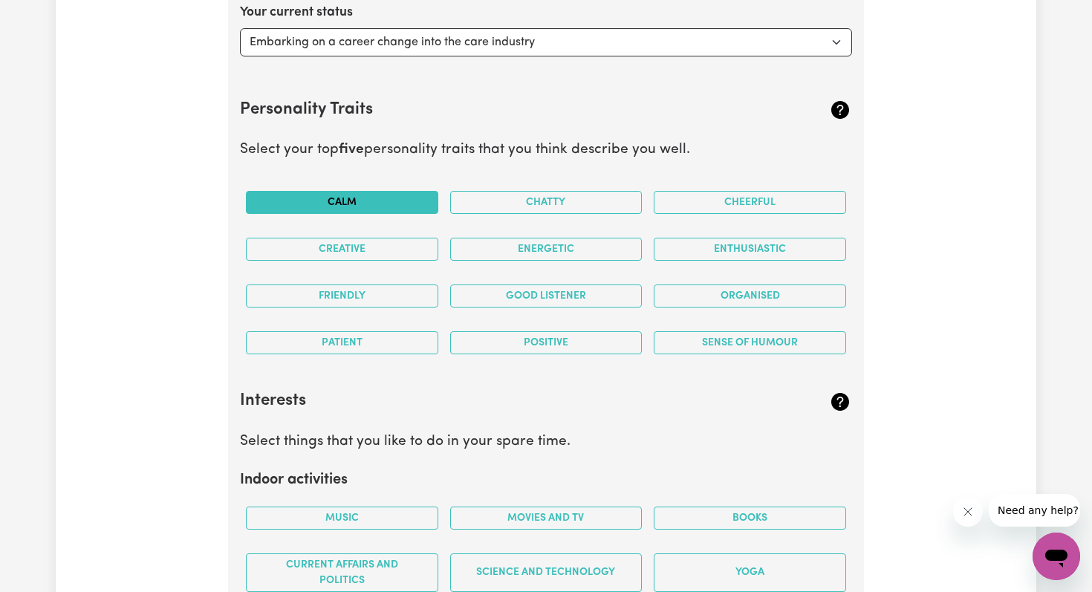
click at [357, 195] on button "Calm" at bounding box center [342, 202] width 192 height 23
click at [736, 249] on button "Enthusiastic" at bounding box center [750, 249] width 192 height 23
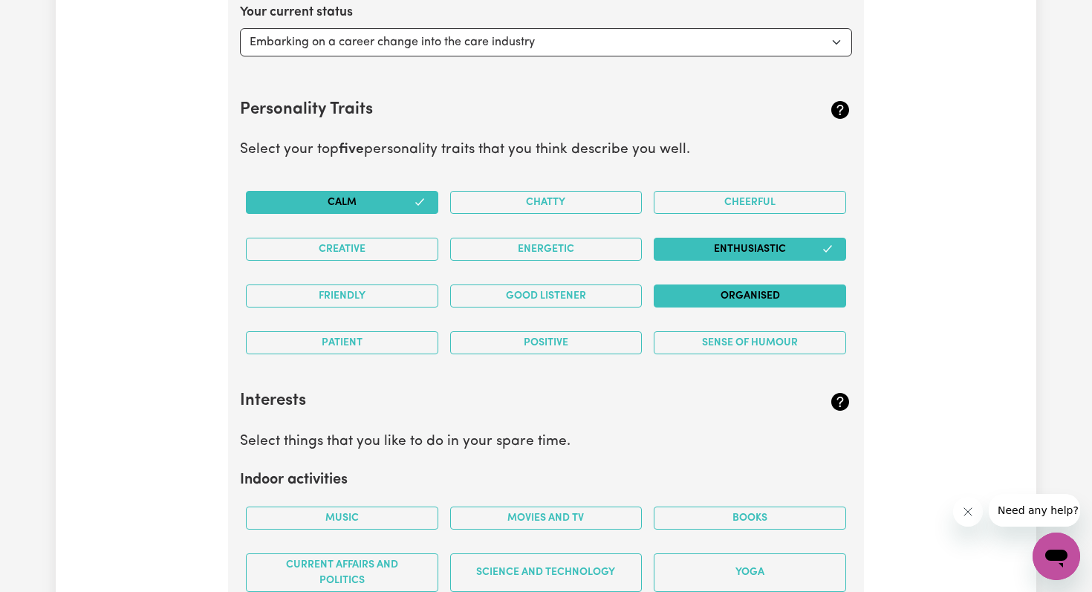
click at [734, 298] on button "Organised" at bounding box center [750, 296] width 192 height 23
click at [573, 300] on button "Good Listener" at bounding box center [546, 296] width 192 height 23
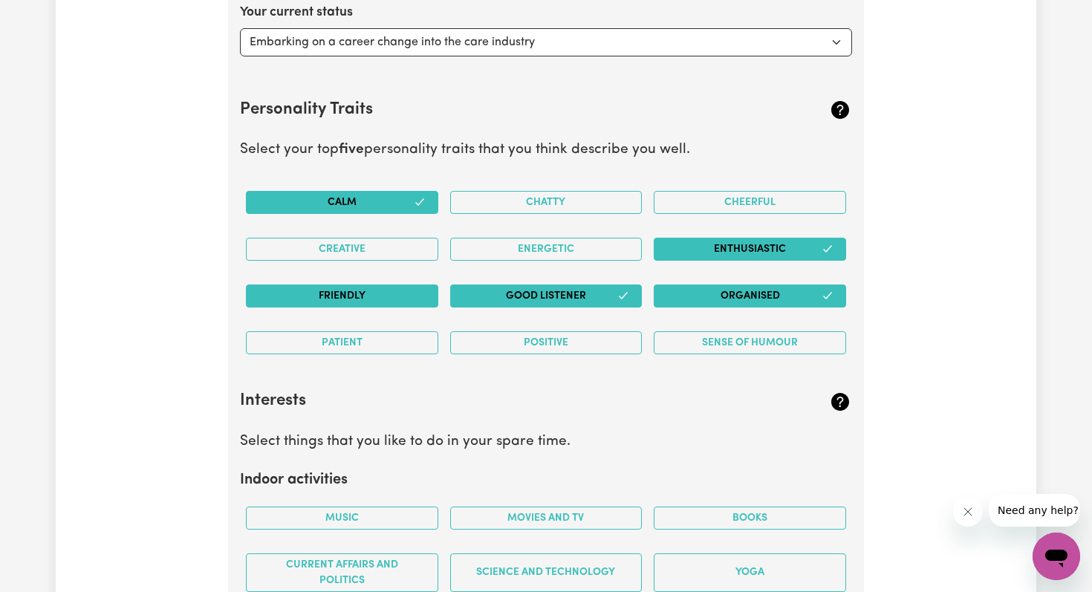
click at [386, 299] on button "Friendly" at bounding box center [342, 296] width 192 height 23
click at [703, 342] on button "Sense of Humour" at bounding box center [750, 342] width 192 height 23
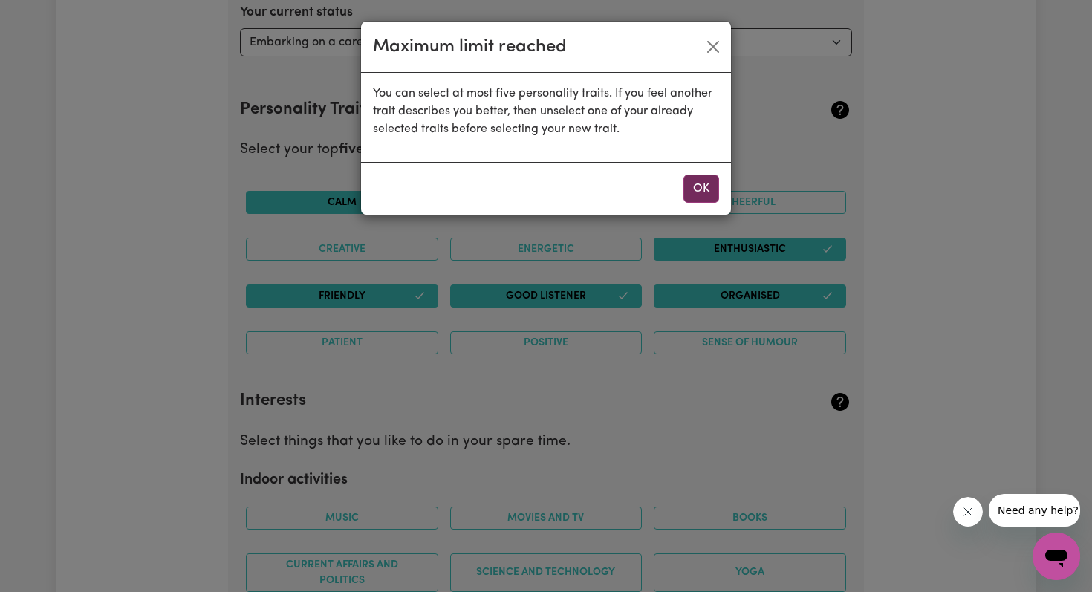
click at [701, 191] on button "OK" at bounding box center [701, 189] width 36 height 28
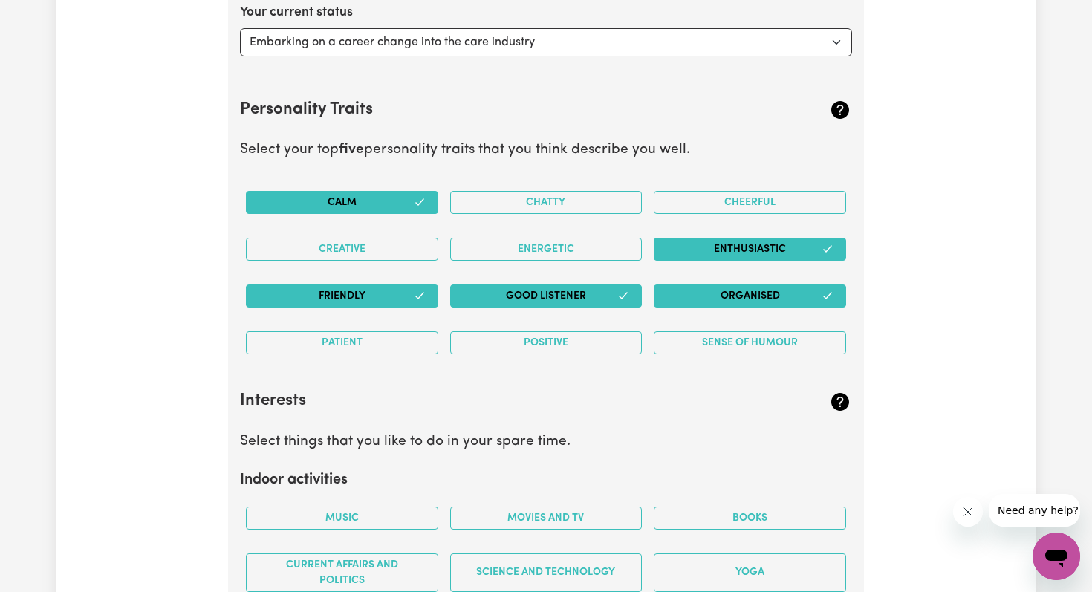
click at [410, 299] on button "Friendly" at bounding box center [342, 296] width 192 height 23
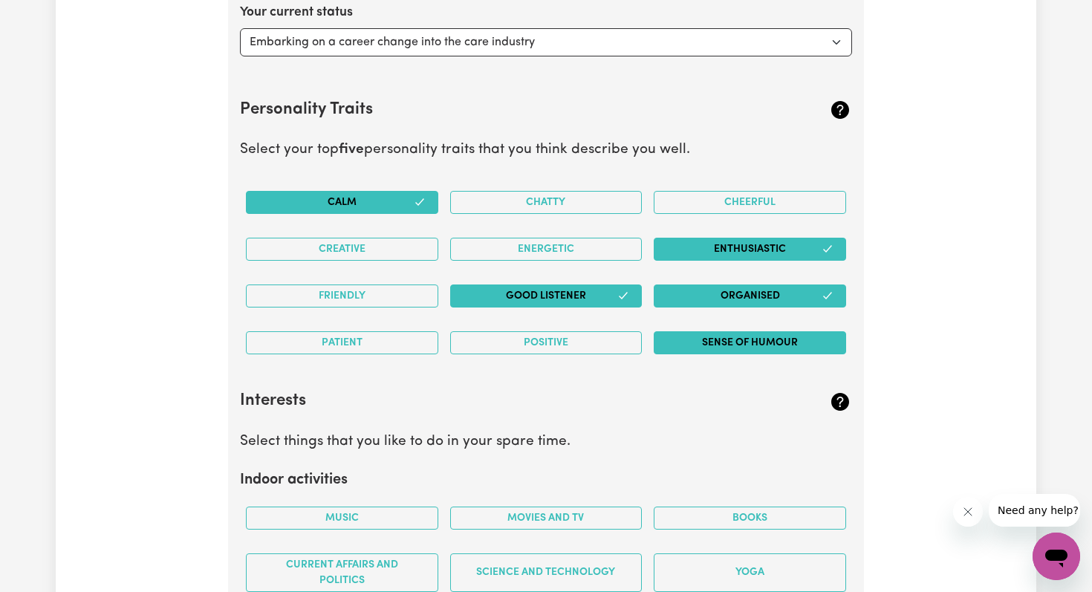
click at [751, 342] on button "Sense of Humour" at bounding box center [750, 342] width 192 height 23
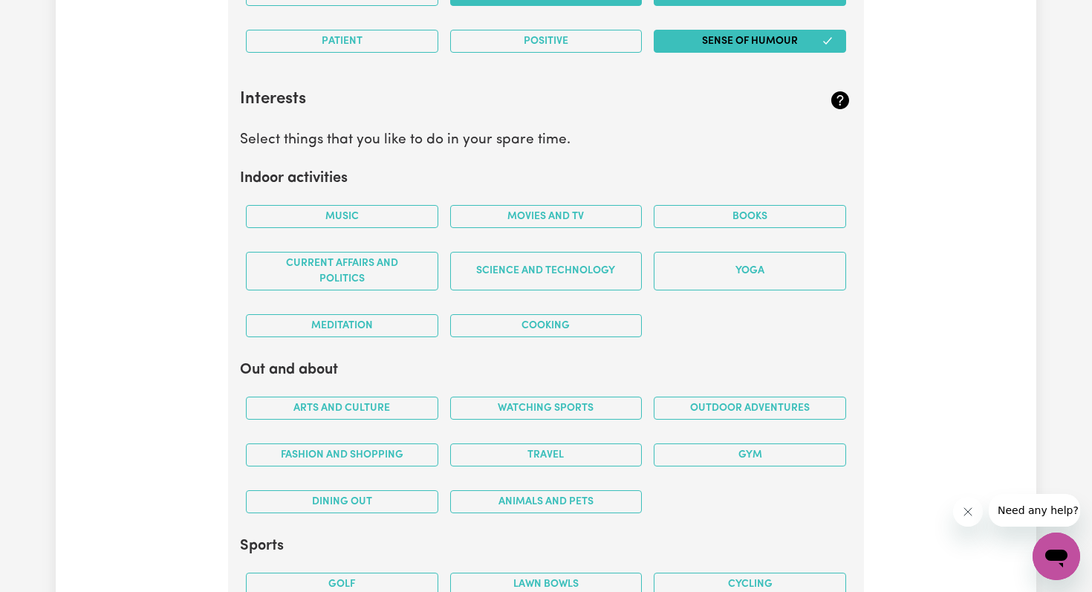
scroll to position [2788, 0]
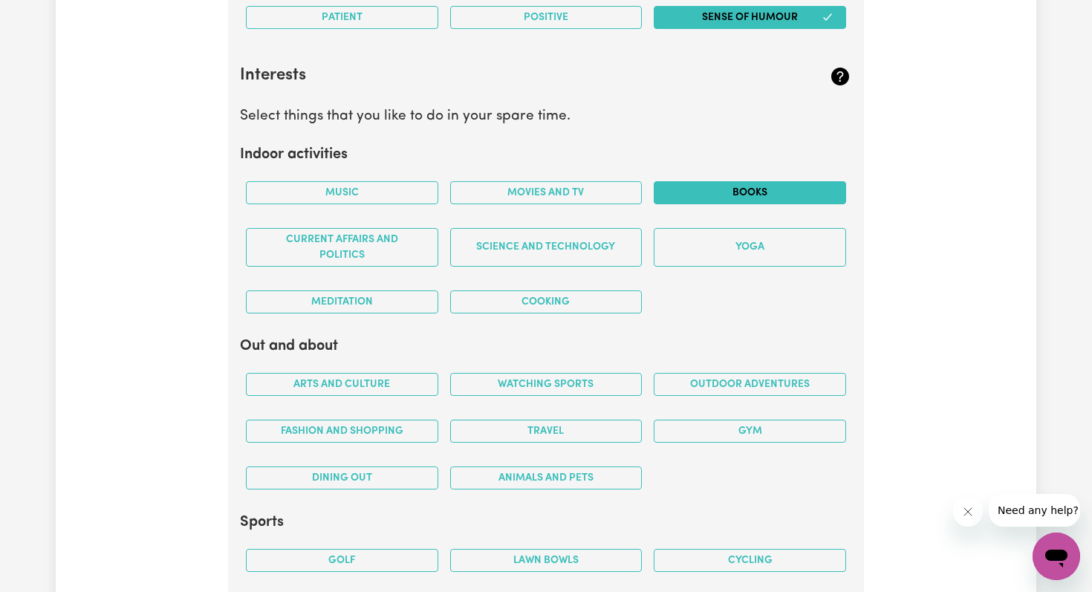
click at [773, 194] on button "Books" at bounding box center [750, 192] width 192 height 23
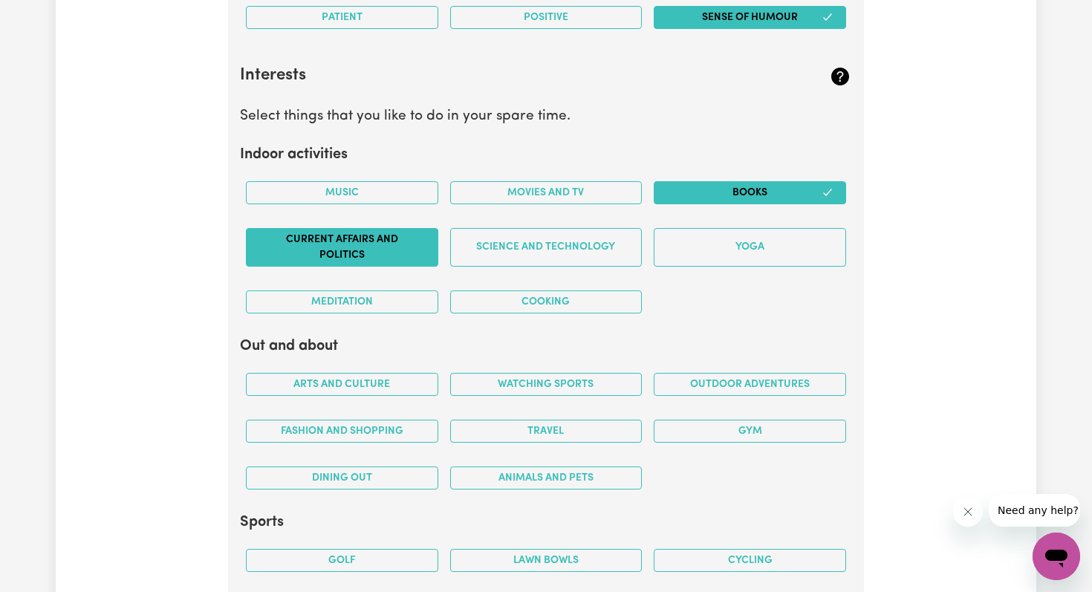
click at [386, 250] on button "Current Affairs and Politics" at bounding box center [342, 247] width 192 height 39
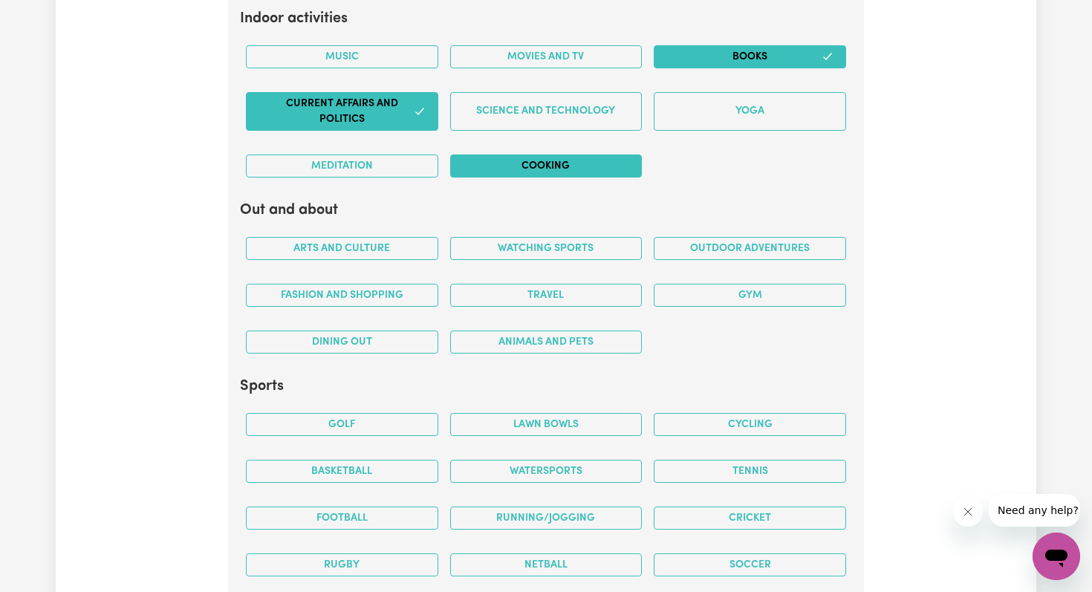
scroll to position [2927, 0]
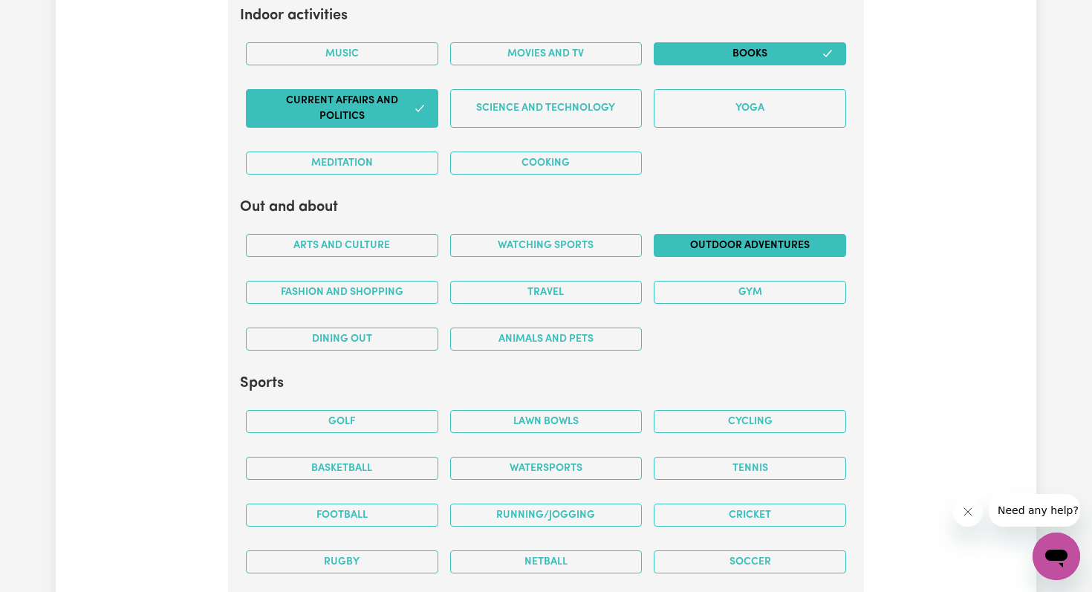
click at [697, 246] on button "Outdoor adventures" at bounding box center [750, 245] width 192 height 23
click at [760, 292] on button "Gym" at bounding box center [750, 292] width 192 height 23
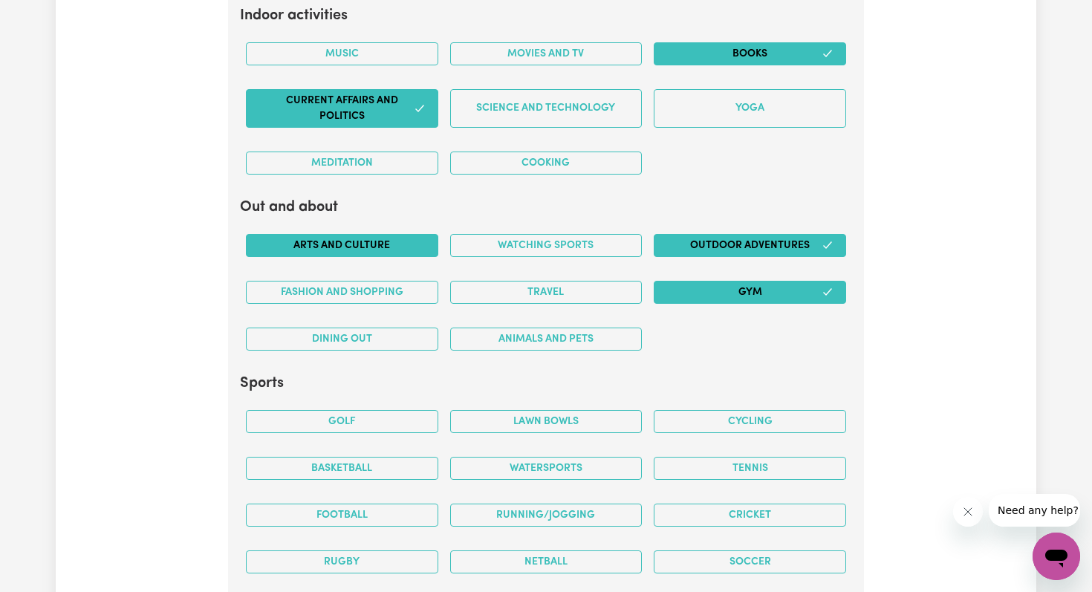
click at [364, 247] on button "Arts and Culture" at bounding box center [342, 245] width 192 height 23
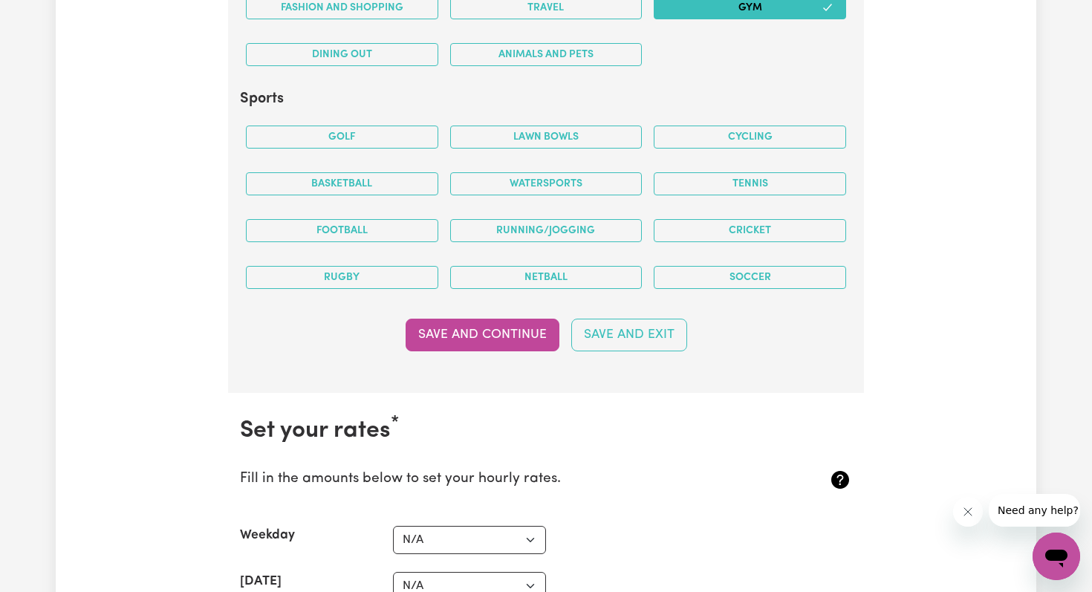
scroll to position [3215, 0]
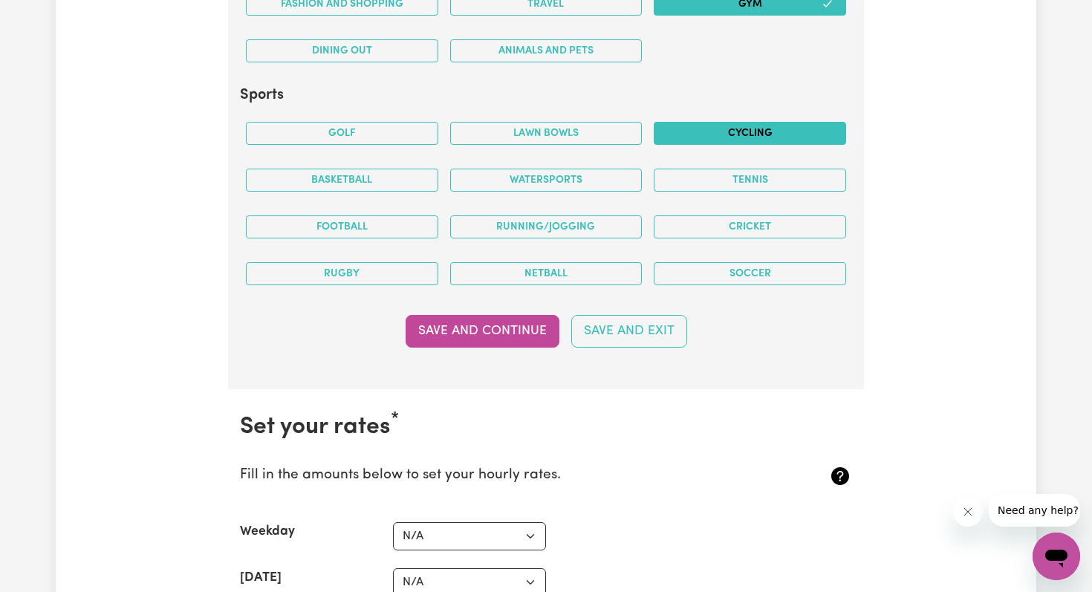
click at [749, 135] on button "Cycling" at bounding box center [750, 133] width 192 height 23
click at [716, 183] on button "Tennis" at bounding box center [750, 180] width 192 height 23
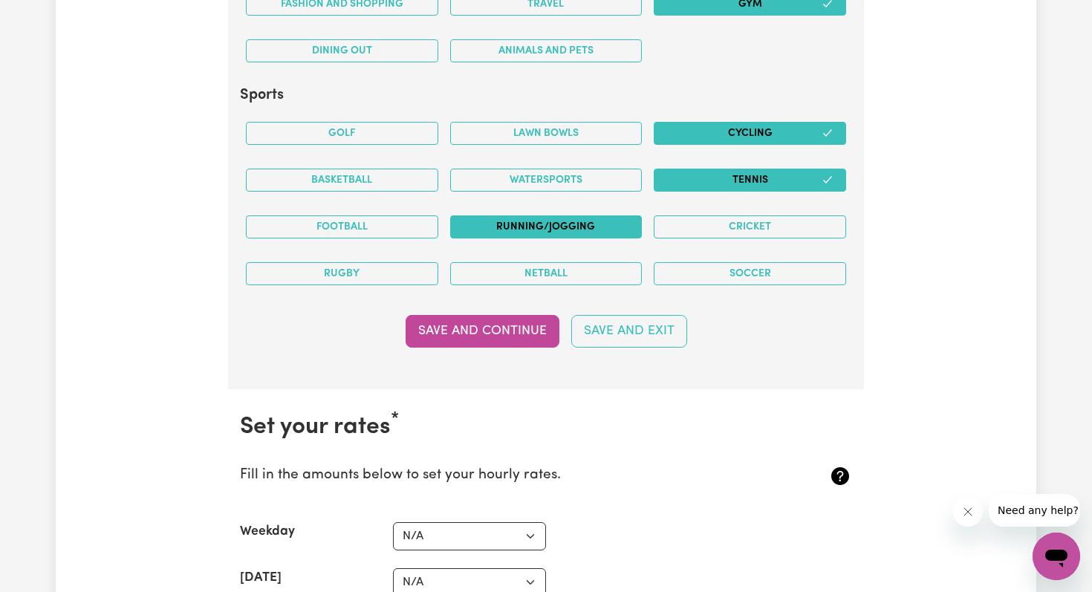
click at [567, 221] on button "Running/Jogging" at bounding box center [546, 226] width 192 height 23
click at [493, 169] on button "Watersports" at bounding box center [546, 180] width 192 height 23
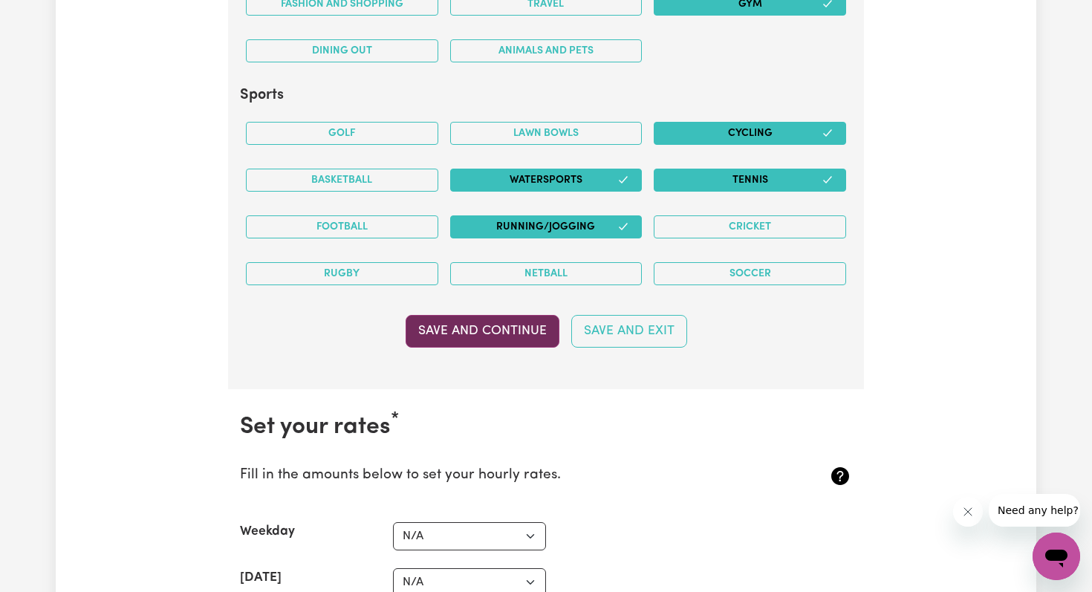
click at [430, 339] on button "Save and Continue" at bounding box center [483, 331] width 154 height 33
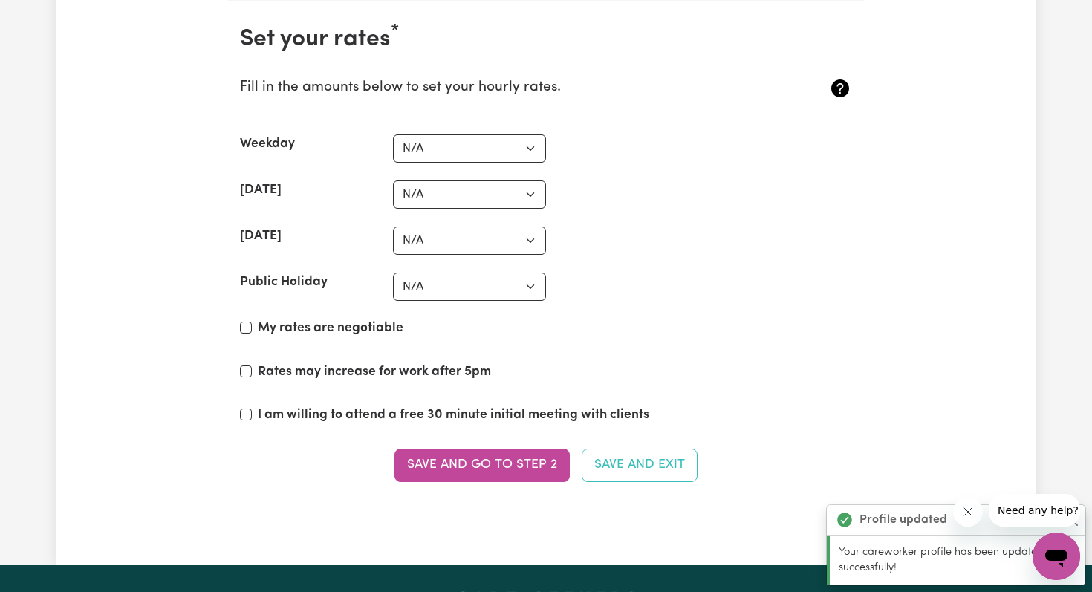
scroll to position [3601, 0]
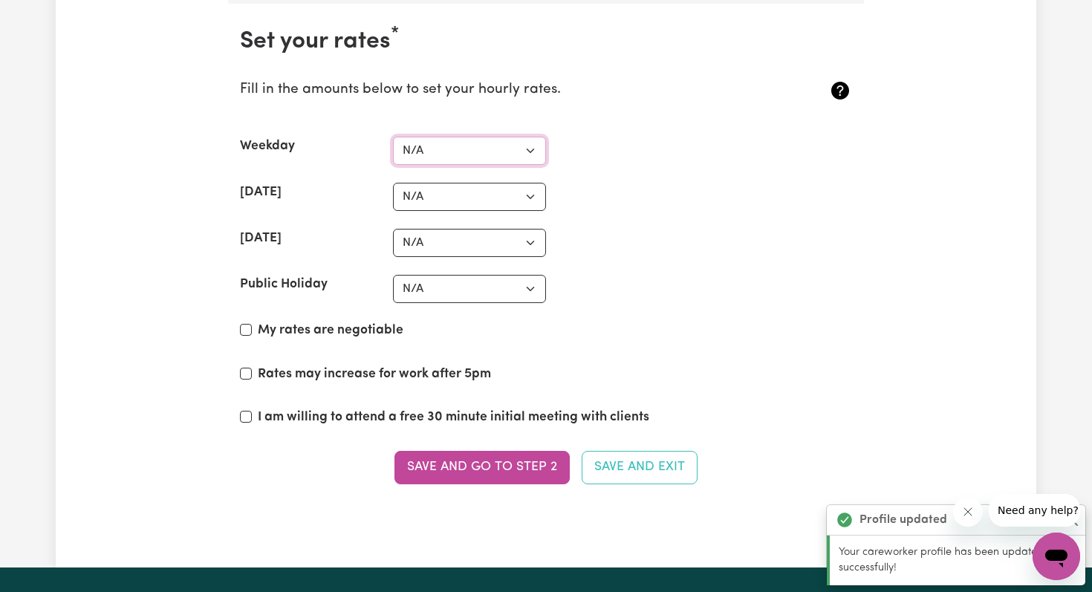
click at [524, 148] on select "N/A $37 $38 $39 $40 $41 $42 $43 $44 $45 $46 $47 $48 $49 $50 $51 $52 $53 $54 $55…" at bounding box center [469, 151] width 153 height 28
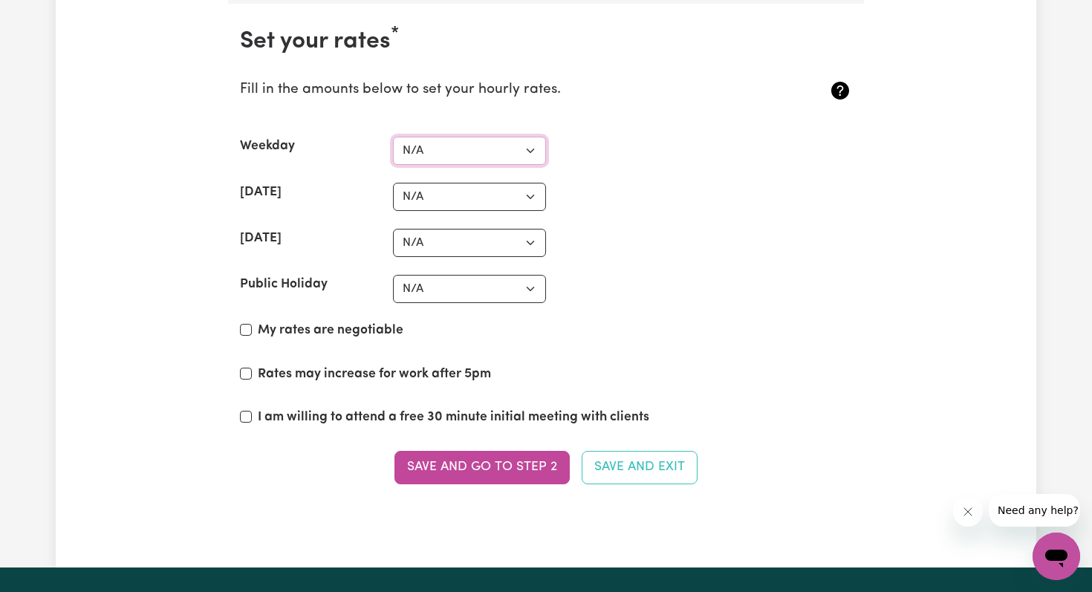
select select "65"
click at [444, 189] on select "N/A $37 $38 $39 $40 $41 $42 $43 $44 $45 $46 $47 $48 $49 $50 $51 $52 $53 $54 $55…" at bounding box center [469, 197] width 153 height 28
select select "95"
click at [417, 248] on select "N/A $37 $38 $39 $40 $41 $42 $43 $44 $45 $46 $47 $48 $49 $50 $51 $52 $53 $54 $55…" at bounding box center [469, 243] width 153 height 28
select select "120"
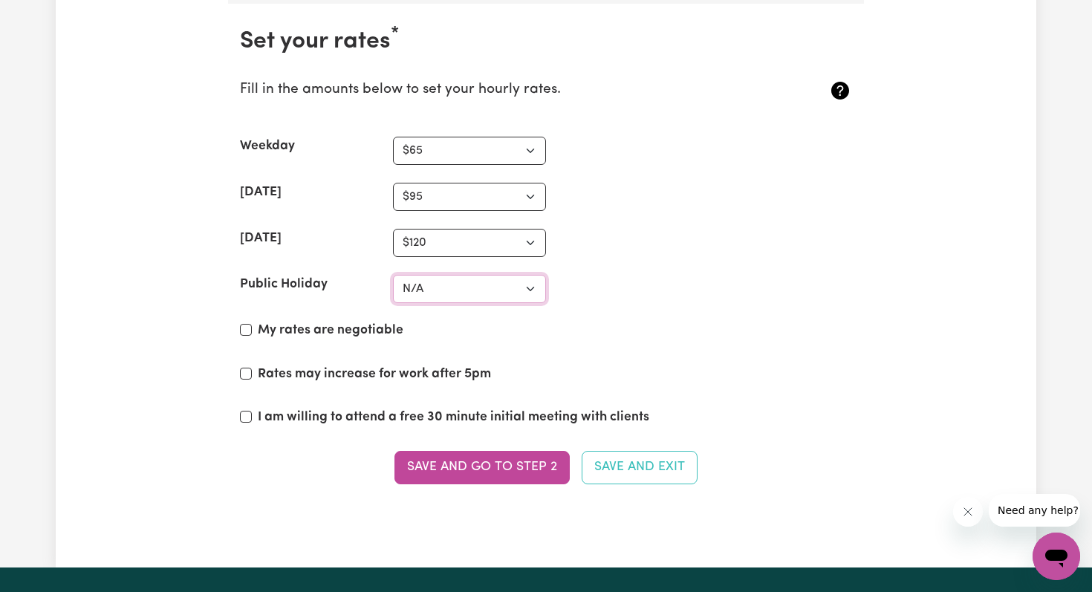
click at [426, 290] on select "N/A $37 $38 $39 $40 $41 $42 $43 $44 $45 $46 $47 $48 $49 $50 $51 $52 $53 $54 $55…" at bounding box center [469, 289] width 153 height 28
select select "120"
click at [245, 331] on input "My rates are negotiable" at bounding box center [246, 330] width 12 height 12
checkbox input "true"
click at [247, 415] on input "I am willing to attend a free 30 minute initial meeting with clients" at bounding box center [246, 417] width 12 height 12
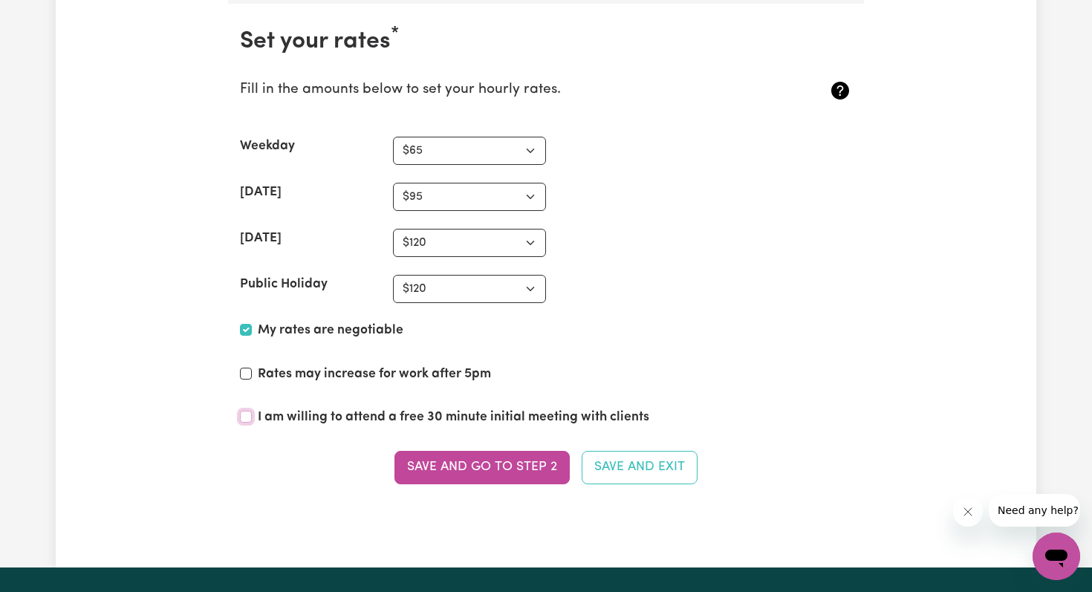
checkbox input "true"
click at [461, 461] on button "Save and go to Step 2" at bounding box center [481, 467] width 175 height 33
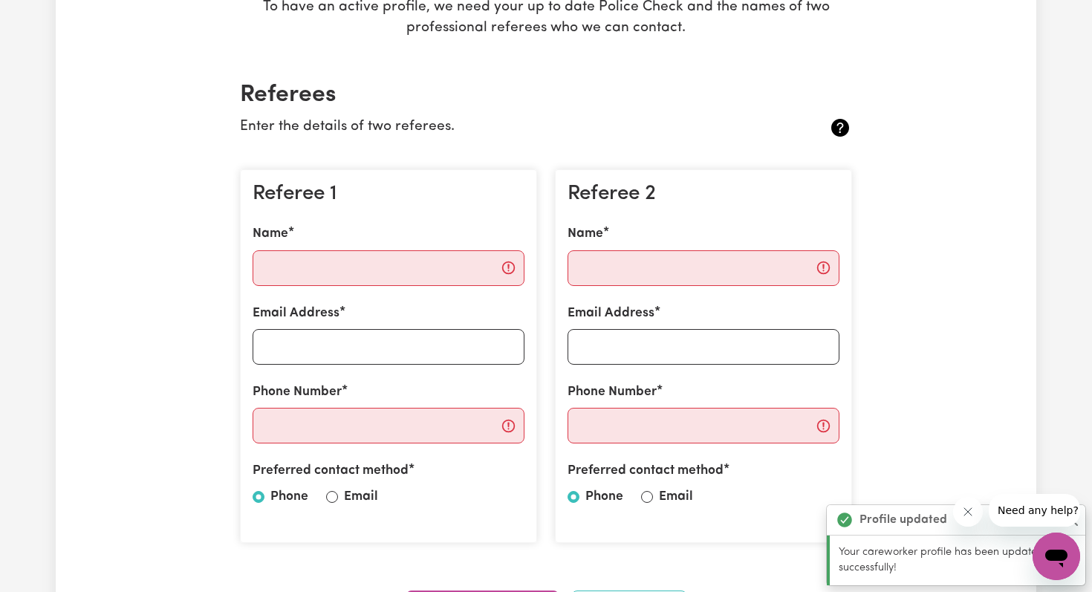
scroll to position [302, 0]
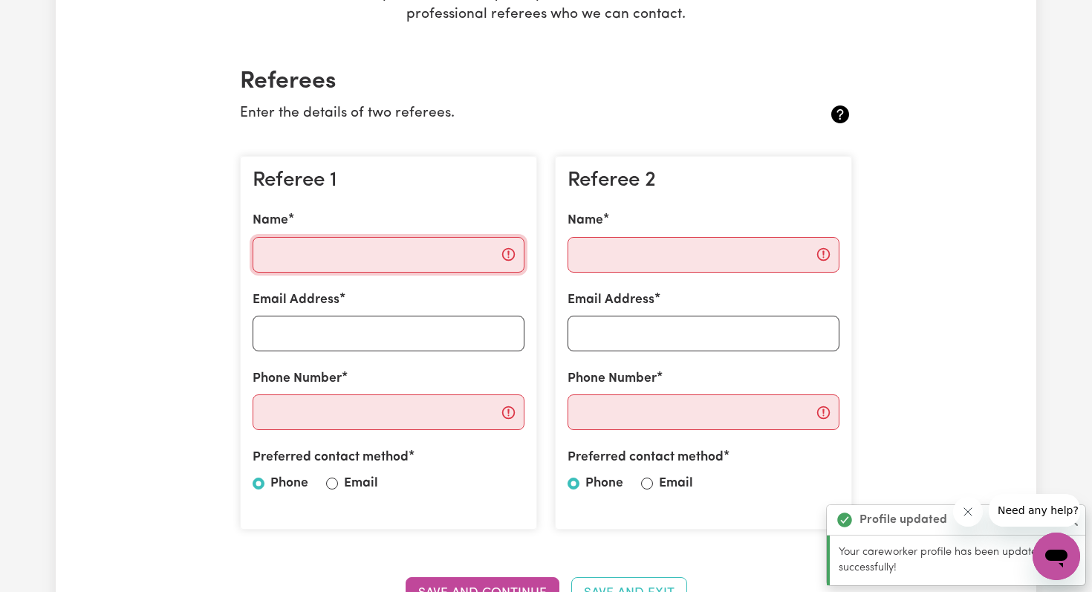
click at [303, 256] on input "Name" at bounding box center [389, 255] width 272 height 36
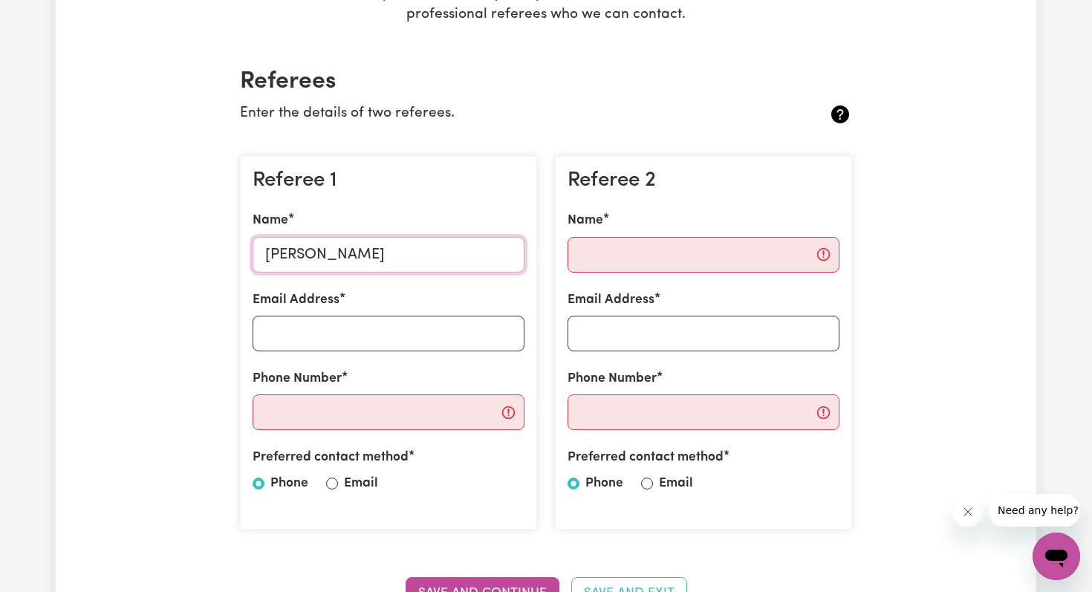
type input "Jane Leyshon"
click at [610, 247] on input "Name" at bounding box center [704, 255] width 272 height 36
type input "Michelle Nazzari"
click at [315, 340] on input "Email Address" at bounding box center [389, 334] width 272 height 36
click at [616, 340] on input "Email Address" at bounding box center [704, 334] width 272 height 36
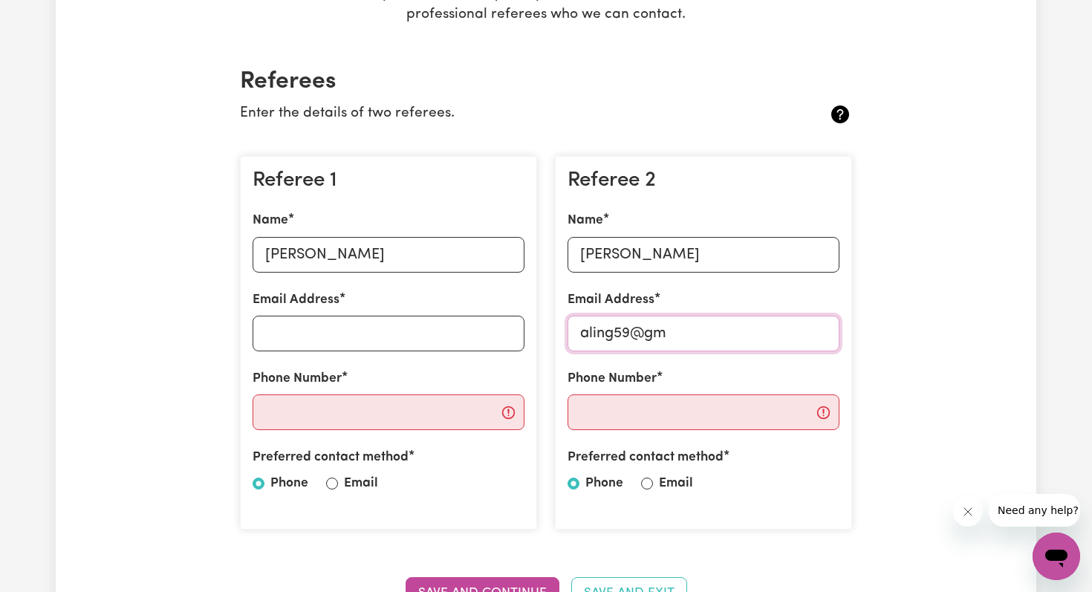
type input "aling59@gm"
click at [308, 414] on input "Phone Number" at bounding box center [389, 412] width 272 height 36
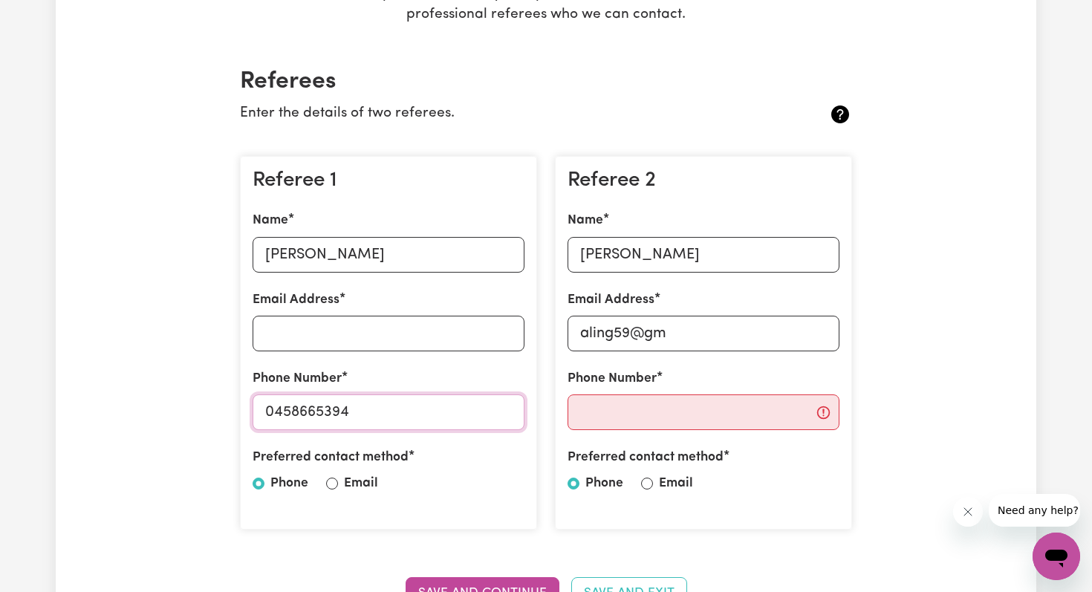
click at [297, 412] on input "0458665394" at bounding box center [389, 412] width 272 height 36
type input "0458 665 394"
click at [654, 418] on input "Phone Number" at bounding box center [704, 412] width 272 height 36
click at [682, 334] on input "aling59@gm" at bounding box center [704, 334] width 272 height 36
type input "aling59@hotmail.com"
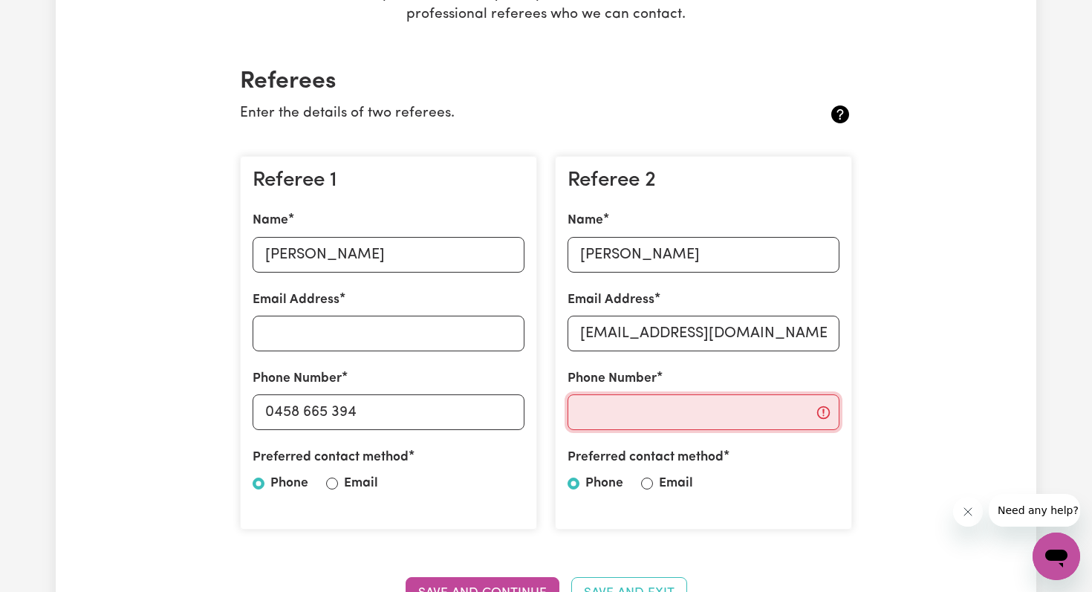
click at [682, 416] on input "Phone Number" at bounding box center [704, 412] width 272 height 36
click at [302, 334] on input "Email Address" at bounding box center [389, 334] width 272 height 36
type input "janeleyshon@gmail.com"
click at [333, 482] on input "Email" at bounding box center [332, 484] width 12 height 12
radio input "true"
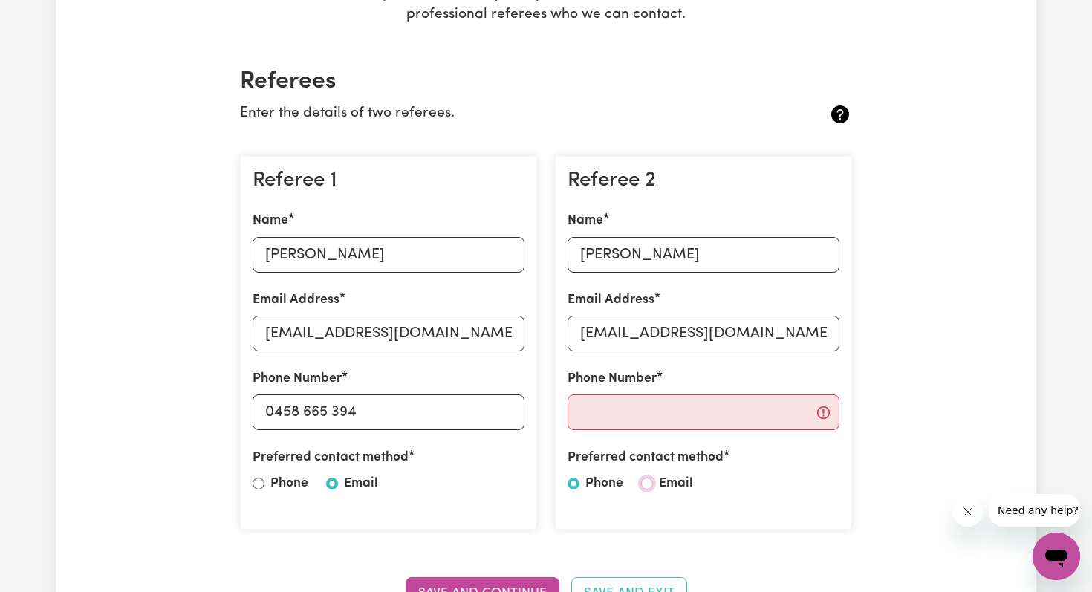
click at [646, 484] on input "Email" at bounding box center [647, 484] width 12 height 12
radio input "true"
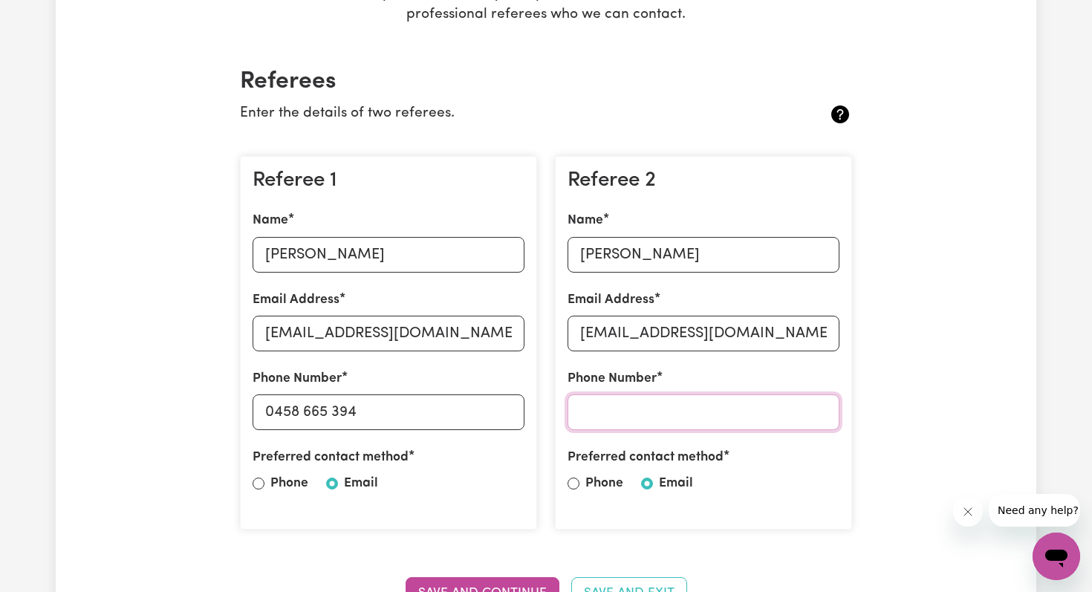
click at [614, 411] on input "Phone Number" at bounding box center [704, 412] width 272 height 36
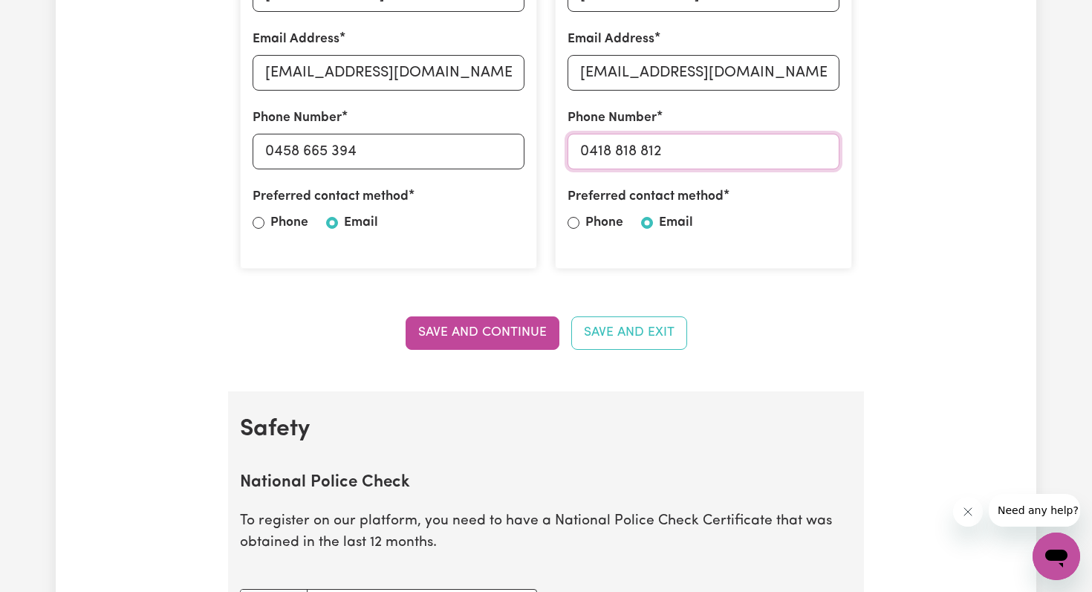
scroll to position [571, 0]
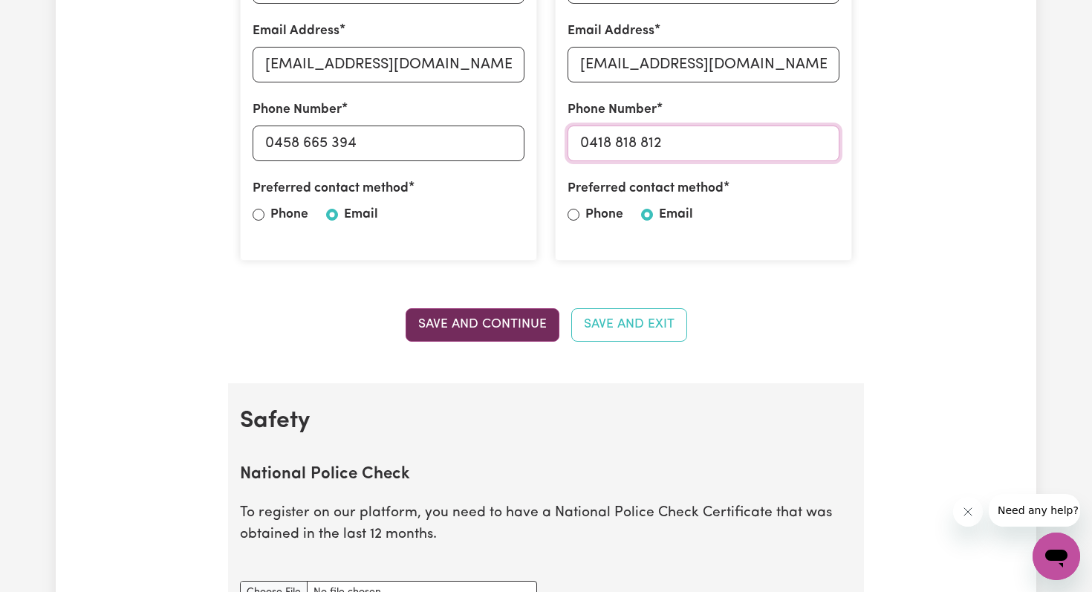
type input "0418 818 812"
click at [521, 331] on button "Save and Continue" at bounding box center [483, 324] width 154 height 33
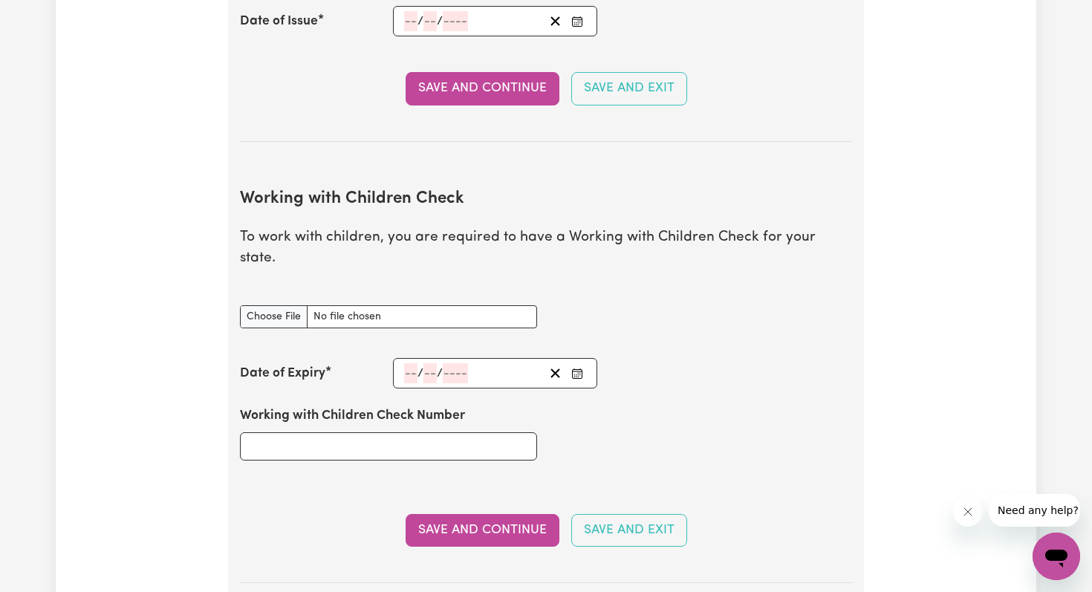
scroll to position [1199, 0]
click at [278, 432] on input "Working with Children Check Number" at bounding box center [388, 446] width 297 height 28
type input "3490995A-01"
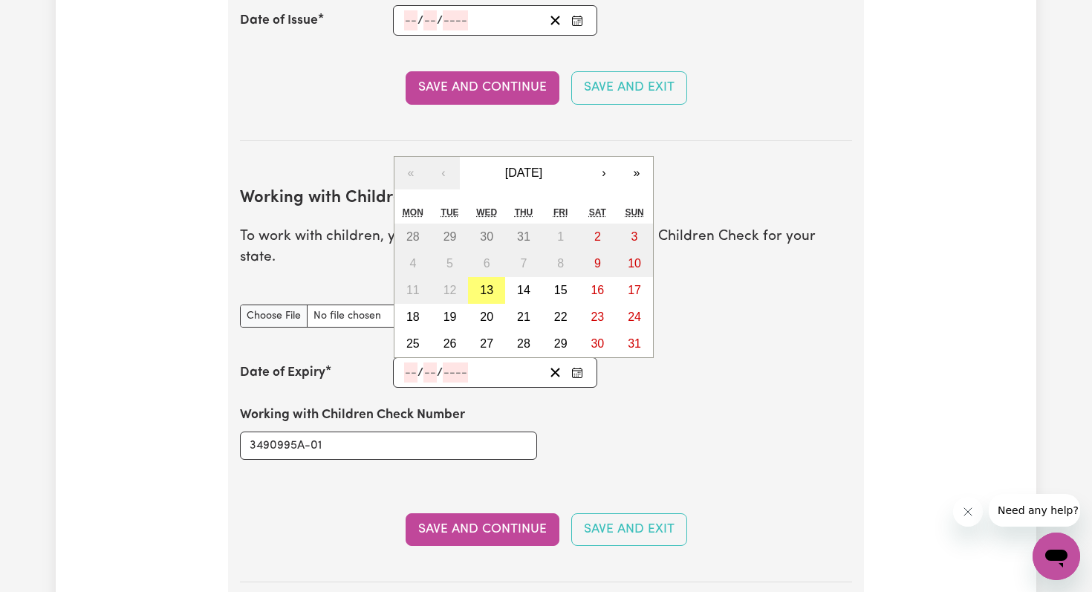
click at [409, 363] on input "number" at bounding box center [410, 373] width 13 height 20
type input "04"
type input "06"
type input "203"
type input "2030-06-04"
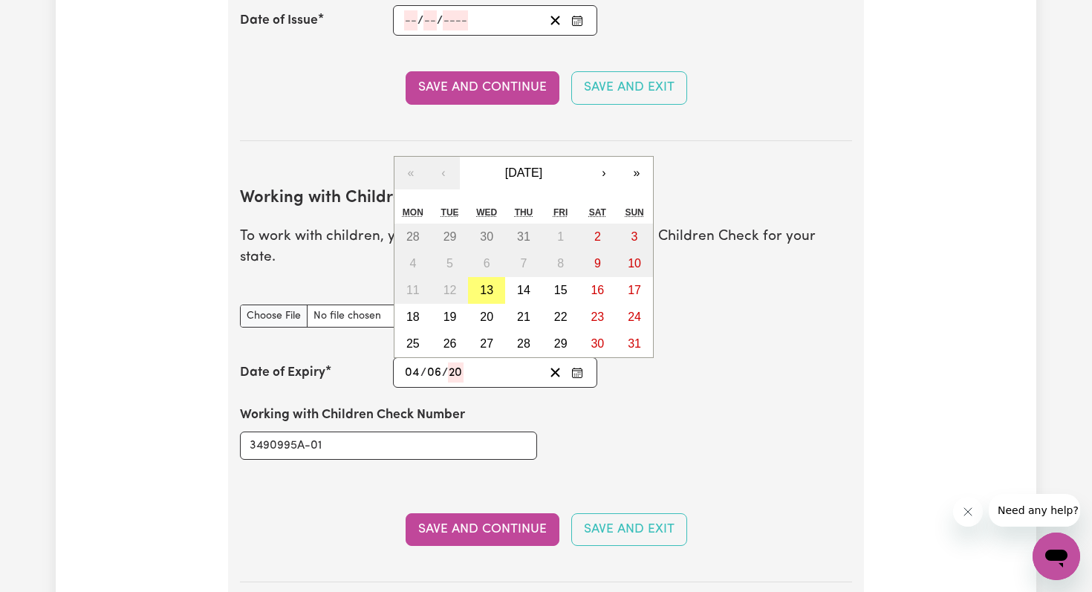
type input "4"
type input "6"
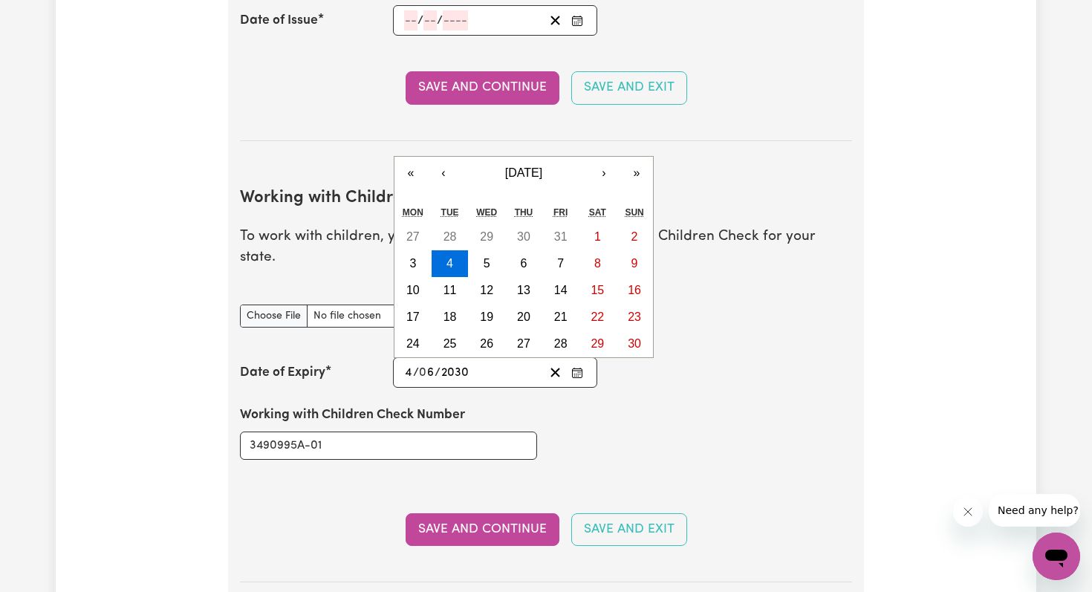
type input "2030"
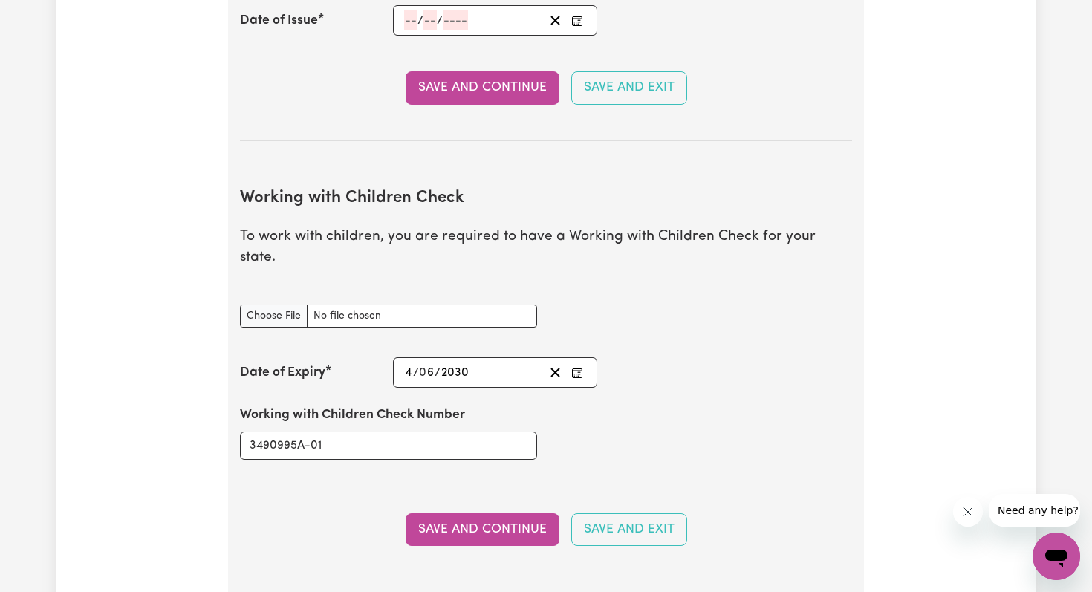
click at [673, 388] on div "Working with Children Check Number 3490995A-01" at bounding box center [546, 432] width 630 height 89
click at [259, 305] on input "Working with Children Check document" at bounding box center [388, 316] width 297 height 23
type input "C:\fakepath\Olivia Cable WWCC.pdf"
click at [464, 513] on button "Save and Continue" at bounding box center [483, 529] width 154 height 33
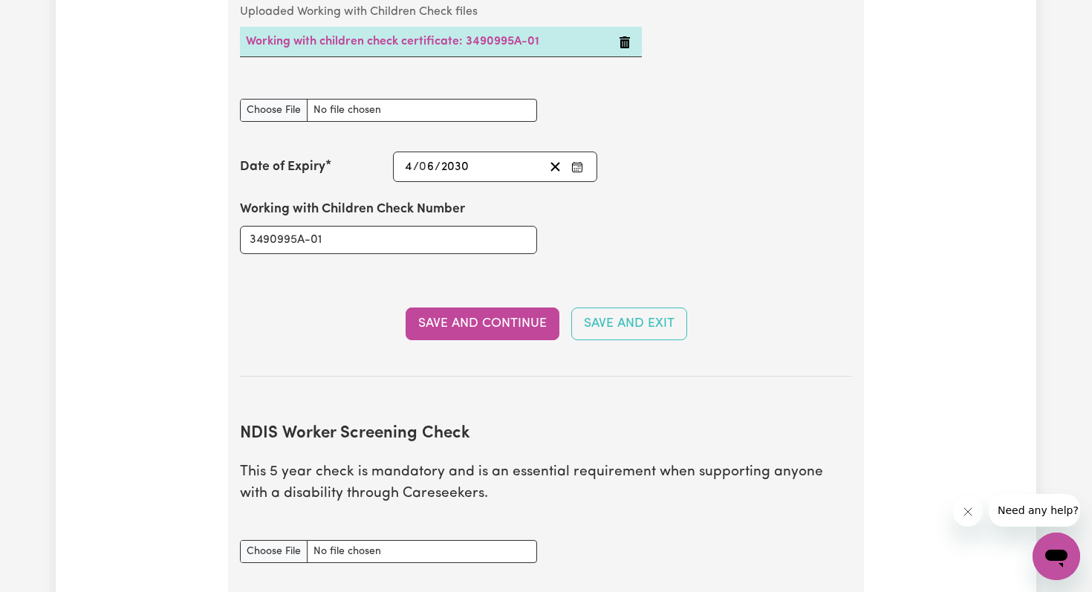
scroll to position [1511, 0]
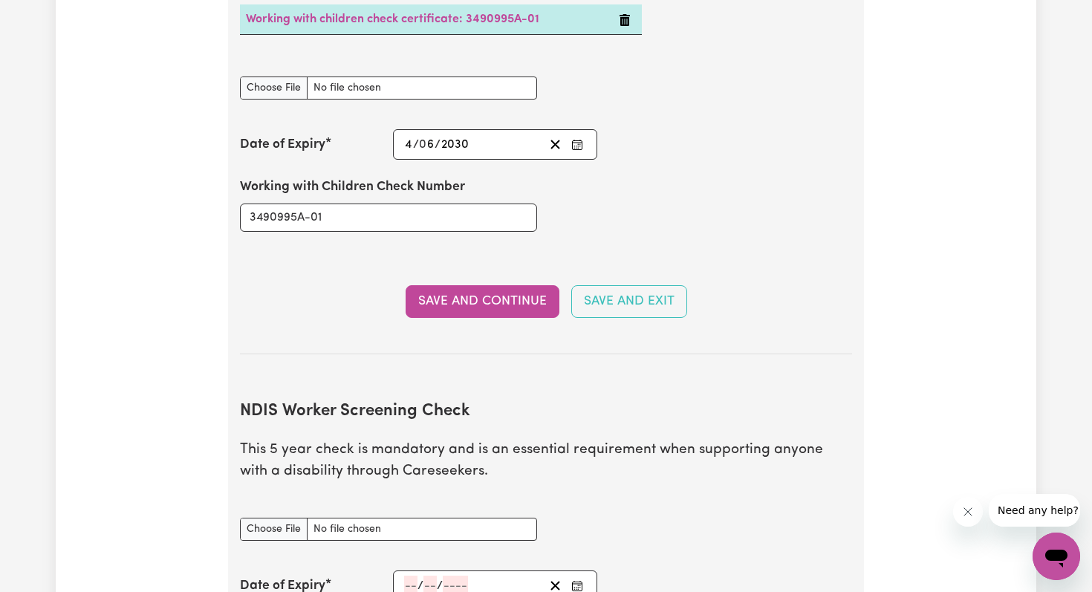
click at [1059, 558] on icon "Open messaging window" at bounding box center [1056, 559] width 22 height 18
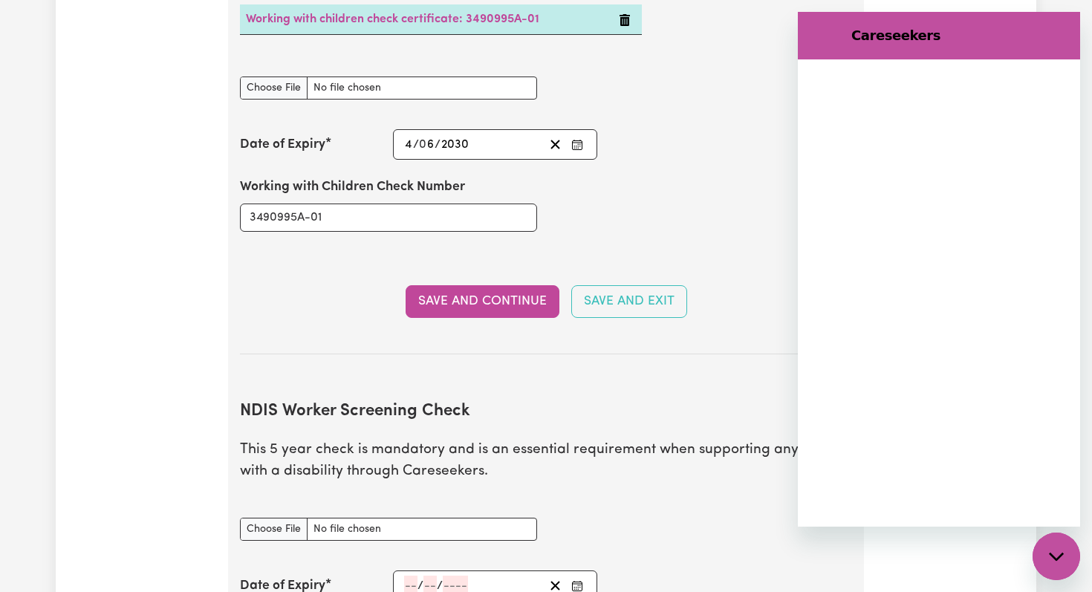
scroll to position [0, 0]
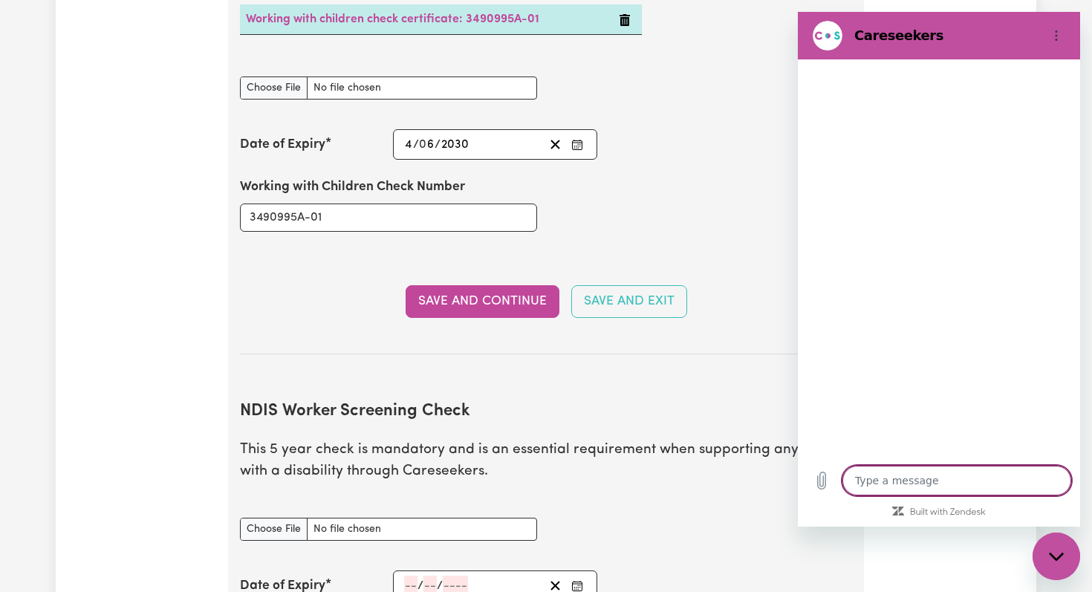
type textarea "x"
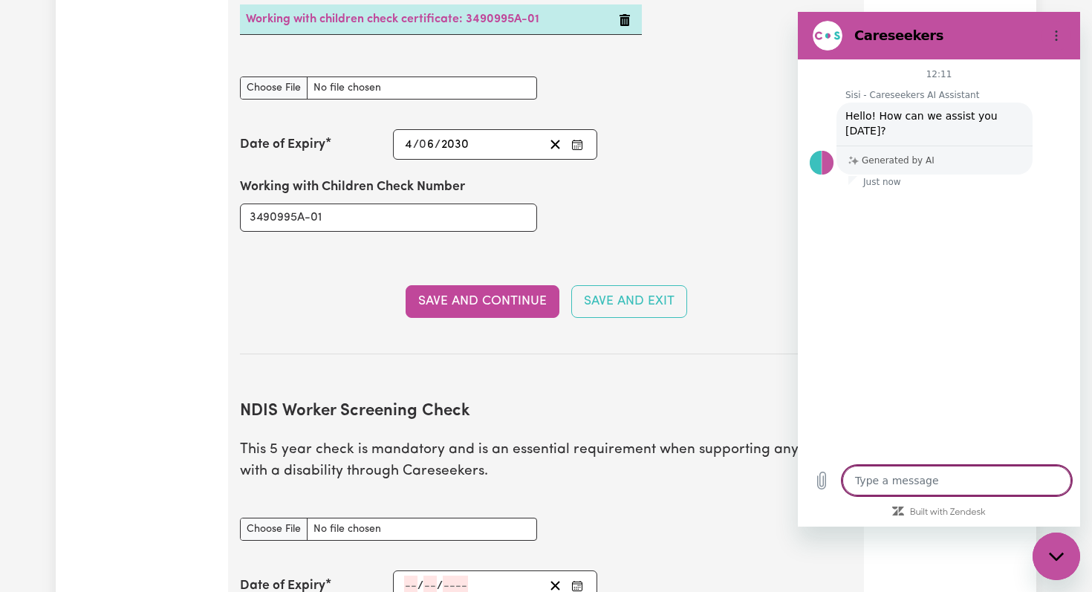
type textarea "w"
type textarea "x"
type textarea "wh"
type textarea "x"
type textarea "wha"
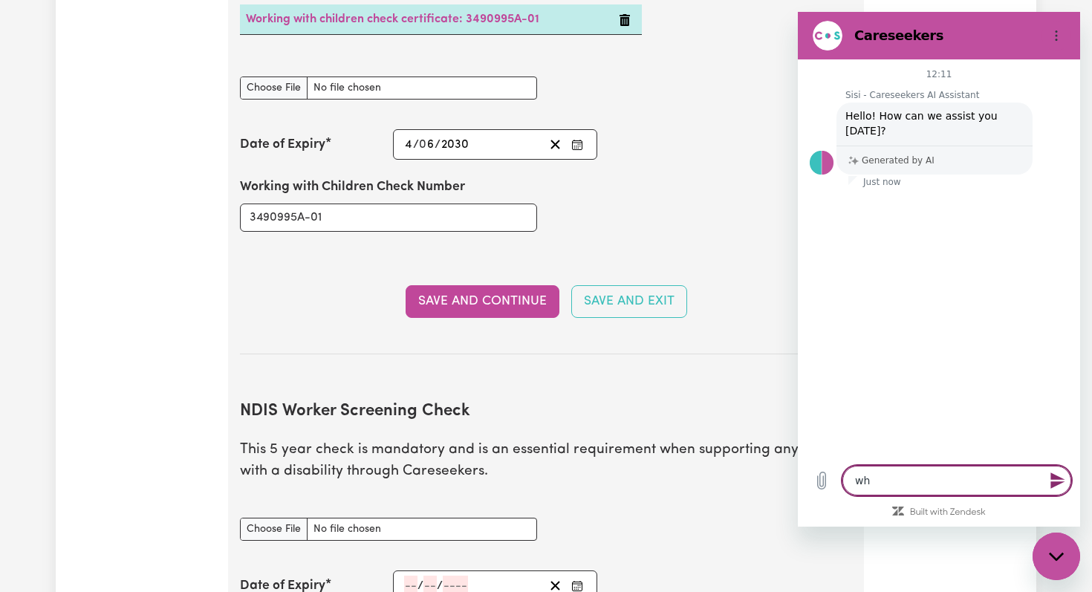
type textarea "x"
type textarea "what"
type textarea "x"
type textarea "what"
type textarea "x"
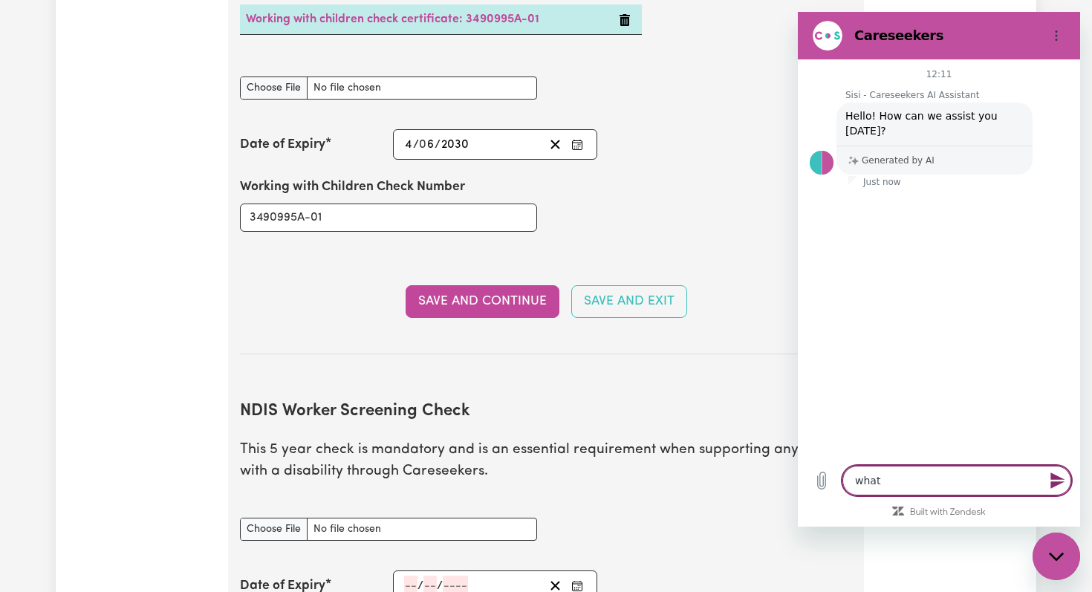
type textarea "what s"
type textarea "x"
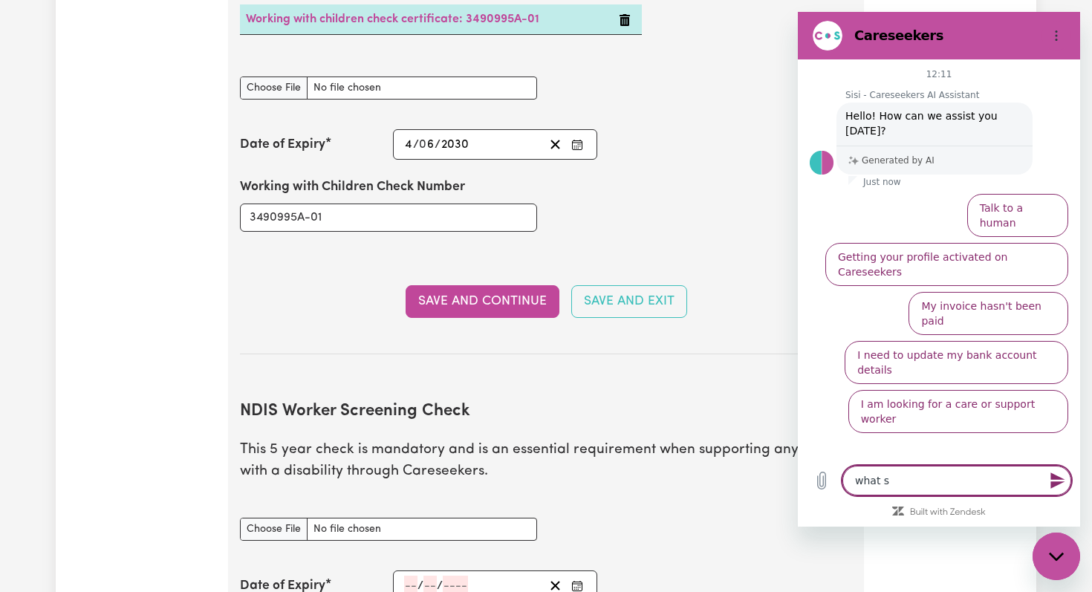
type textarea "what s"
type textarea "x"
type textarea "what s t"
type textarea "x"
type textarea "what s th"
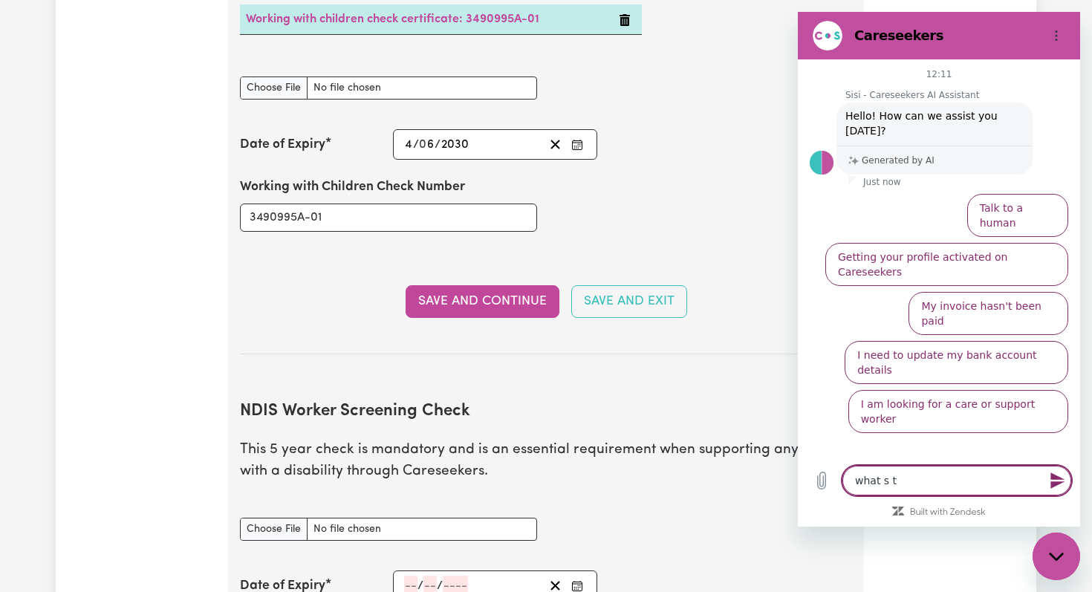
type textarea "x"
type textarea "what s t"
type textarea "x"
type textarea "what s"
type textarea "x"
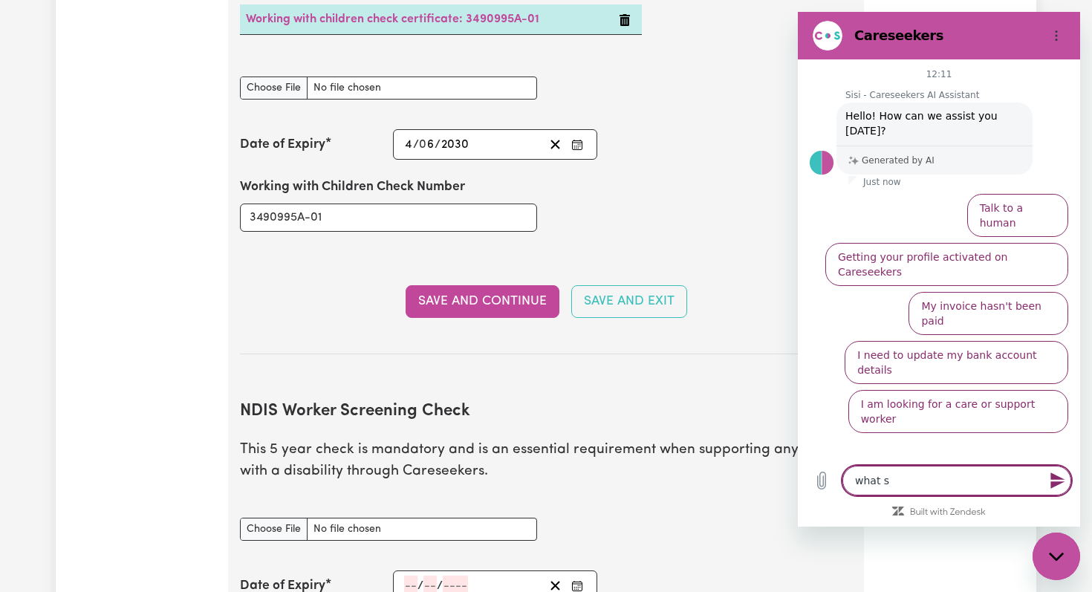
type textarea "what s"
type textarea "x"
type textarea "what"
type textarea "x"
type textarea "what"
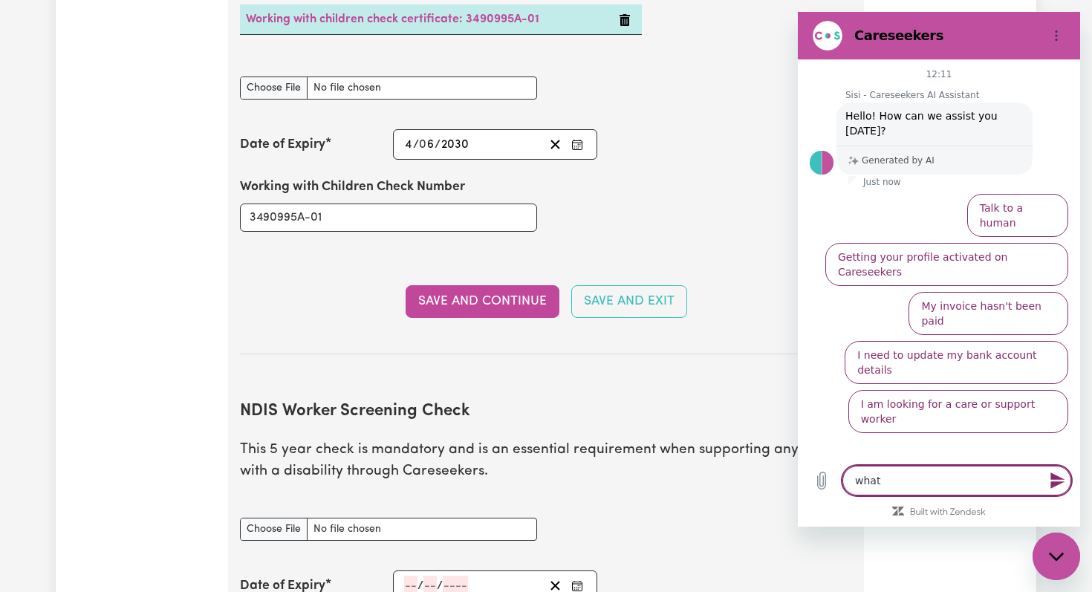
type textarea "x"
type textarea "whats"
type textarea "x"
type textarea "whats"
type textarea "x"
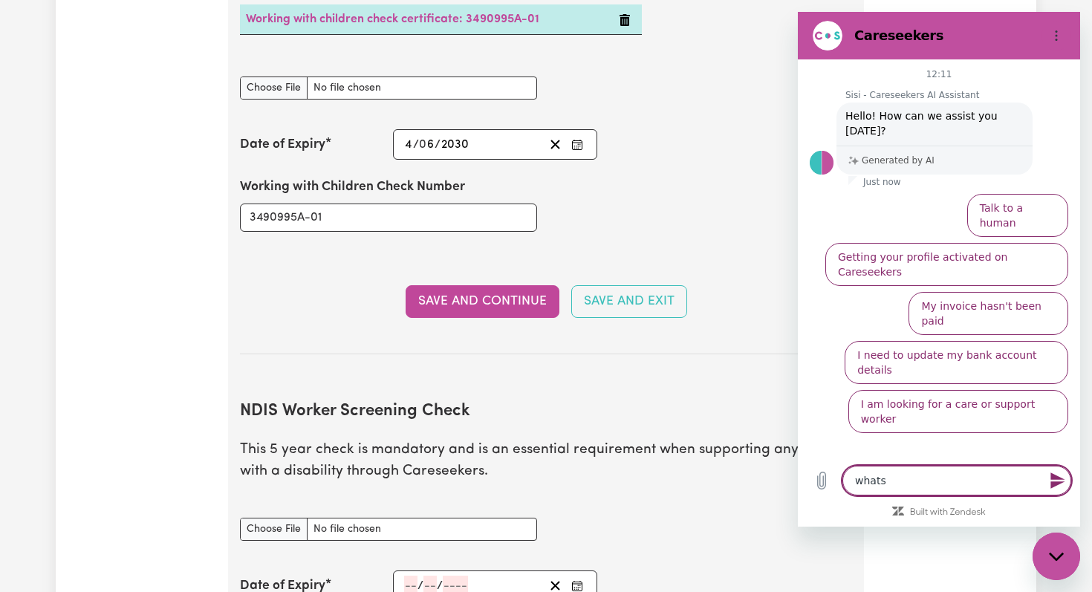
type textarea "whats t"
type textarea "x"
type textarea "whats th"
type textarea "x"
type textarea "whats the"
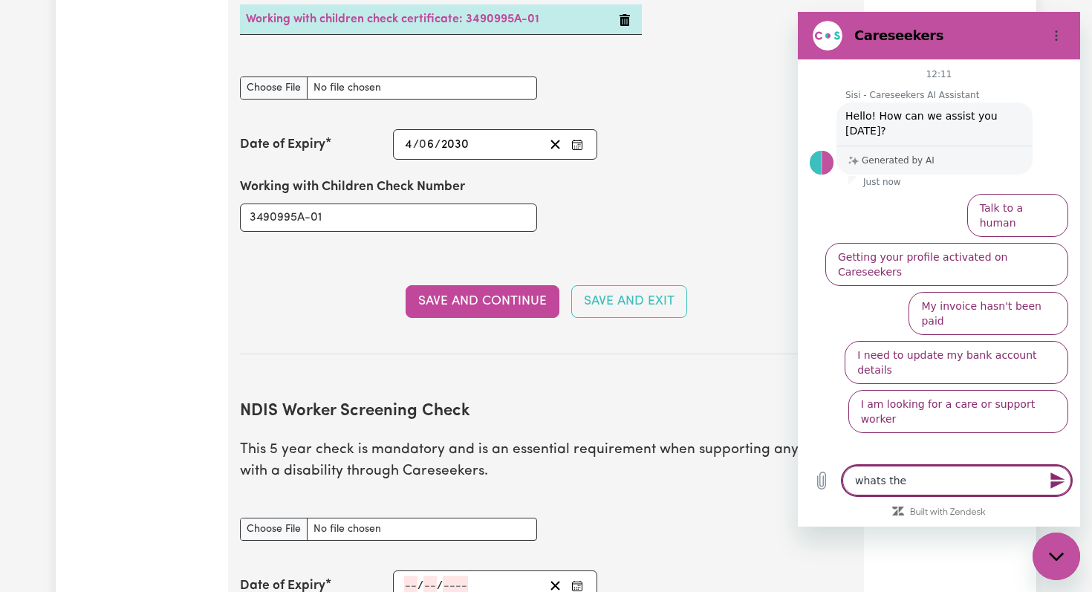
type textarea "x"
type textarea "whats the"
type textarea "x"
type textarea "whats the f"
type textarea "x"
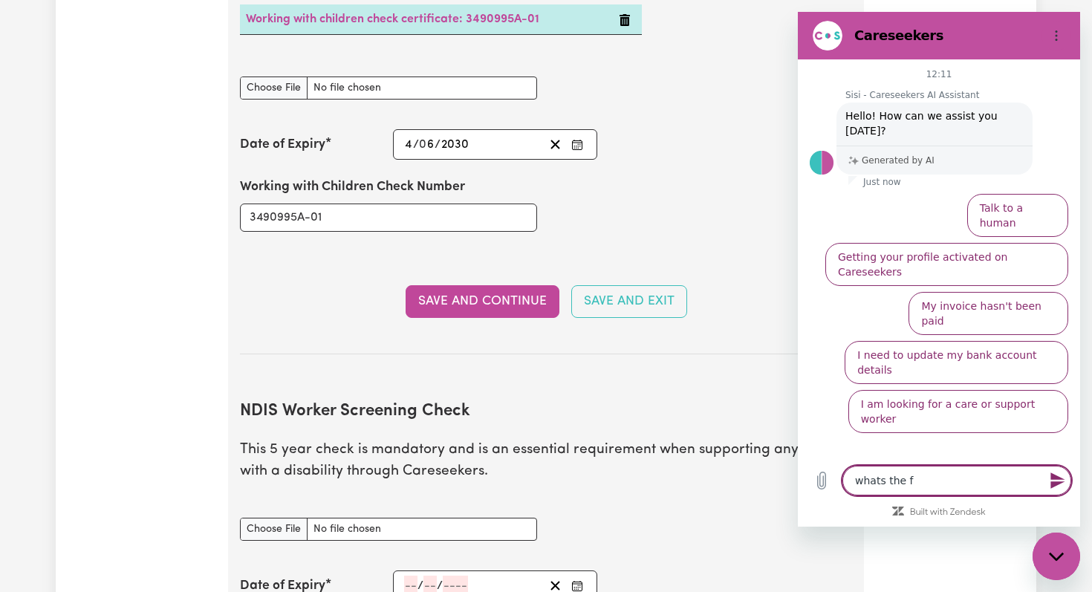
type textarea "whats the fi"
type textarea "x"
type textarea "whats the f"
type textarea "x"
type textarea "whats the"
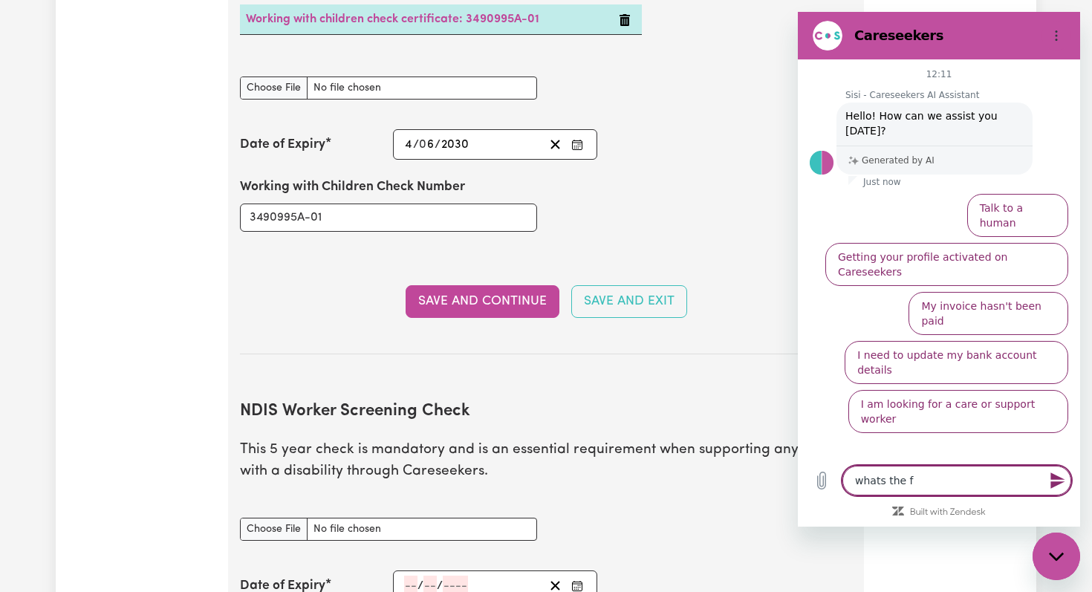
type textarea "x"
type textarea "whats the d"
type textarea "x"
type textarea "whats the di"
type textarea "x"
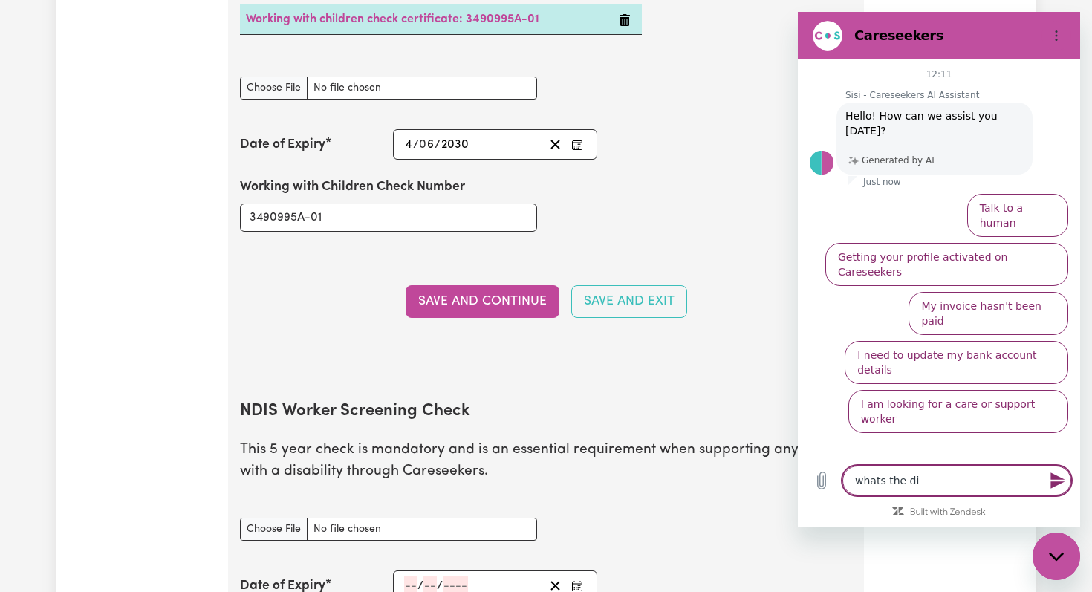
type textarea "whats the dif"
type textarea "x"
type textarea "whats the diff"
type textarea "x"
type textarea "whats the diffe"
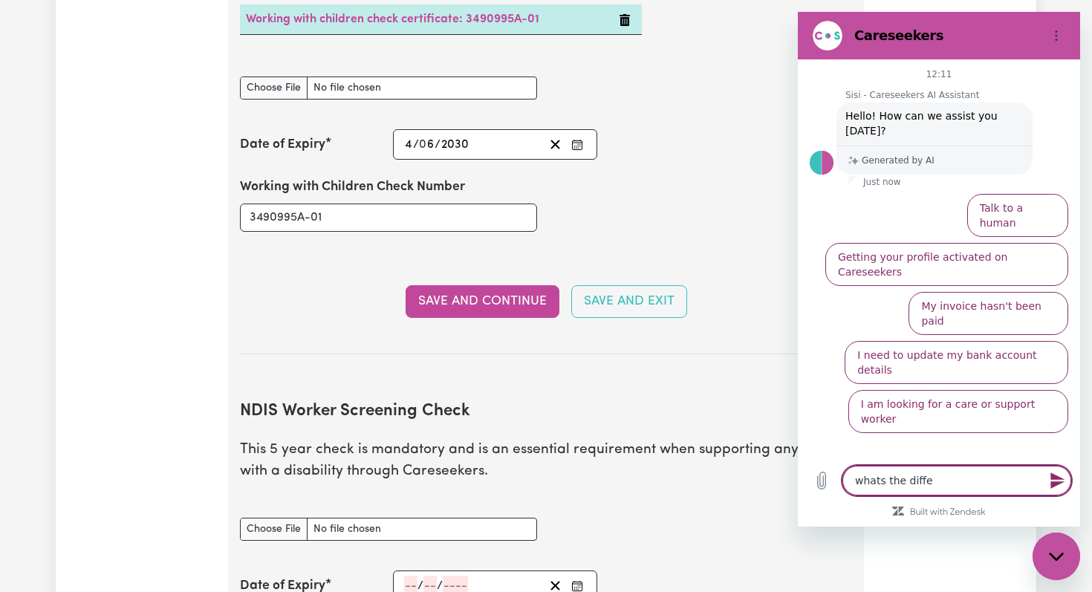
type textarea "x"
type textarea "whats the differ"
type textarea "x"
type textarea "whats the differe"
type textarea "x"
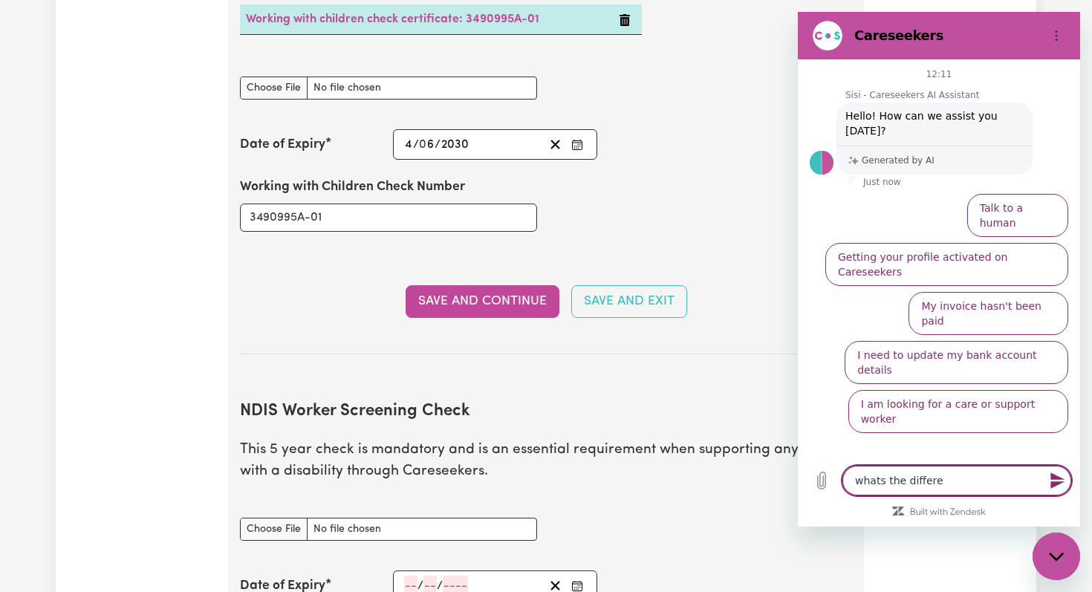
type textarea "whats the differen"
type textarea "x"
type textarea "whats the differenc"
type textarea "x"
type textarea "whats the difference"
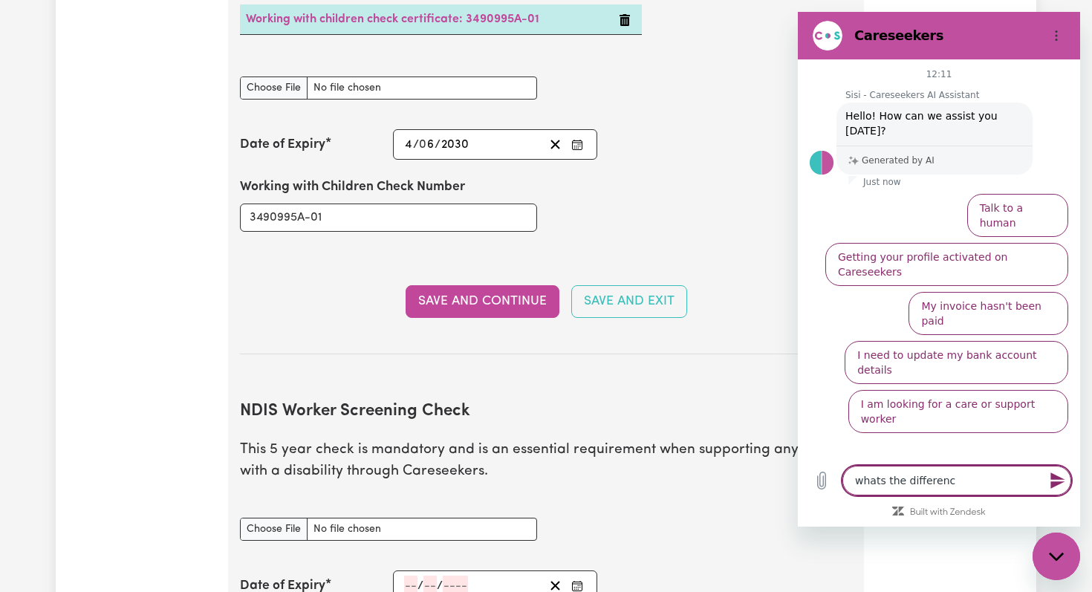
type textarea "x"
type textarea "whats the difference"
type textarea "x"
type textarea "whats the difference b"
type textarea "x"
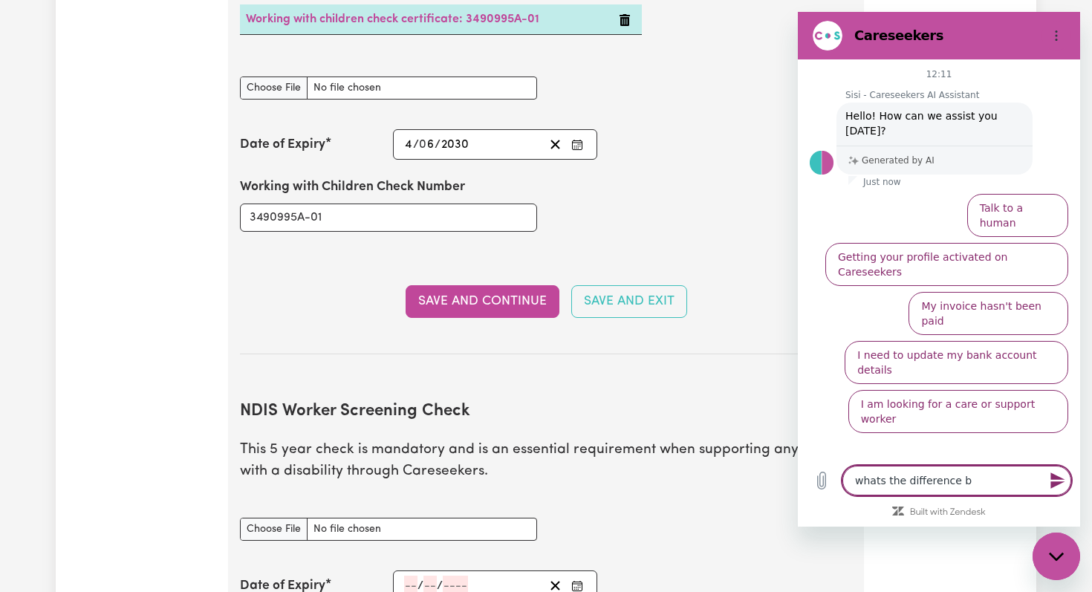
type textarea "whats the difference be"
type textarea "x"
type textarea "whats the difference bet"
type textarea "x"
type textarea "whats the difference betw"
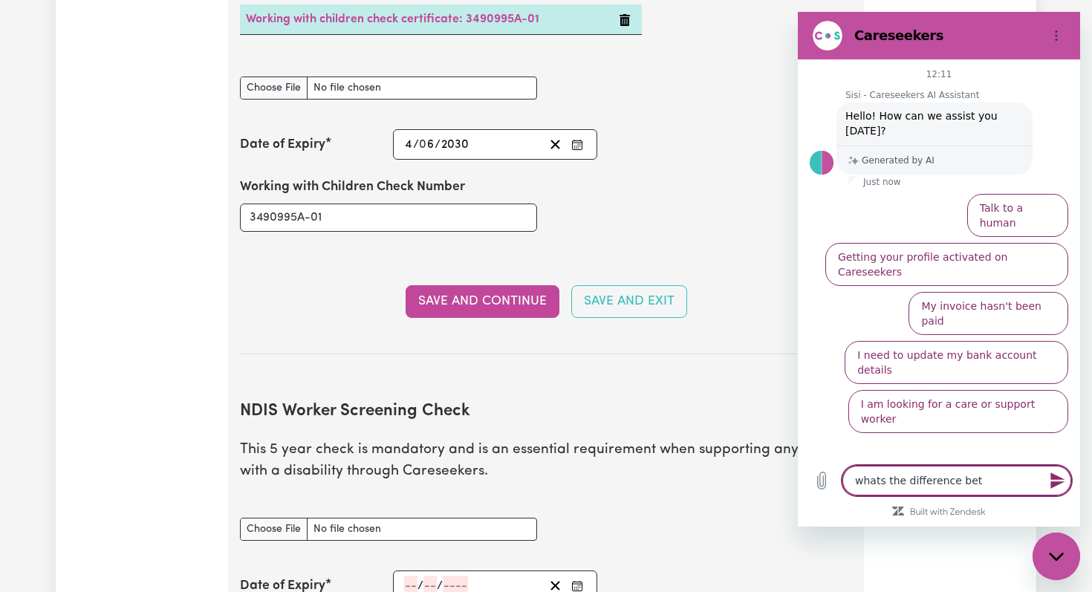
type textarea "x"
type textarea "whats the difference betwe"
type textarea "x"
type textarea "whats the difference betwee"
type textarea "x"
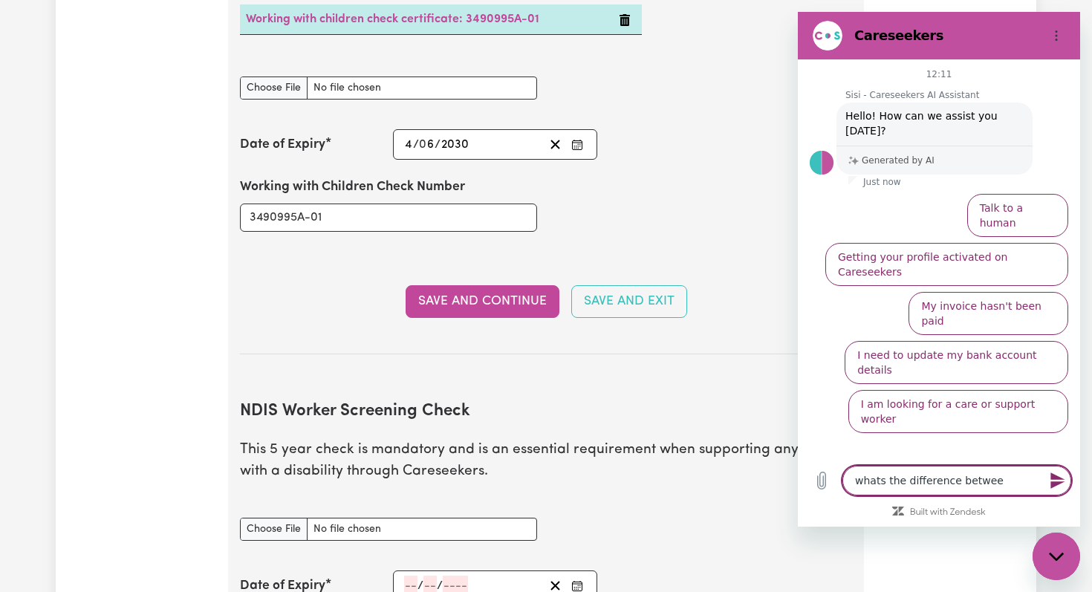
type textarea "whats the difference between"
type textarea "x"
type textarea "whats the difference between"
type textarea "x"
type textarea "whats the difference between N"
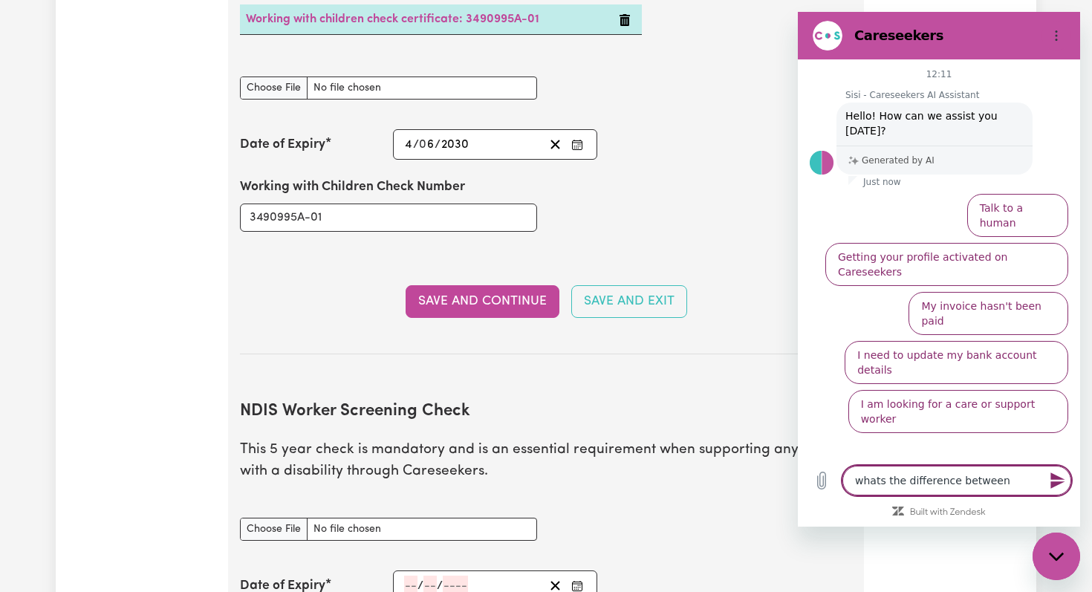
type textarea "x"
type textarea "whats the difference between ND"
type textarea "x"
type textarea "whats the difference between NDI"
type textarea "x"
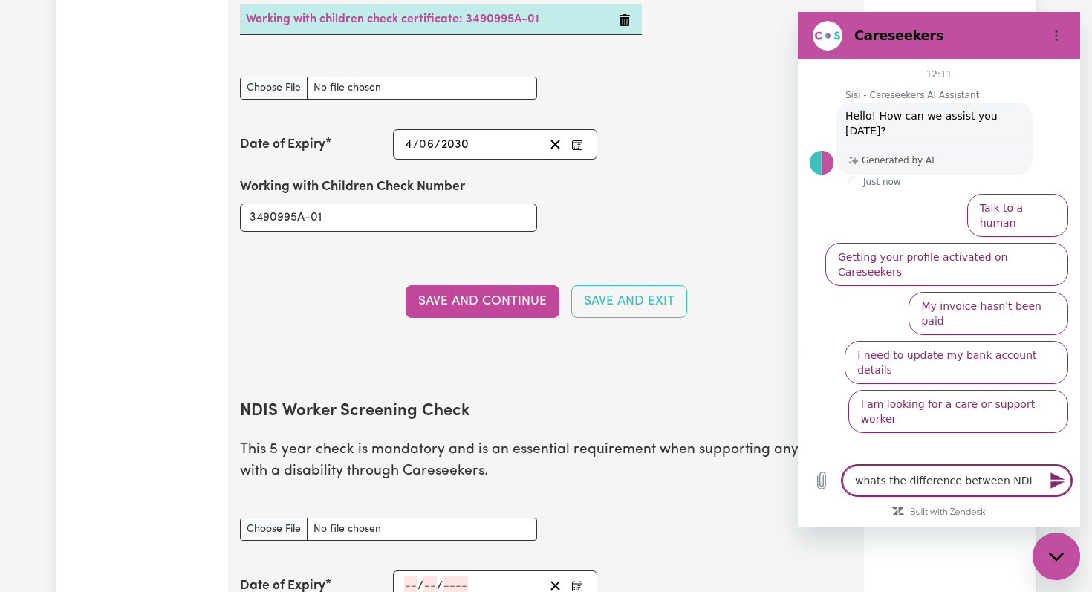
type textarea "whats the difference between NDIS"
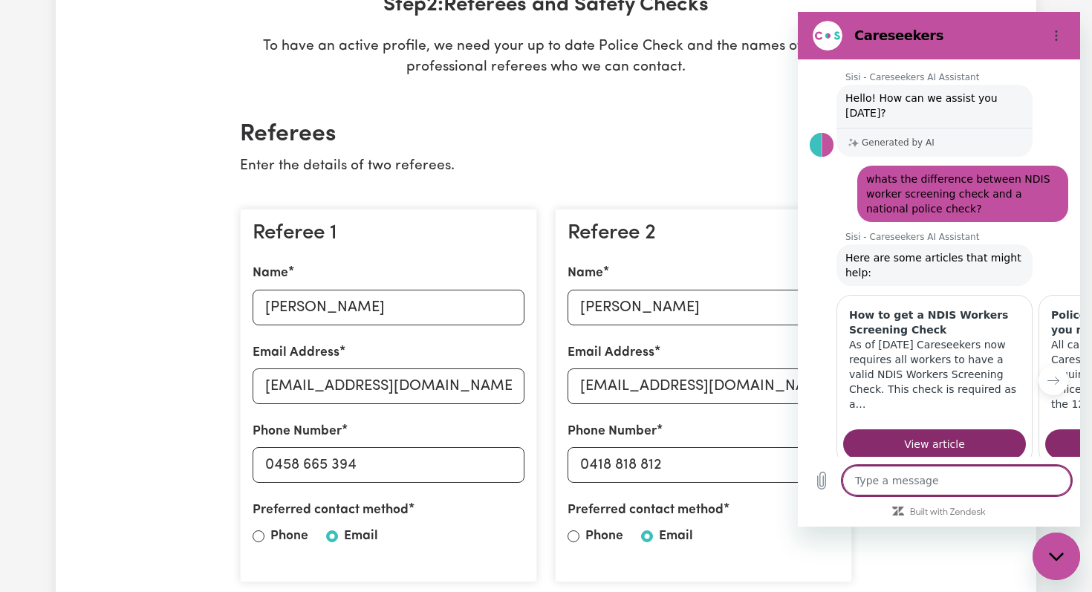
scroll to position [389, 0]
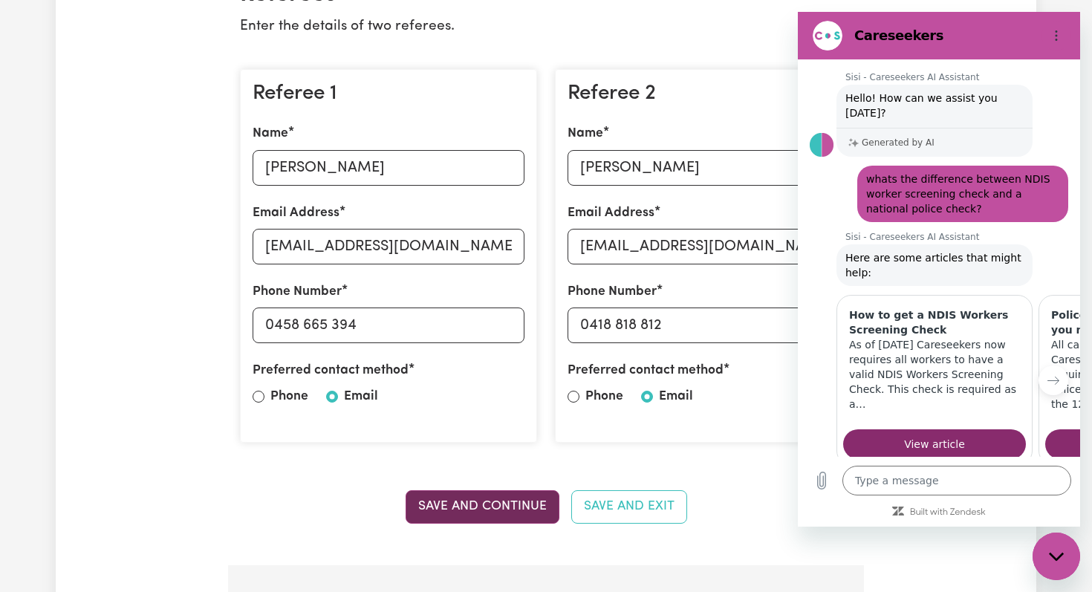
click at [490, 504] on button "Save and Continue" at bounding box center [483, 506] width 154 height 33
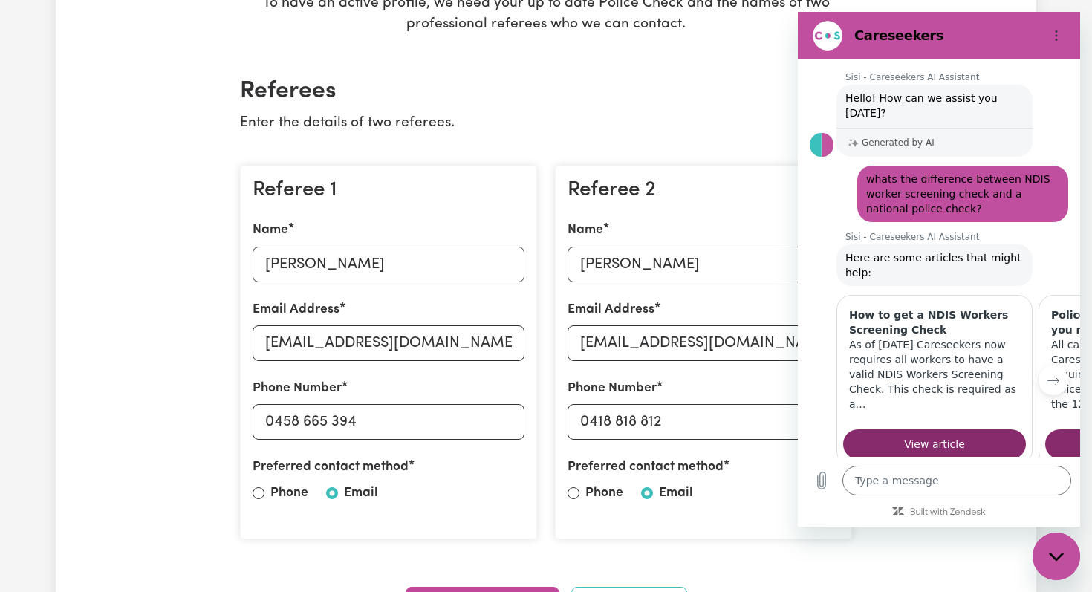
scroll to position [293, 0]
